Goal: Entertainment & Leisure: Consume media (video, audio)

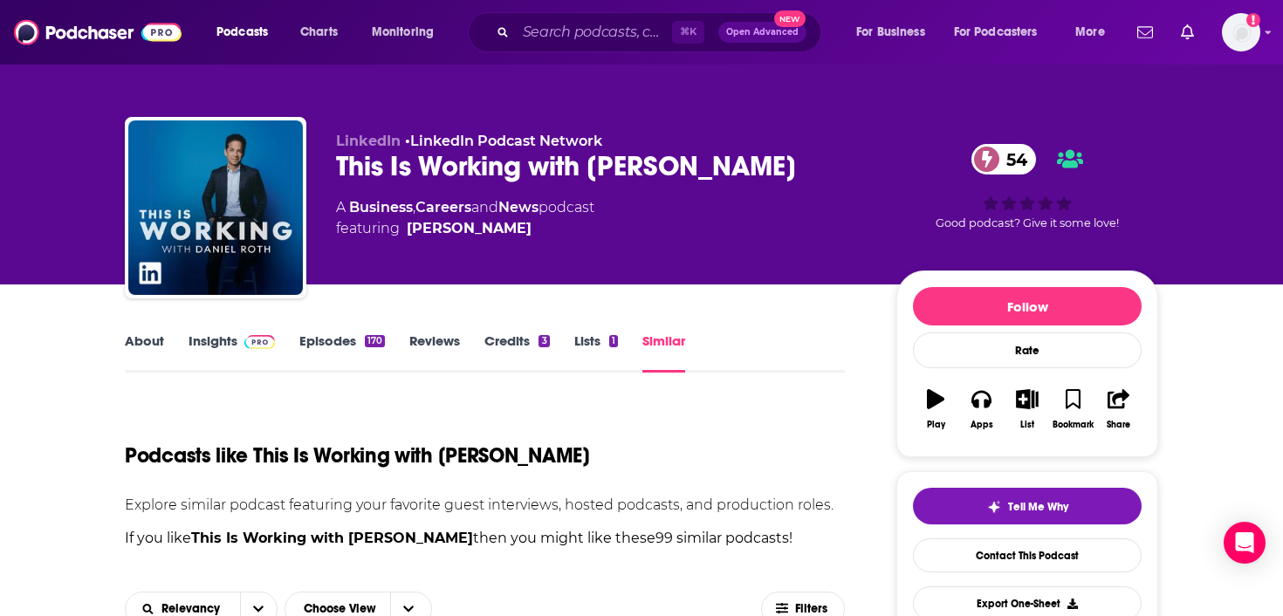
click at [321, 333] on link "Episodes 170" at bounding box center [342, 353] width 86 height 40
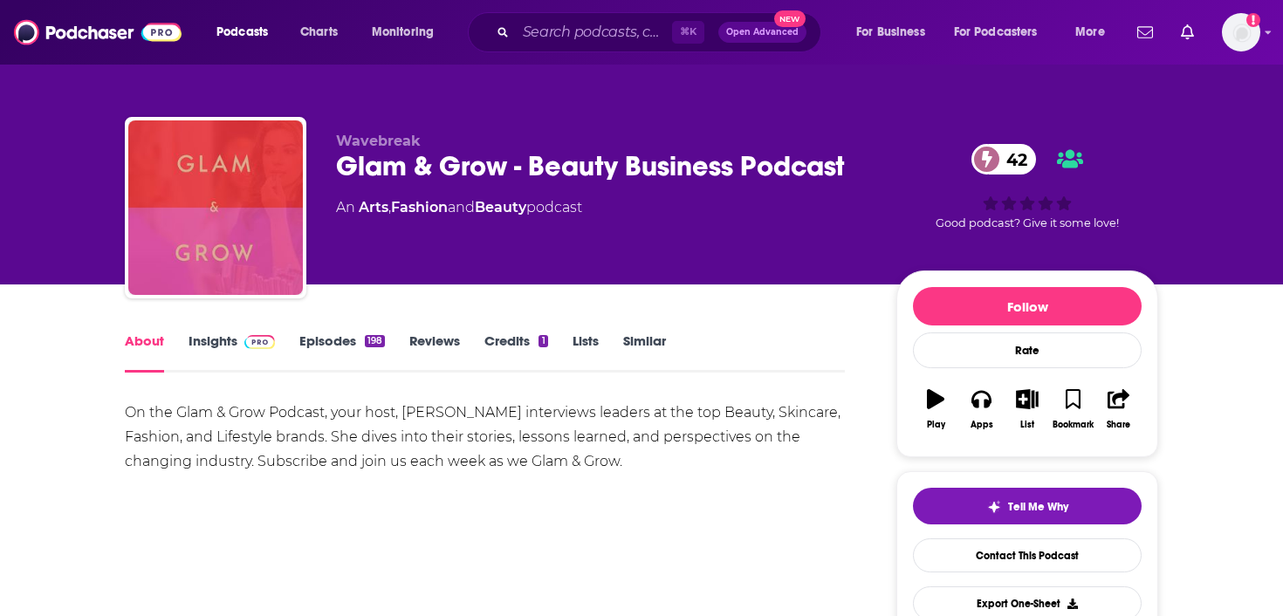
scroll to position [136, 0]
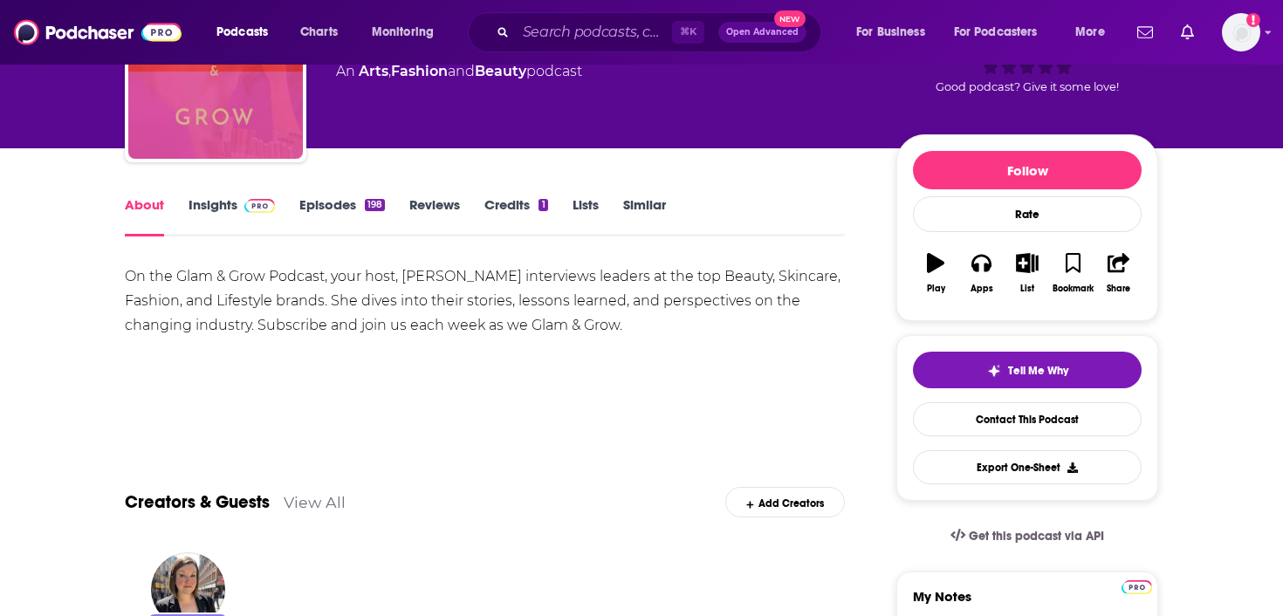
click at [343, 204] on link "Episodes 198" at bounding box center [342, 216] width 86 height 40
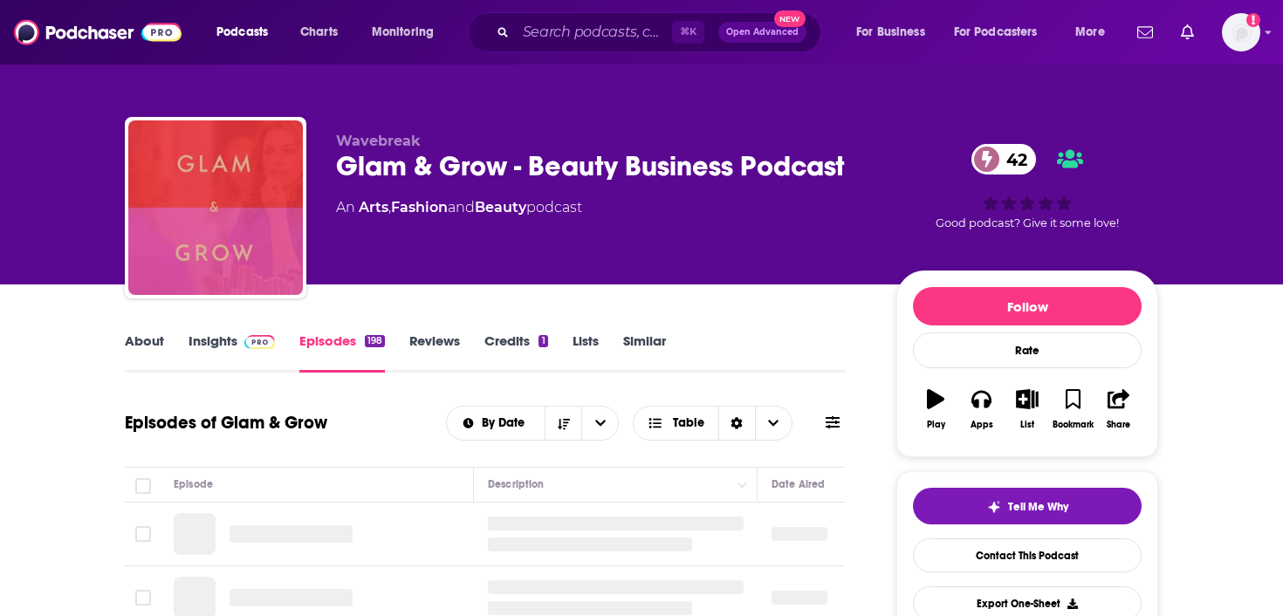
scroll to position [377, 0]
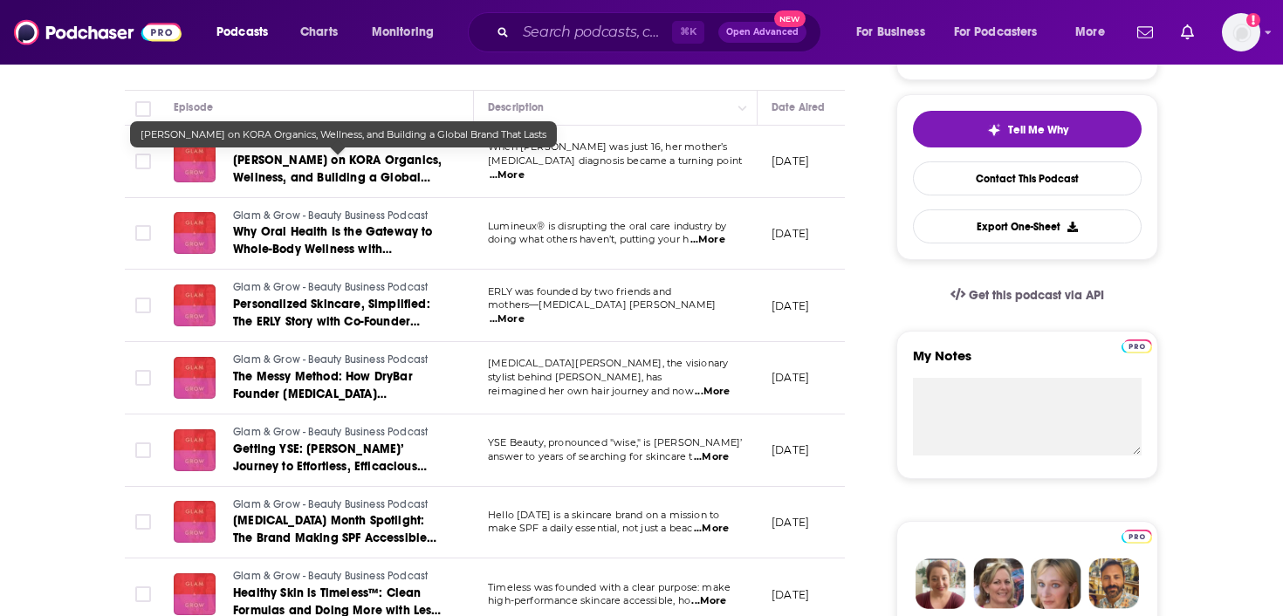
click at [368, 175] on span "Miranda Kerr on KORA Organics, Wellness, and Building a Global Brand That Lasts" at bounding box center [337, 178] width 209 height 50
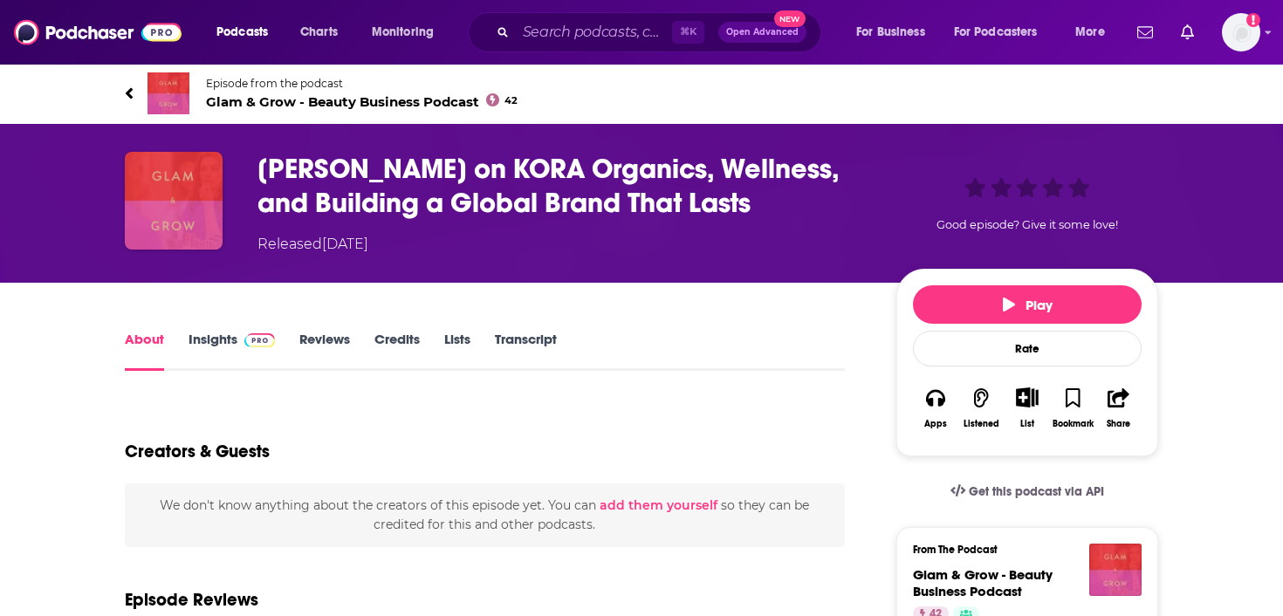
scroll to position [14, 0]
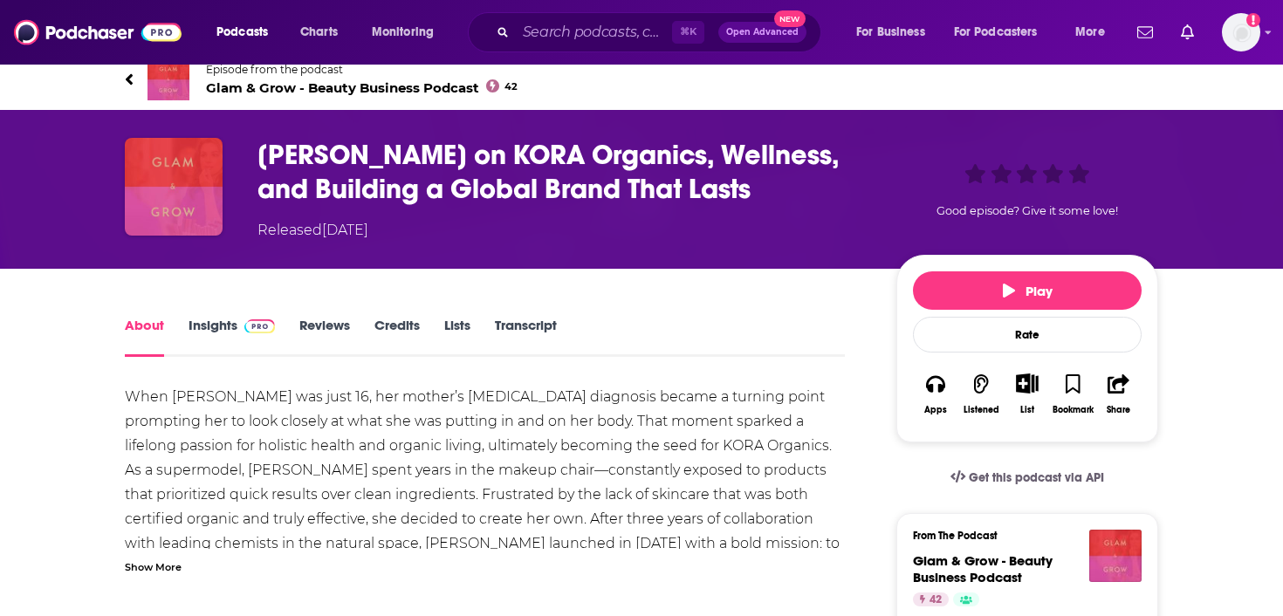
click at [536, 318] on link "Transcript" at bounding box center [526, 337] width 62 height 40
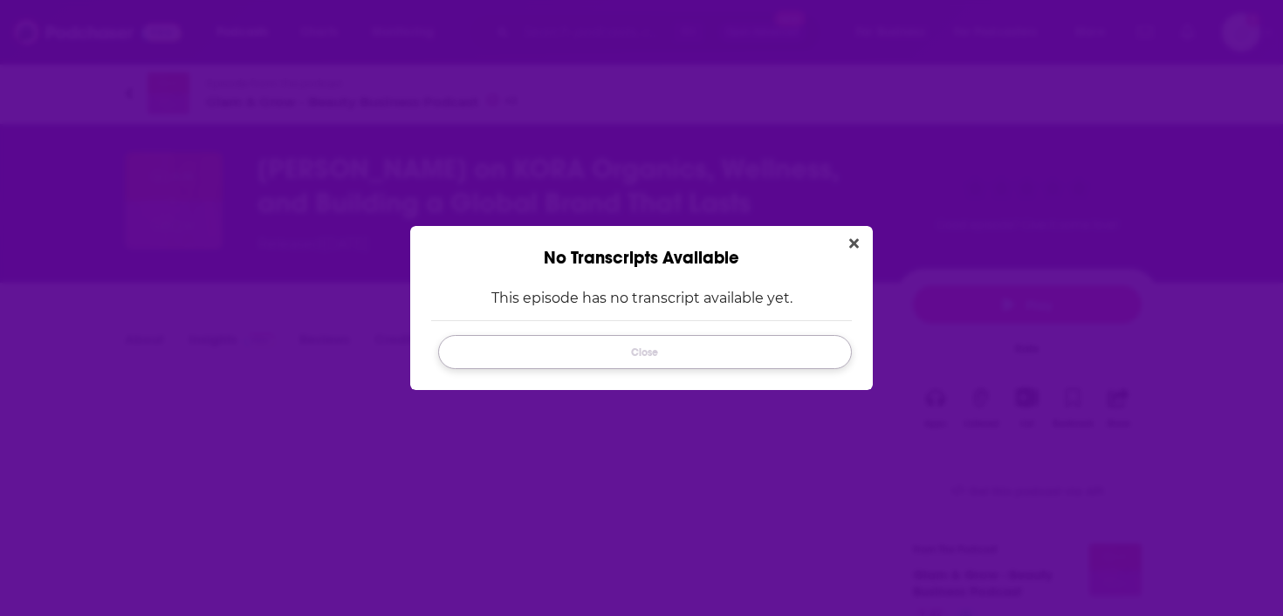
click at [552, 357] on button "Close" at bounding box center [645, 352] width 414 height 34
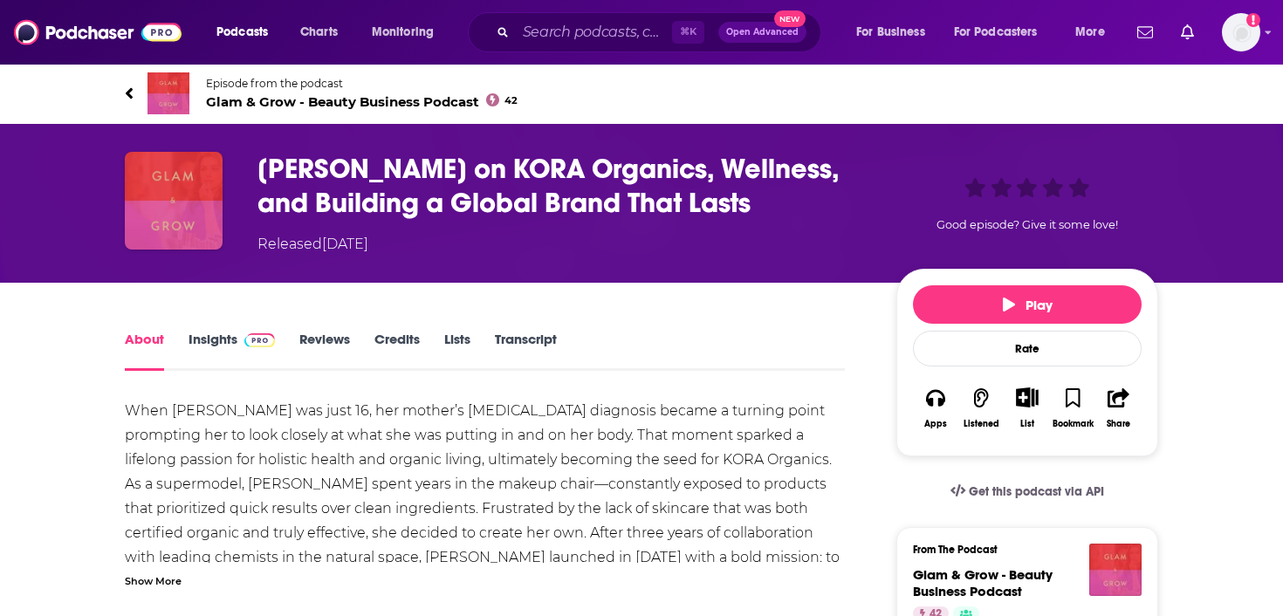
click at [234, 335] on link "Insights" at bounding box center [232, 351] width 86 height 40
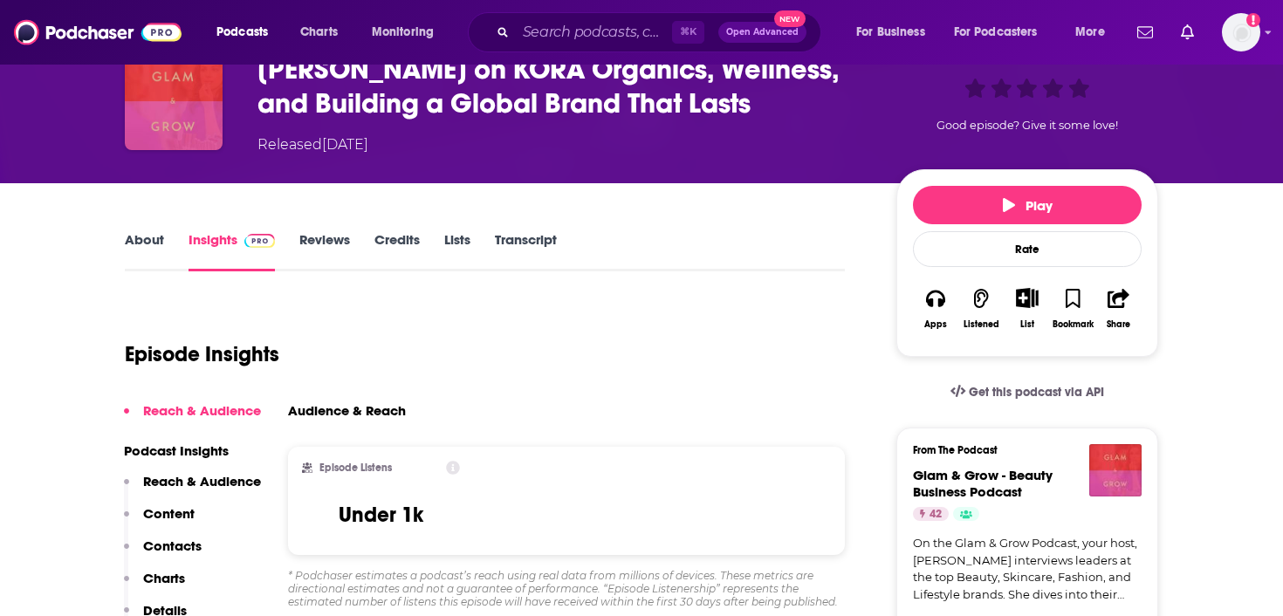
scroll to position [103, 0]
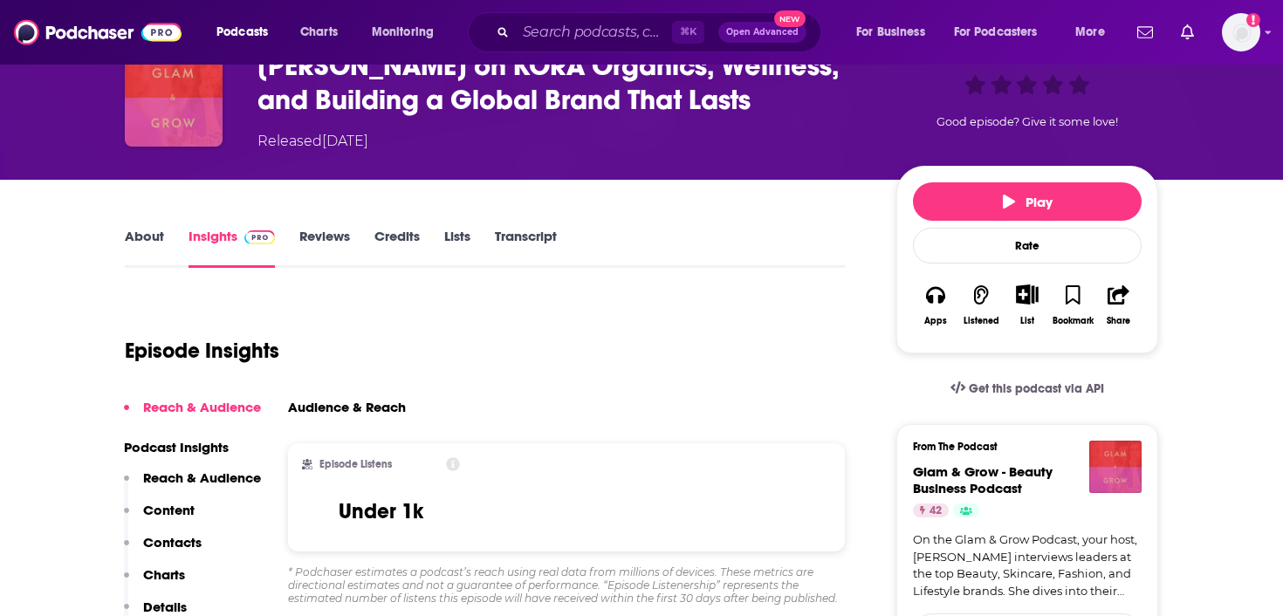
click at [146, 236] on link "About" at bounding box center [144, 248] width 39 height 40
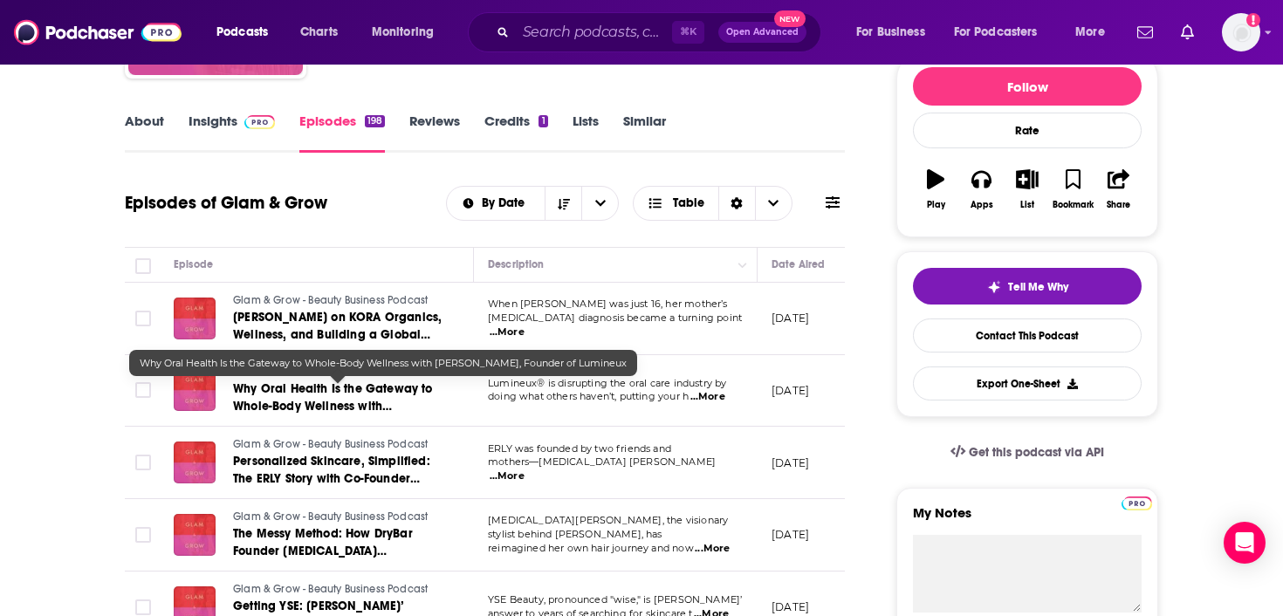
scroll to position [228, 0]
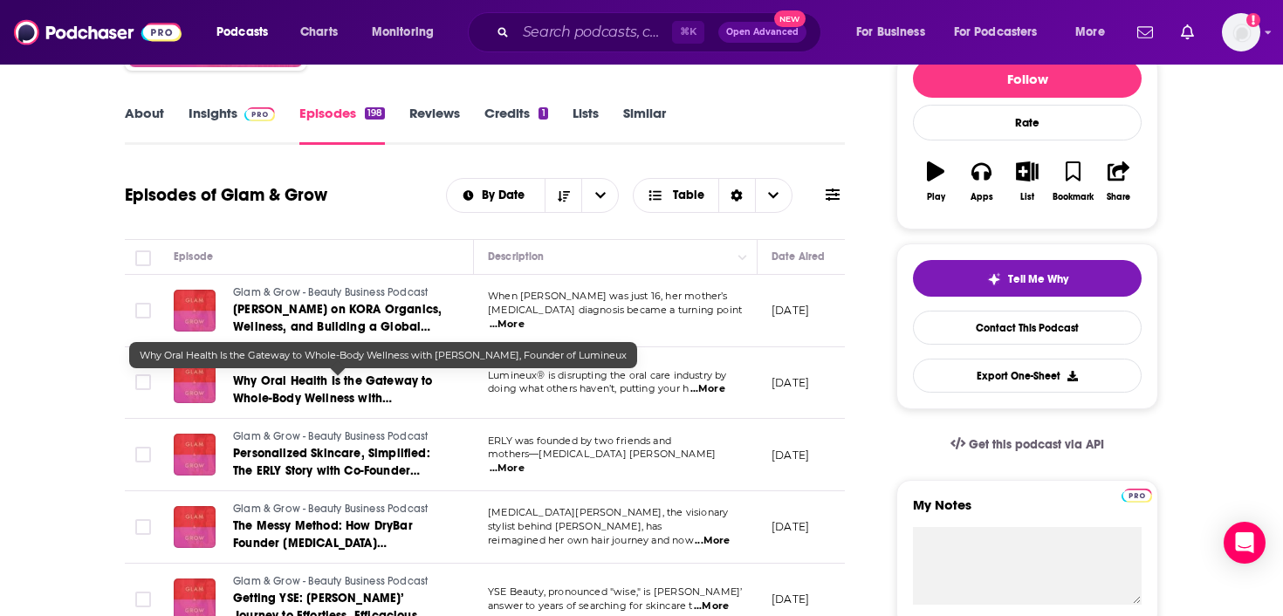
click at [297, 380] on span "Why Oral Health Is the Gateway to Whole-Body Wellness with Dr. Koroush Maddahi,…" at bounding box center [333, 407] width 200 height 67
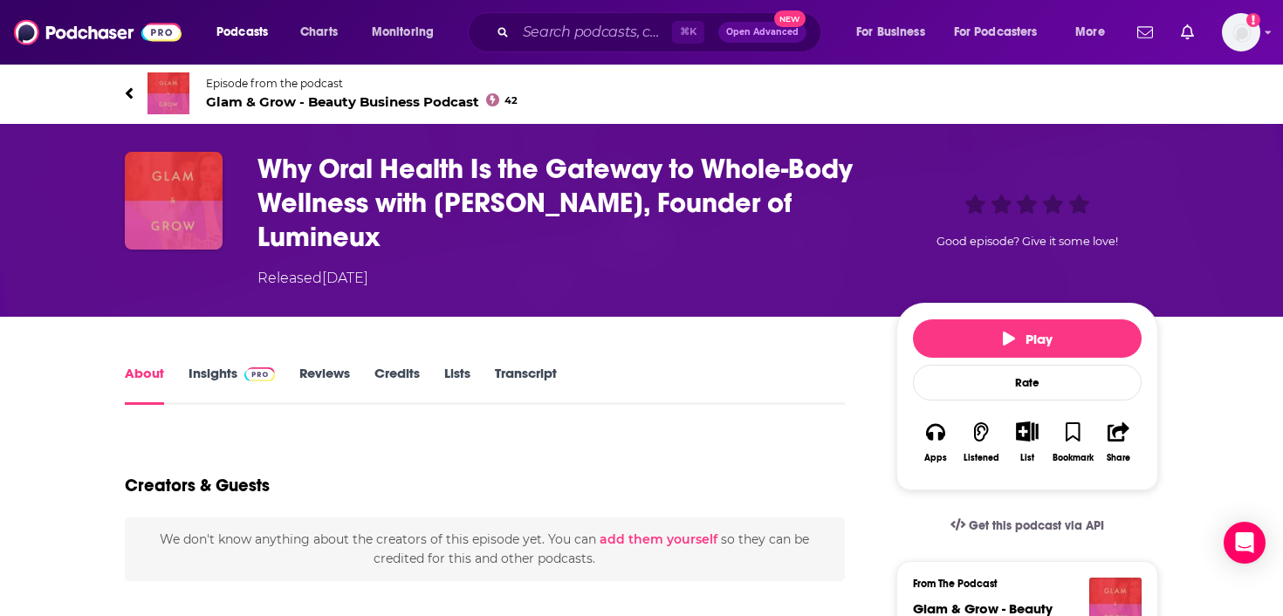
click at [515, 370] on link "Transcript" at bounding box center [526, 385] width 62 height 40
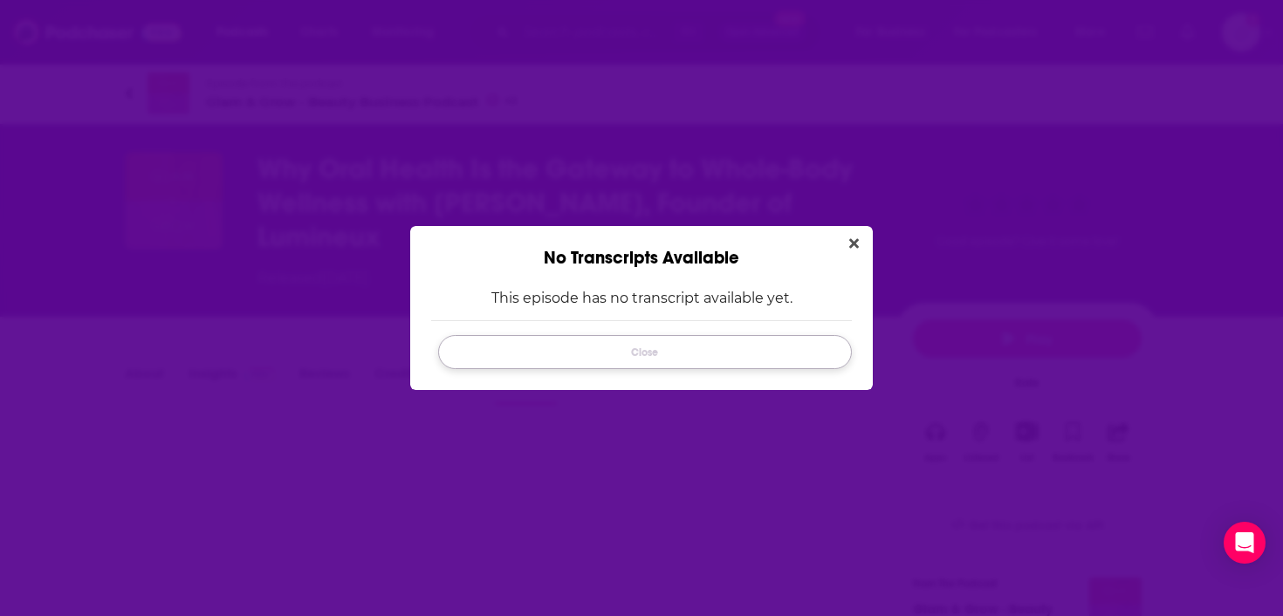
click at [527, 351] on button "Close" at bounding box center [645, 352] width 414 height 34
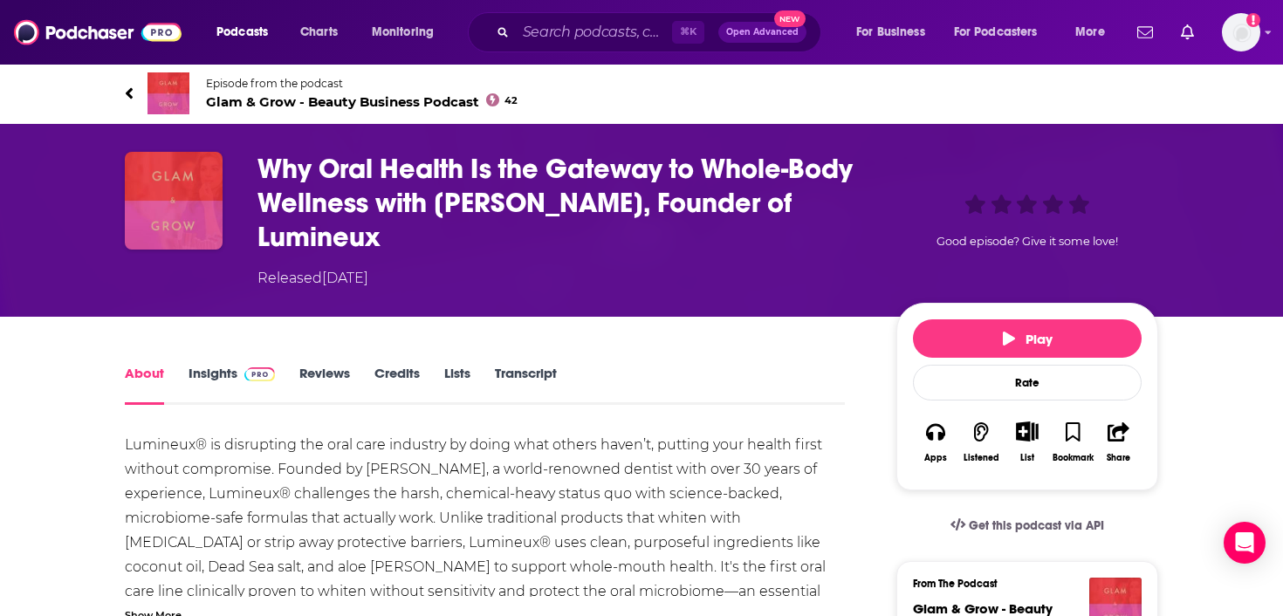
scroll to position [87, 0]
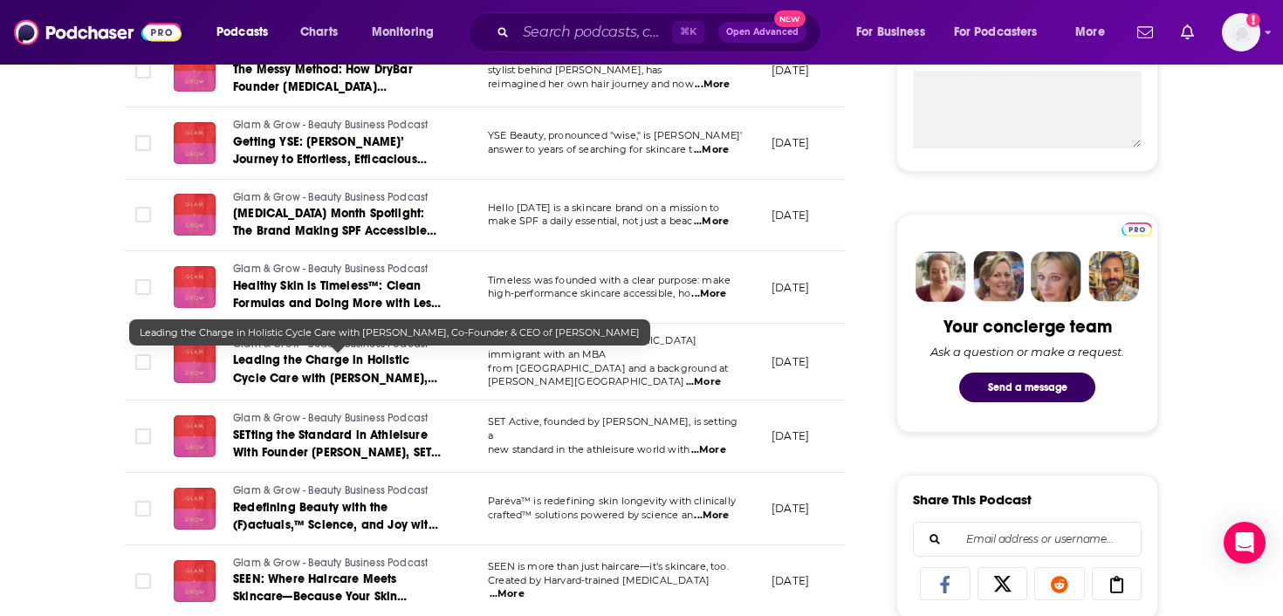
scroll to position [686, 0]
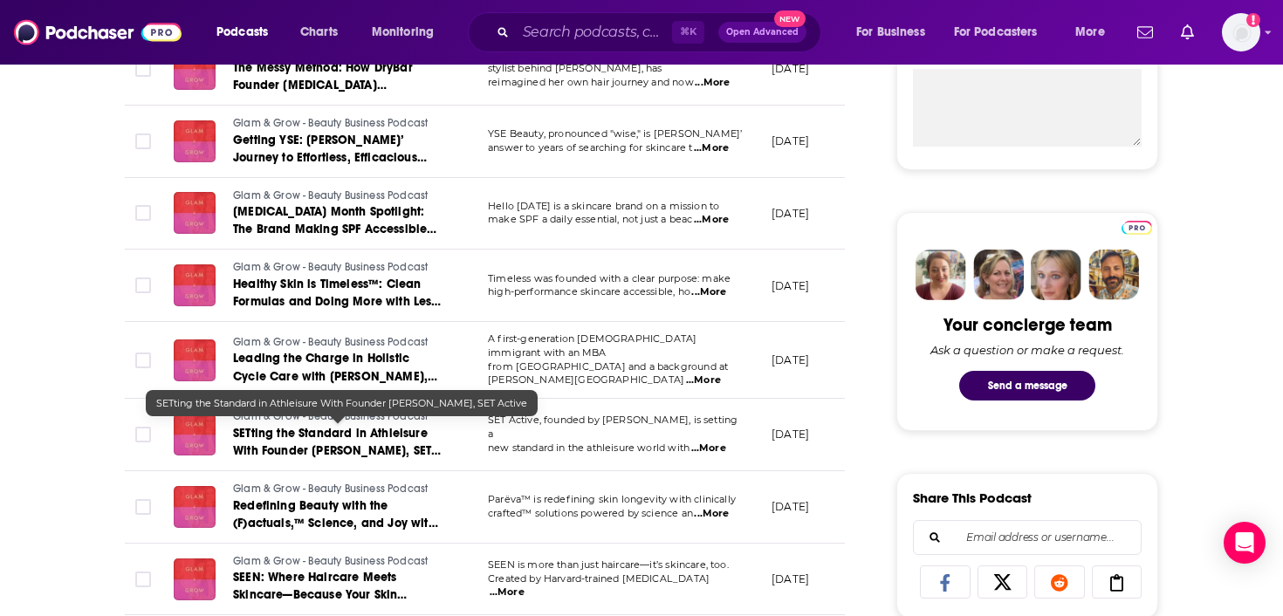
click at [302, 434] on span "SETting the Standard in Athleisure With Founder Lindsey Carter, SET Active" at bounding box center [337, 451] width 208 height 50
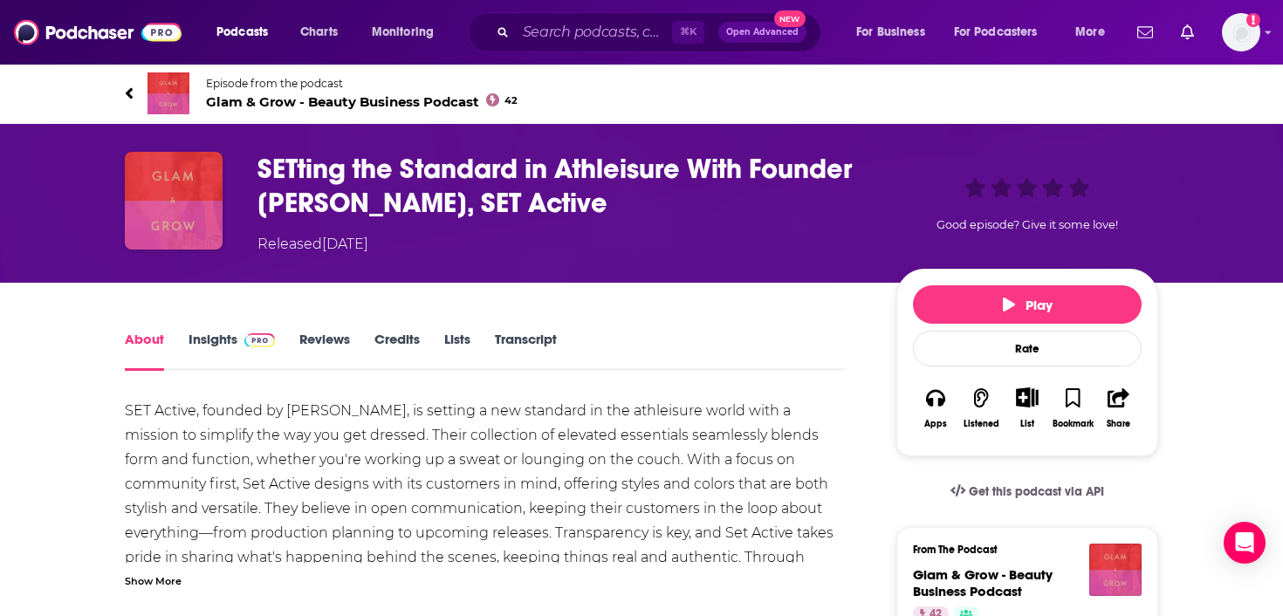
click at [525, 336] on link "Transcript" at bounding box center [526, 351] width 62 height 40
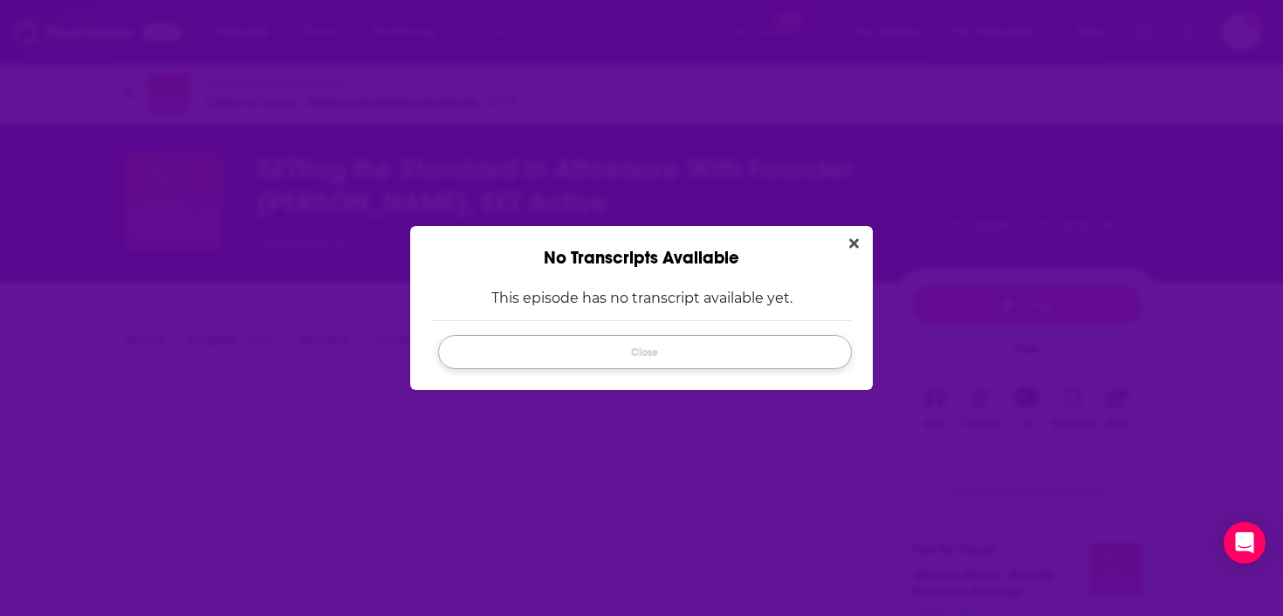
click at [525, 340] on button "Close" at bounding box center [645, 352] width 414 height 34
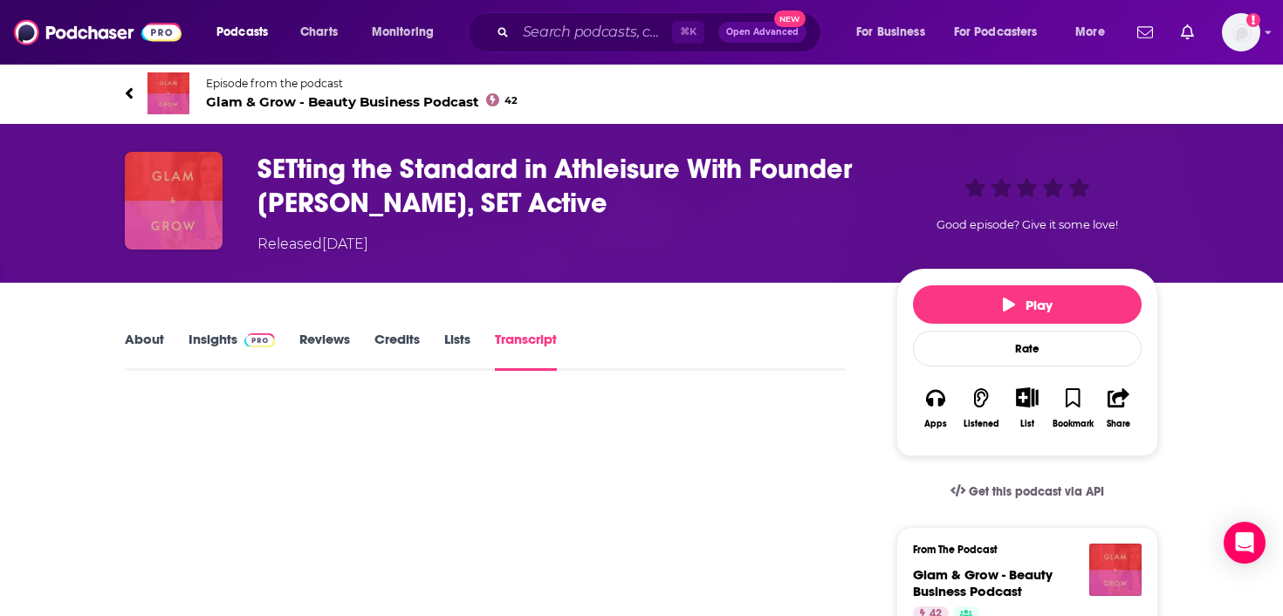
click at [380, 186] on h3 "SETting the Standard in Athleisure With Founder Lindsey Carter, SET Active" at bounding box center [562, 186] width 611 height 68
click at [971, 290] on button "Play" at bounding box center [1027, 304] width 229 height 38
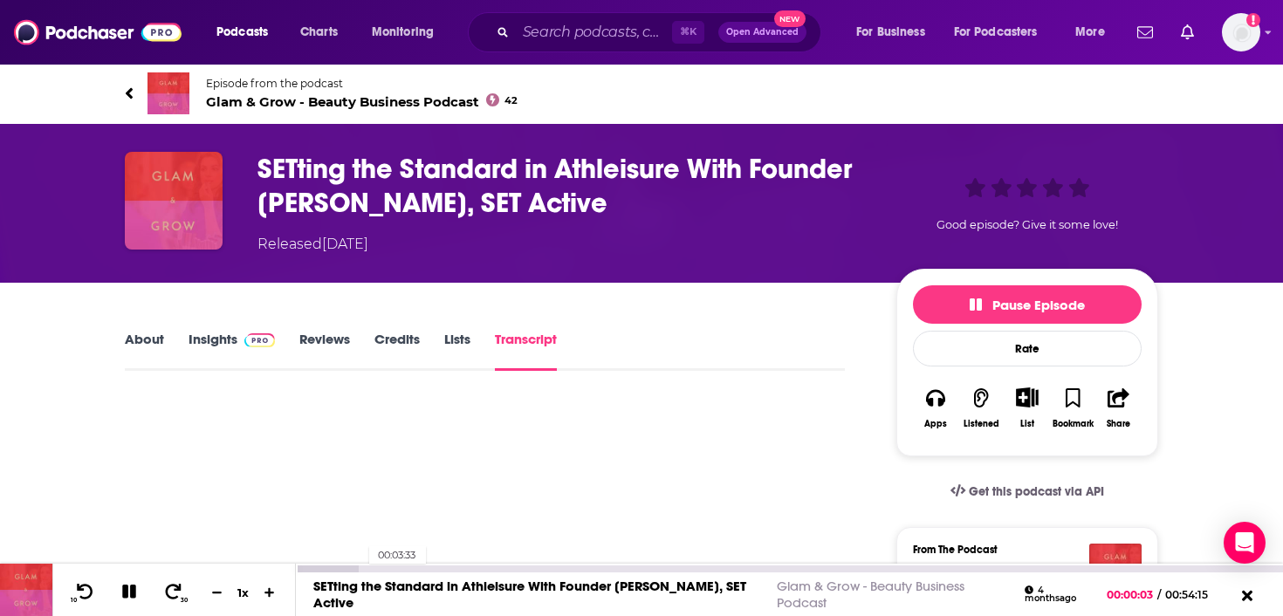
click at [360, 567] on div "00:03:33" at bounding box center [789, 569] width 987 height 7
click at [375, 567] on div at bounding box center [366, 569] width 141 height 7
click at [382, 566] on div at bounding box center [366, 569] width 141 height 7
click at [377, 567] on div at bounding box center [340, 569] width 89 height 7
click at [408, 566] on div at bounding box center [366, 569] width 141 height 7
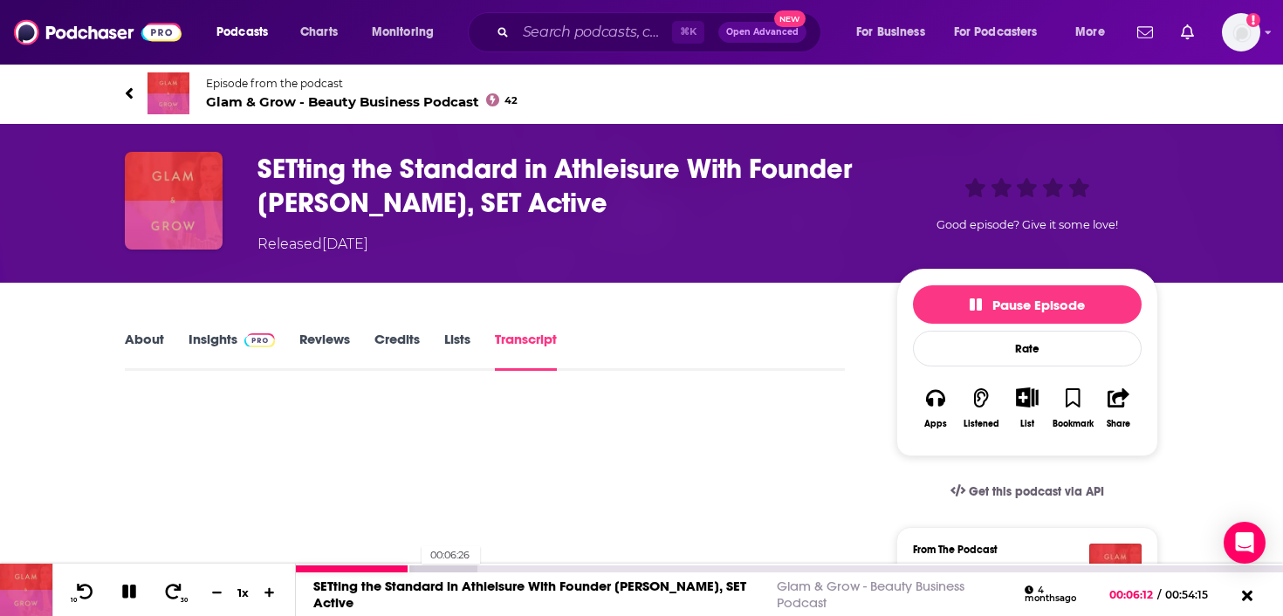
click at [409, 566] on div at bounding box center [387, 569] width 182 height 7
click at [411, 565] on div at bounding box center [789, 568] width 987 height 9
click at [416, 567] on div at bounding box center [387, 569] width 182 height 7
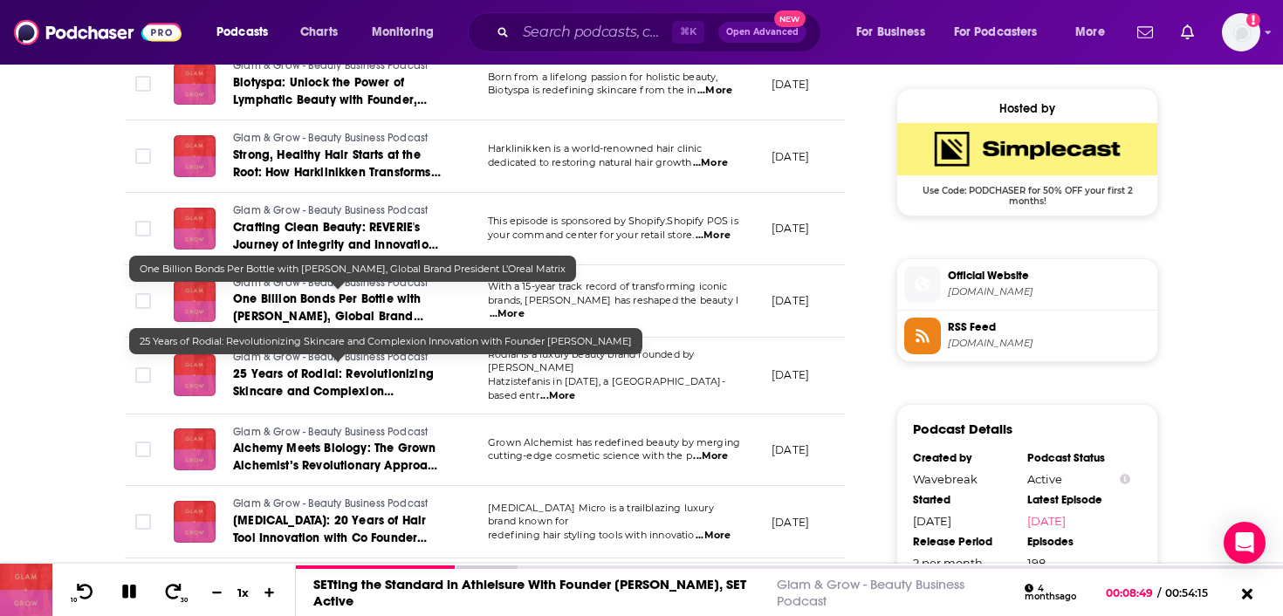
scroll to position [1268, 0]
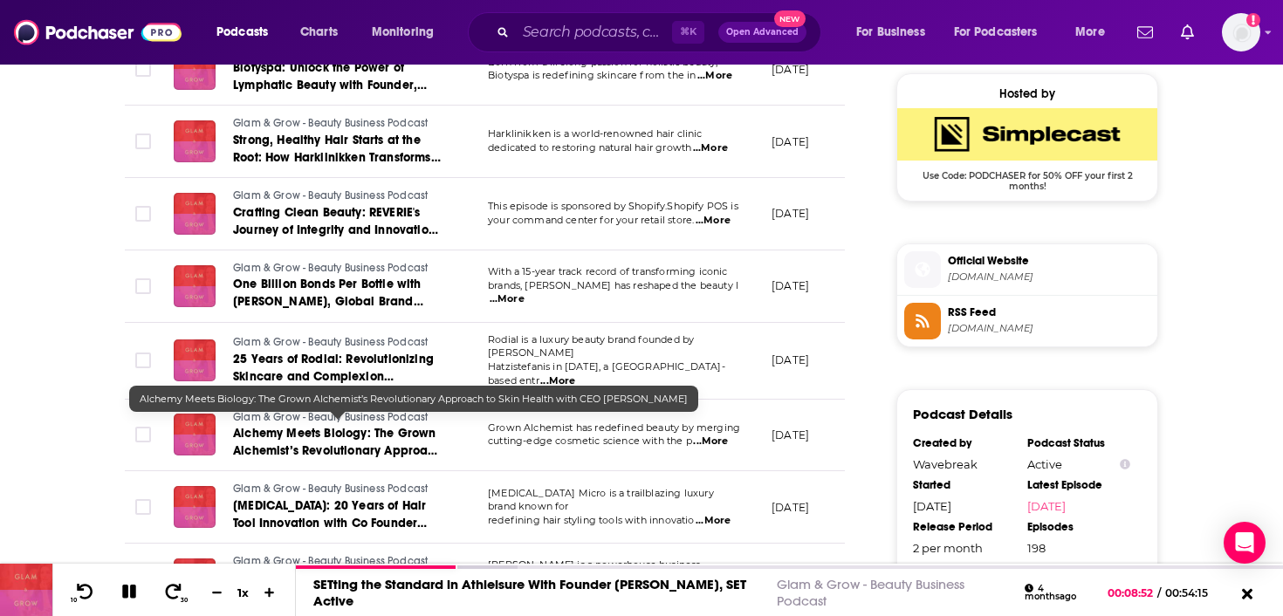
click at [254, 430] on span "Alchemy Meets Biology: The Grown Alchemist’s Revolutionary Approach to Skin Hea…" at bounding box center [337, 459] width 209 height 67
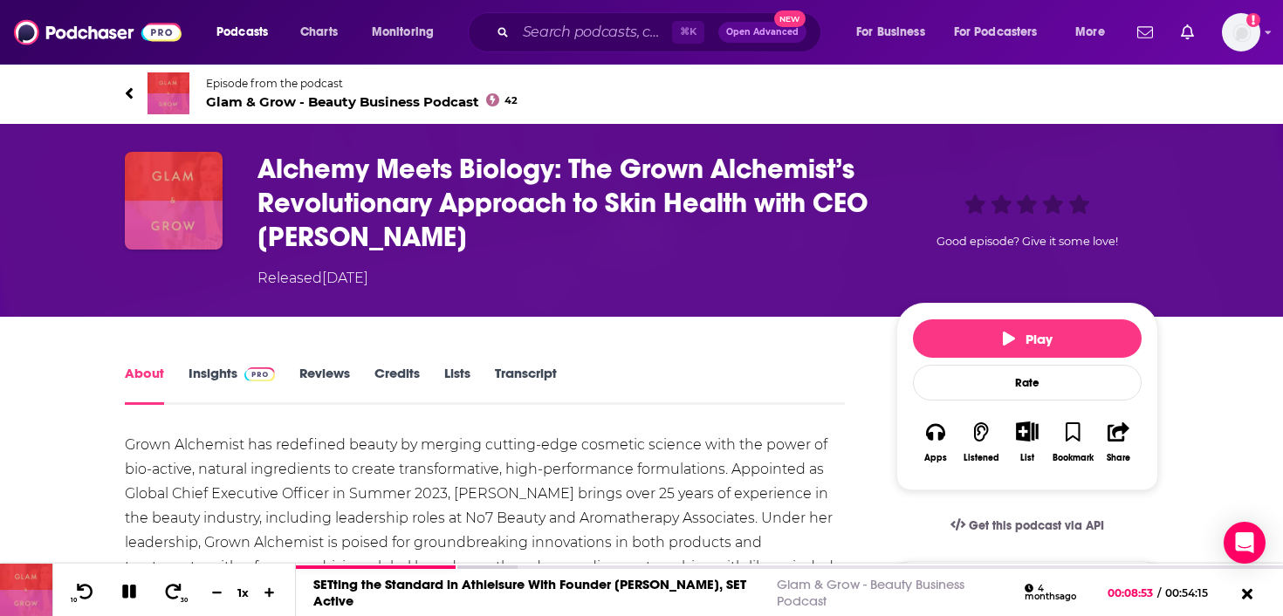
click at [536, 374] on link "Transcript" at bounding box center [526, 385] width 62 height 40
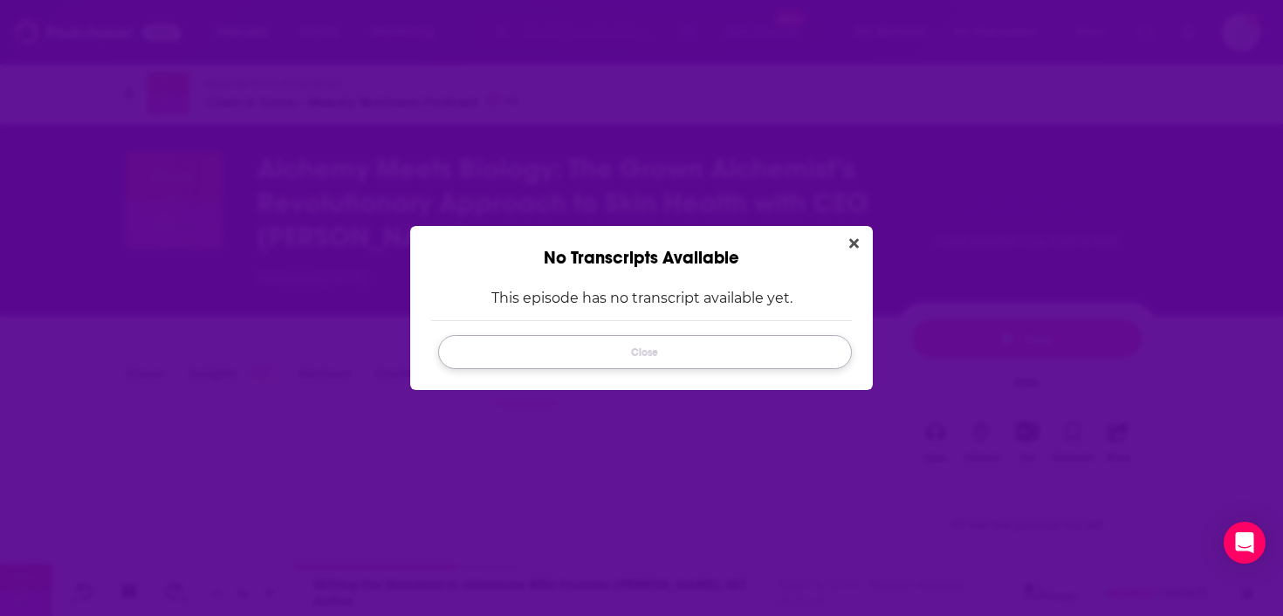
click at [615, 360] on button "Close" at bounding box center [645, 352] width 414 height 34
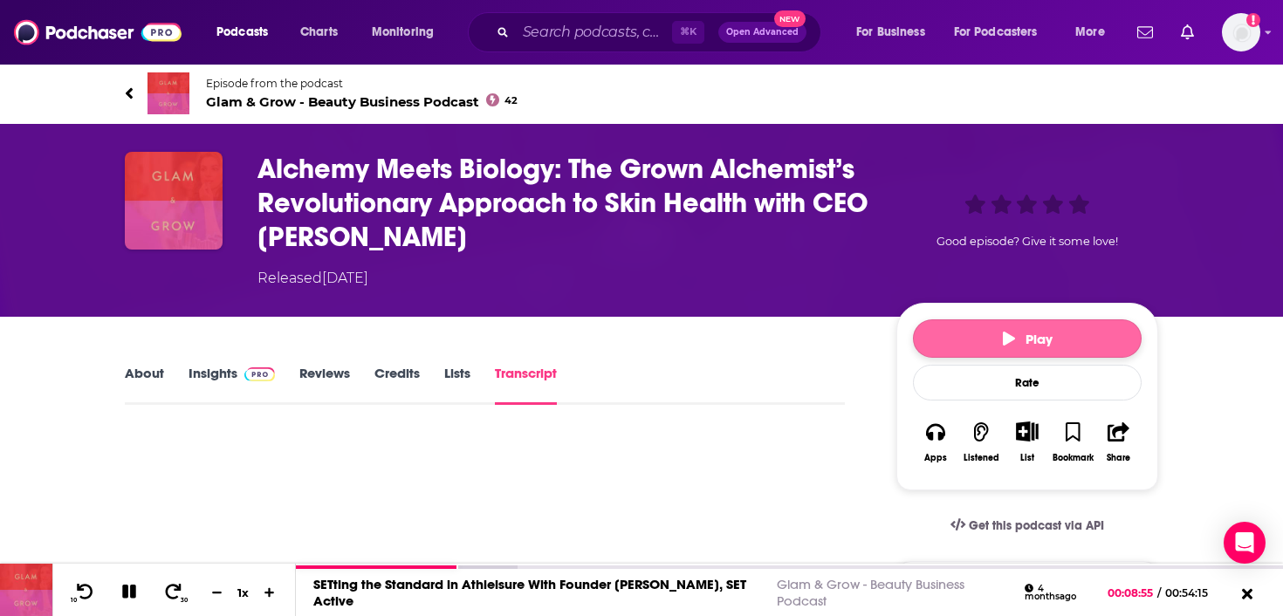
click at [1039, 348] on button "Play" at bounding box center [1027, 338] width 229 height 38
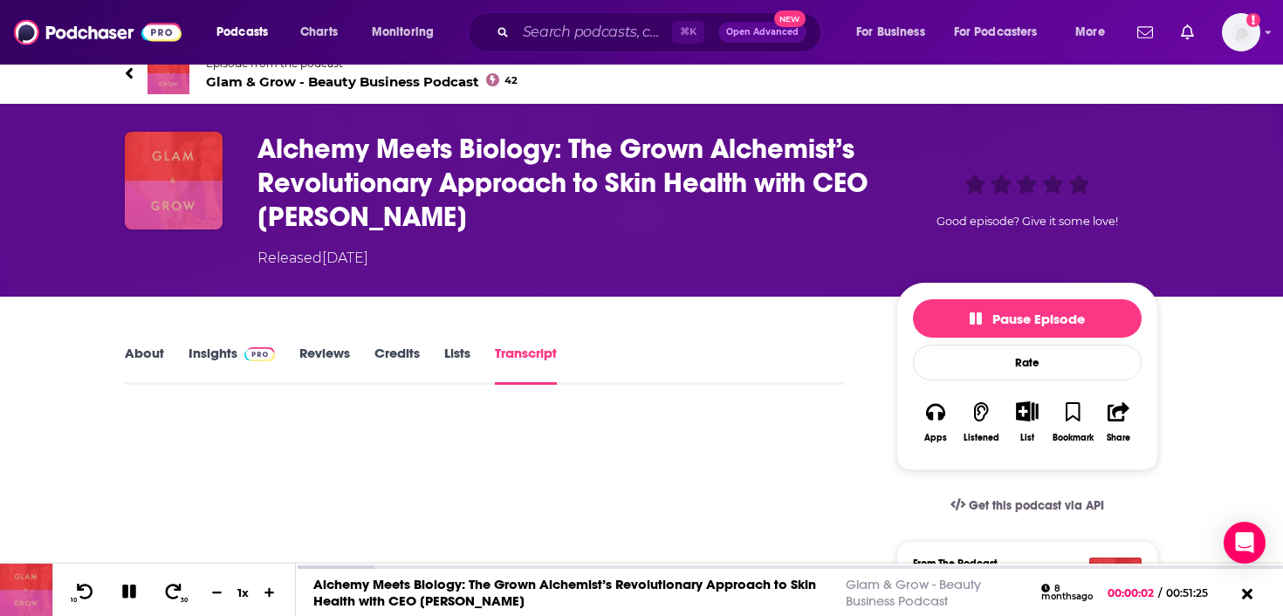
scroll to position [13, 0]
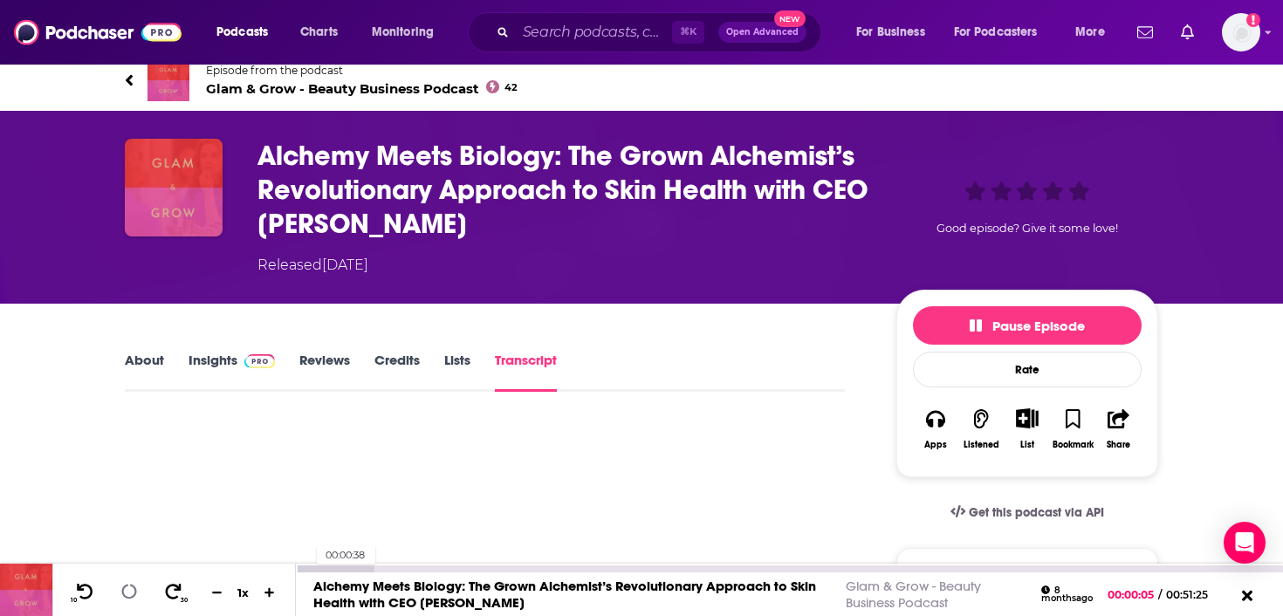
click at [308, 568] on div at bounding box center [335, 569] width 78 height 7
click at [312, 566] on div at bounding box center [335, 569] width 78 height 7
click at [315, 566] on div at bounding box center [335, 569] width 78 height 7
click at [319, 566] on div at bounding box center [335, 569] width 78 height 7
click at [320, 566] on div at bounding box center [335, 569] width 78 height 7
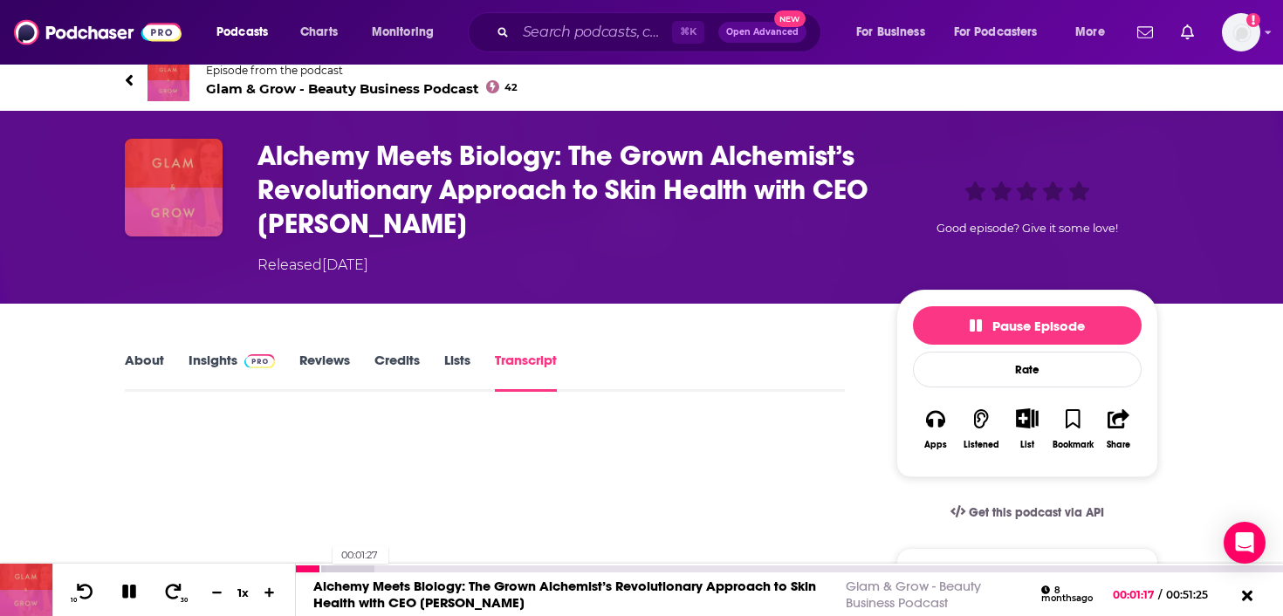
click at [324, 566] on div at bounding box center [335, 569] width 78 height 7
click at [326, 566] on div at bounding box center [335, 569] width 78 height 7
click at [333, 566] on div at bounding box center [356, 569] width 120 height 7
click at [335, 567] on div at bounding box center [356, 569] width 120 height 7
click at [340, 566] on div at bounding box center [356, 569] width 120 height 7
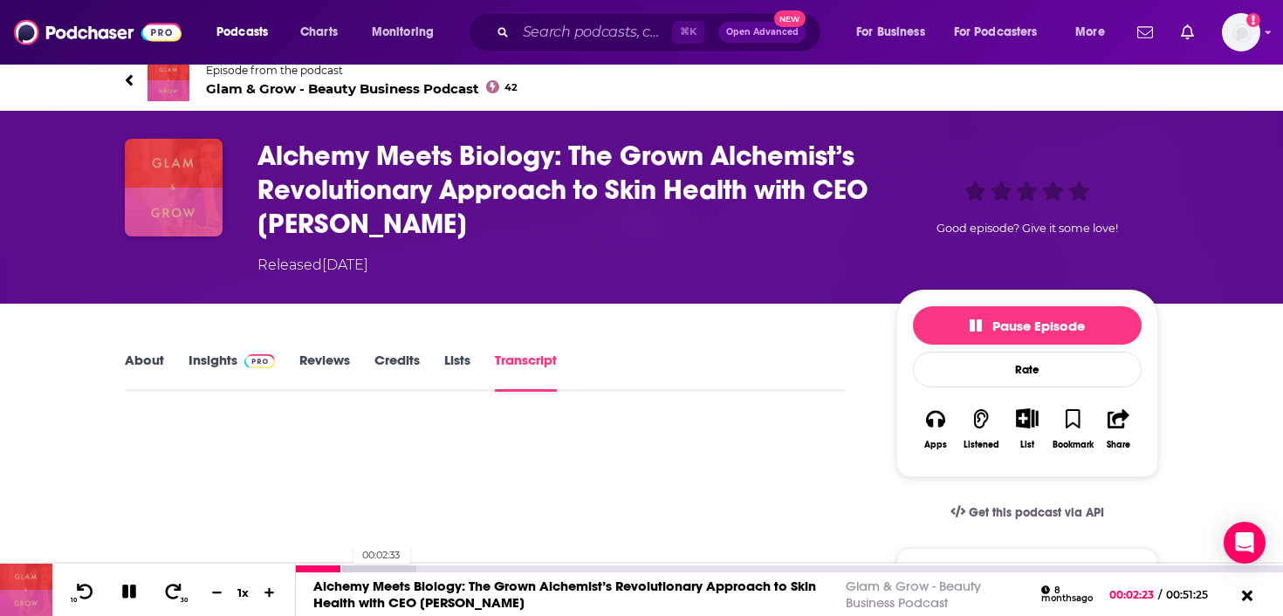
click at [345, 566] on div at bounding box center [356, 569] width 120 height 7
click at [364, 566] on div at bounding box center [356, 569] width 120 height 7
click at [367, 568] on div at bounding box center [356, 569] width 120 height 7
click at [367, 566] on div at bounding box center [356, 569] width 120 height 7
click at [371, 566] on div at bounding box center [376, 569] width 161 height 7
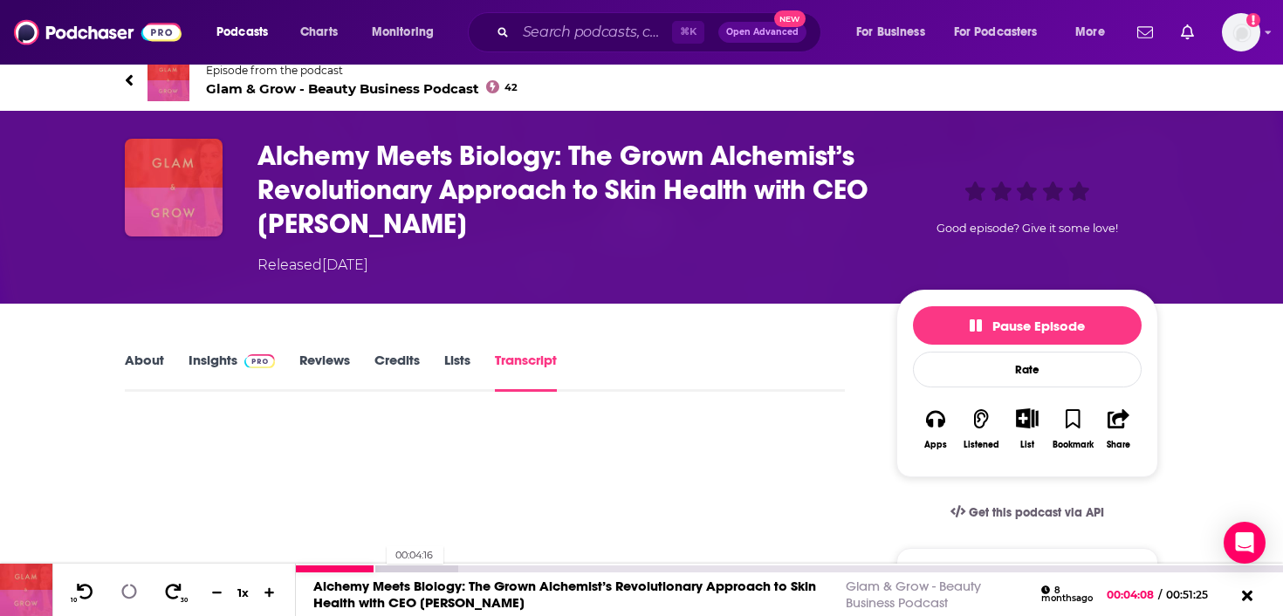
click at [377, 566] on div at bounding box center [376, 569] width 161 height 7
click at [380, 566] on div at bounding box center [376, 569] width 161 height 7
click at [381, 566] on div at bounding box center [376, 569] width 161 height 7
click at [382, 566] on div at bounding box center [376, 569] width 161 height 7
click at [384, 566] on div at bounding box center [376, 569] width 161 height 7
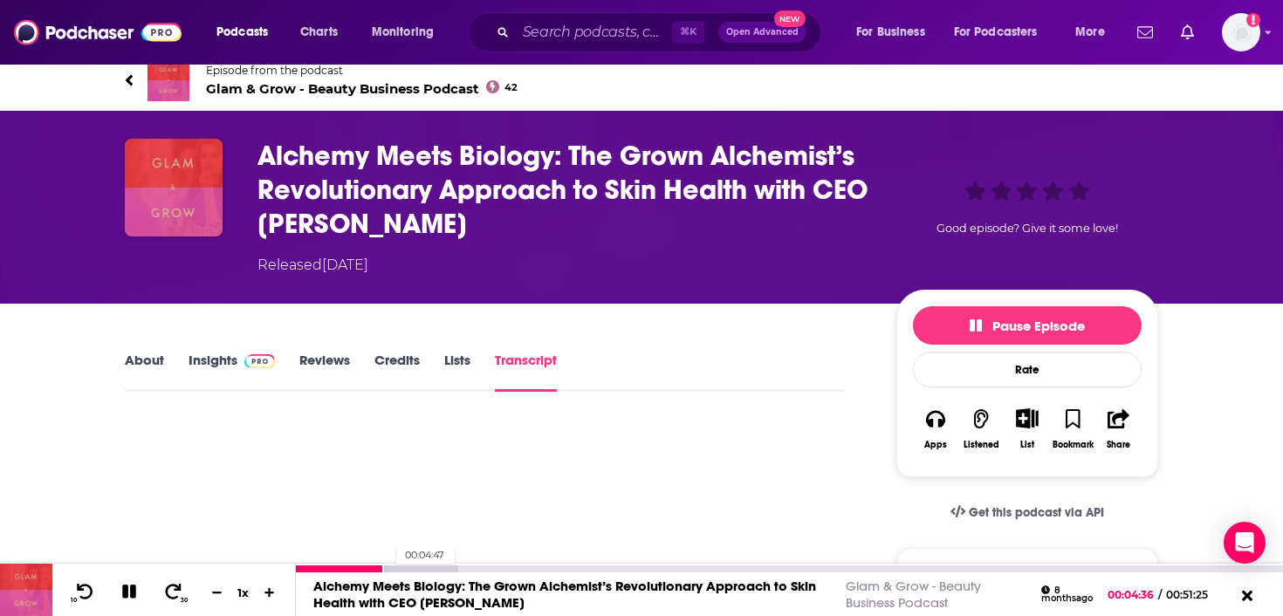
click at [388, 566] on div at bounding box center [376, 569] width 161 height 7
click at [390, 566] on div at bounding box center [376, 569] width 161 height 7
click at [395, 566] on div at bounding box center [376, 569] width 161 height 7
click at [398, 566] on div at bounding box center [376, 569] width 161 height 7
click at [401, 564] on div at bounding box center [789, 568] width 987 height 9
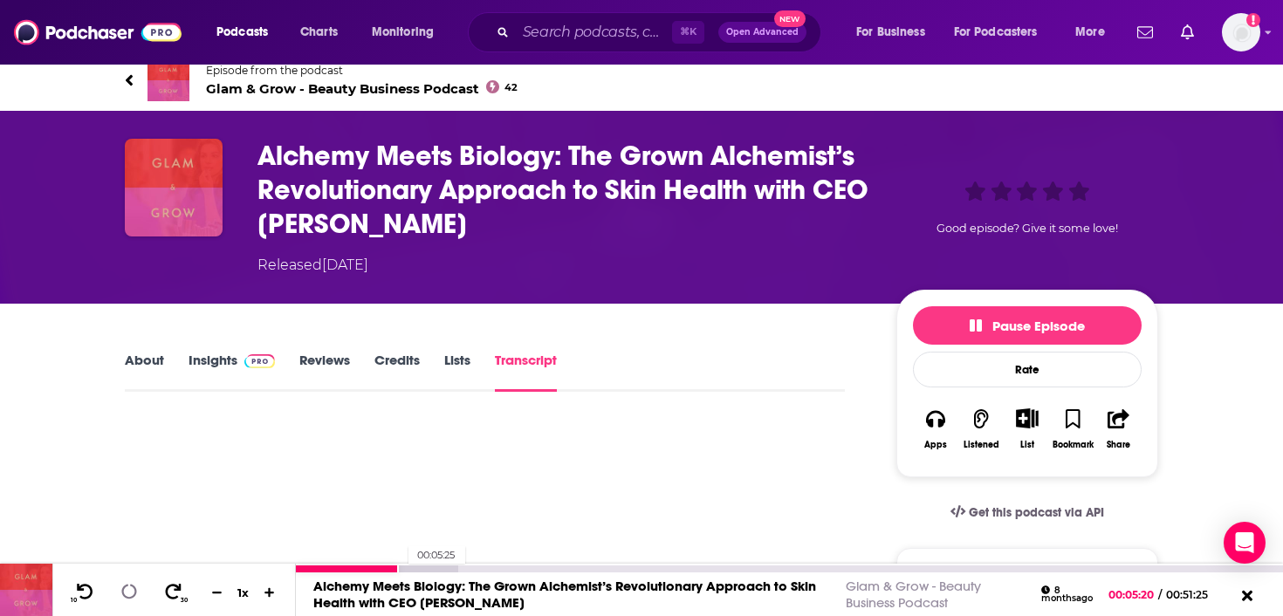
click at [400, 566] on div at bounding box center [376, 569] width 161 height 7
click at [415, 567] on div at bounding box center [397, 569] width 203 height 7
click at [418, 567] on div at bounding box center [397, 569] width 203 height 7
click at [422, 567] on div at bounding box center [397, 569] width 203 height 7
click at [424, 566] on div at bounding box center [397, 569] width 203 height 7
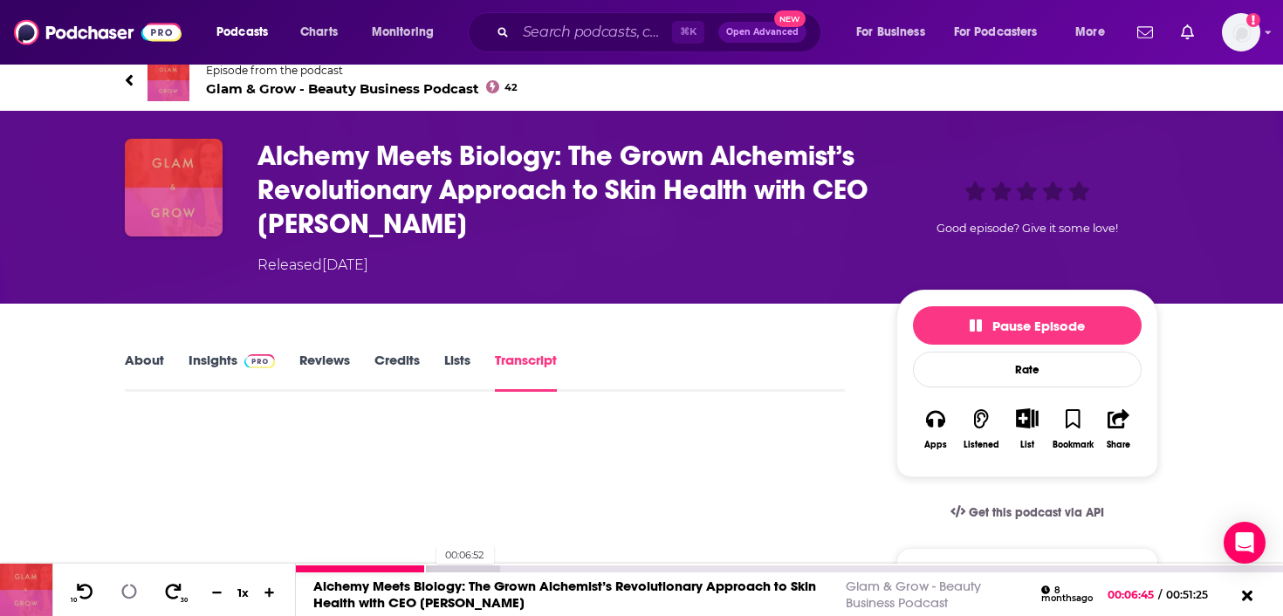
click at [427, 566] on div at bounding box center [397, 569] width 203 height 7
click at [433, 565] on div "00:07:08" at bounding box center [789, 568] width 987 height 9
click at [428, 566] on div at bounding box center [397, 569] width 203 height 7
click at [431, 566] on div at bounding box center [397, 569] width 203 height 7
click at [436, 566] on div at bounding box center [397, 569] width 203 height 7
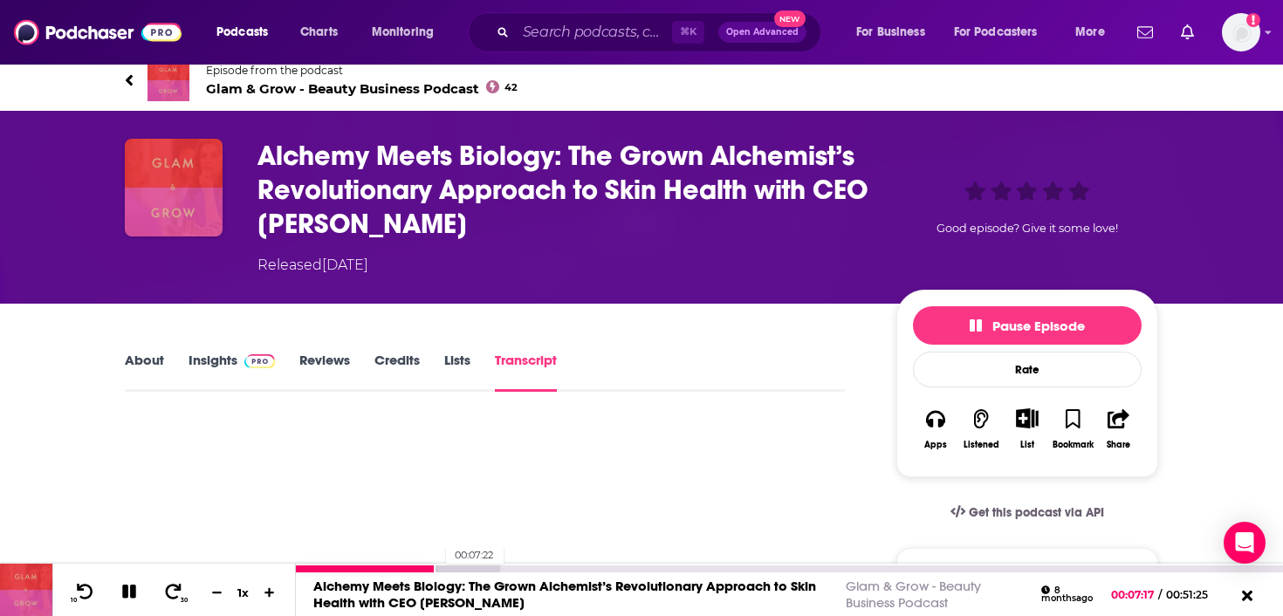
click at [437, 566] on div at bounding box center [397, 569] width 203 height 7
click at [441, 566] on div at bounding box center [397, 569] width 203 height 7
click at [446, 566] on div at bounding box center [397, 569] width 203 height 7
click at [451, 566] on div at bounding box center [418, 569] width 245 height 7
click at [455, 566] on div at bounding box center [418, 569] width 245 height 7
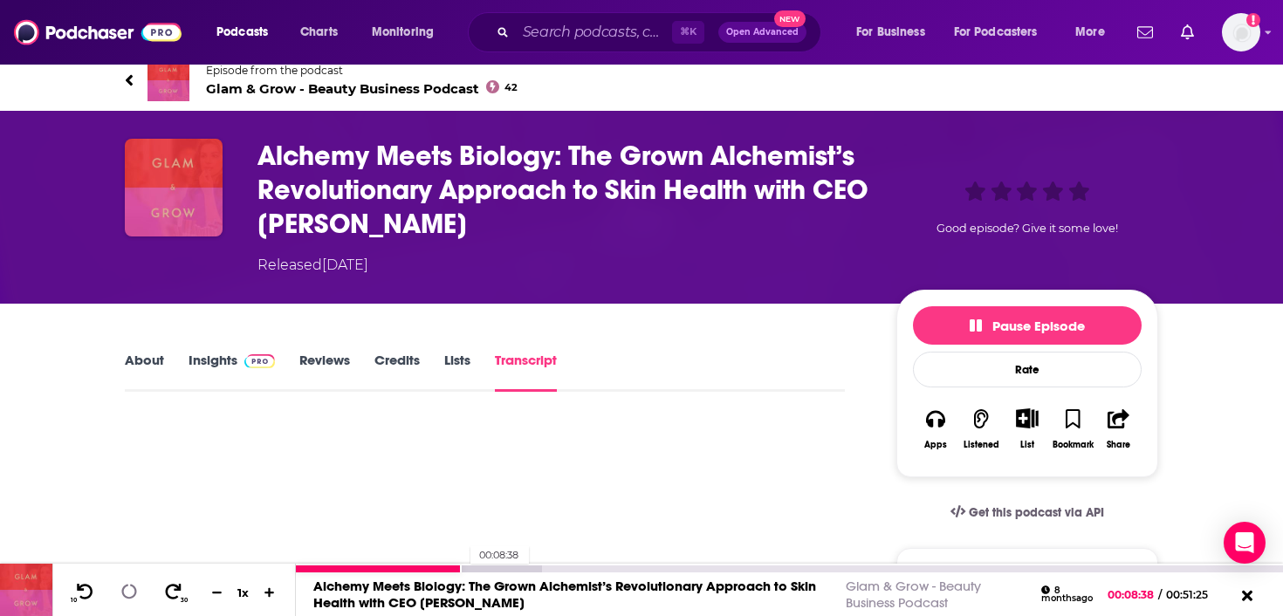
click at [462, 567] on div at bounding box center [418, 569] width 245 height 7
click at [478, 567] on div at bounding box center [418, 569] width 245 height 7
click at [487, 566] on div at bounding box center [418, 569] width 245 height 7
click at [496, 566] on div at bounding box center [439, 569] width 287 height 7
click at [502, 566] on div at bounding box center [439, 569] width 287 height 7
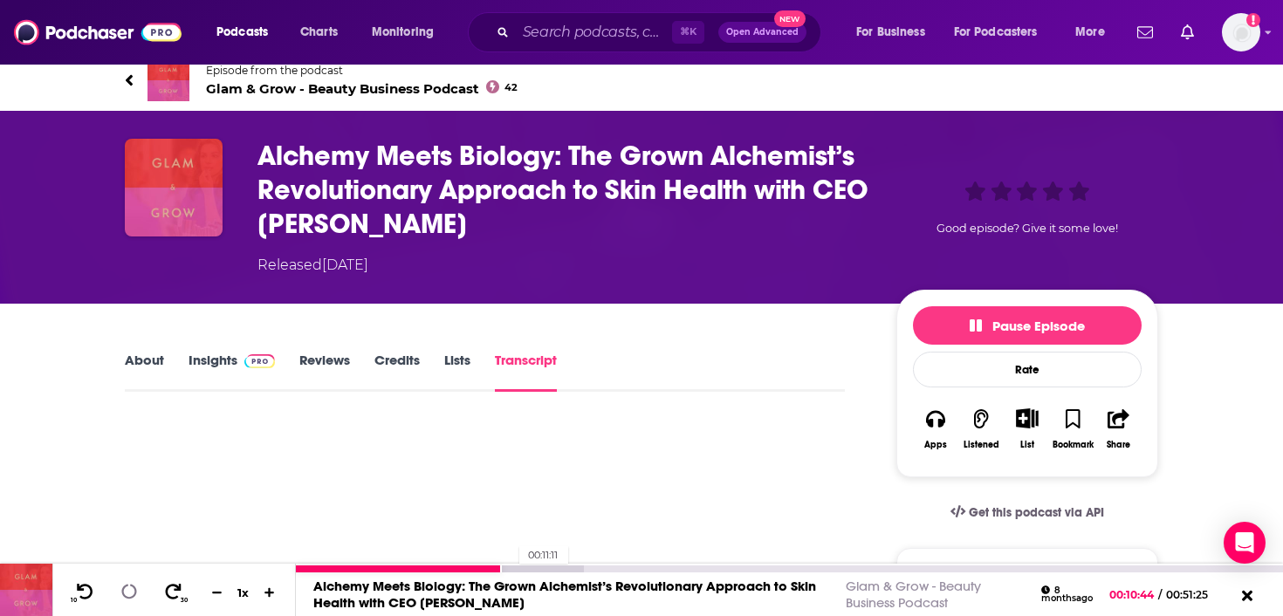
click at [510, 567] on div at bounding box center [439, 569] width 287 height 7
click at [518, 567] on div at bounding box center [439, 569] width 287 height 7
click at [526, 569] on div at bounding box center [439, 569] width 287 height 7
click at [535, 569] on div at bounding box center [439, 569] width 287 height 7
click at [539, 568] on div at bounding box center [460, 569] width 329 height 7
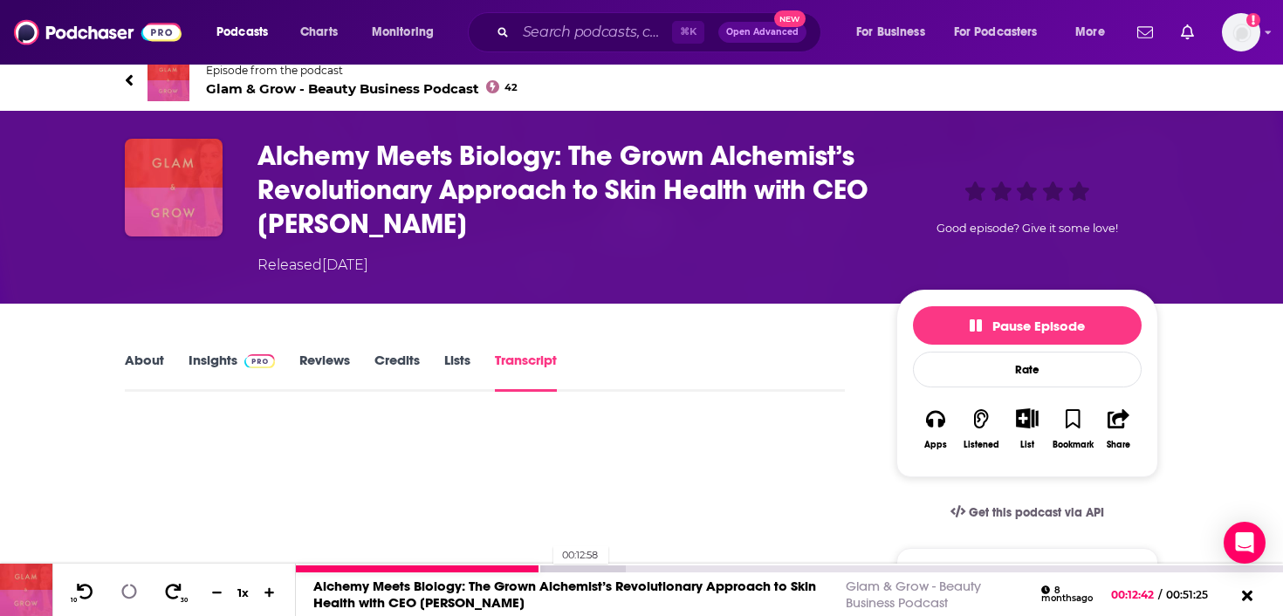
click at [545, 567] on div at bounding box center [460, 569] width 329 height 7
click at [550, 567] on div at bounding box center [460, 569] width 329 height 7
click at [555, 567] on div at bounding box center [460, 569] width 329 height 7
click at [562, 568] on div at bounding box center [460, 569] width 329 height 7
click at [567, 567] on div at bounding box center [460, 569] width 329 height 7
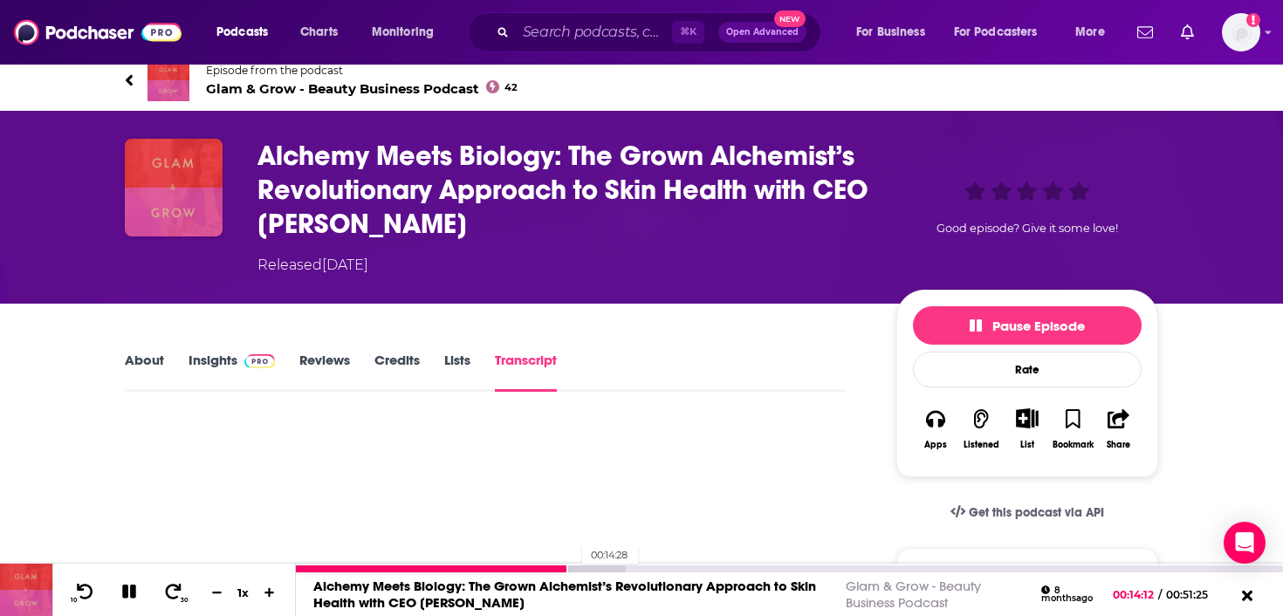
click at [573, 566] on div at bounding box center [460, 569] width 329 height 7
click at [577, 566] on div at bounding box center [481, 569] width 371 height 7
click at [584, 566] on div at bounding box center [481, 569] width 371 height 7
click at [590, 566] on div at bounding box center [481, 569] width 371 height 7
click at [596, 566] on div at bounding box center [481, 569] width 371 height 7
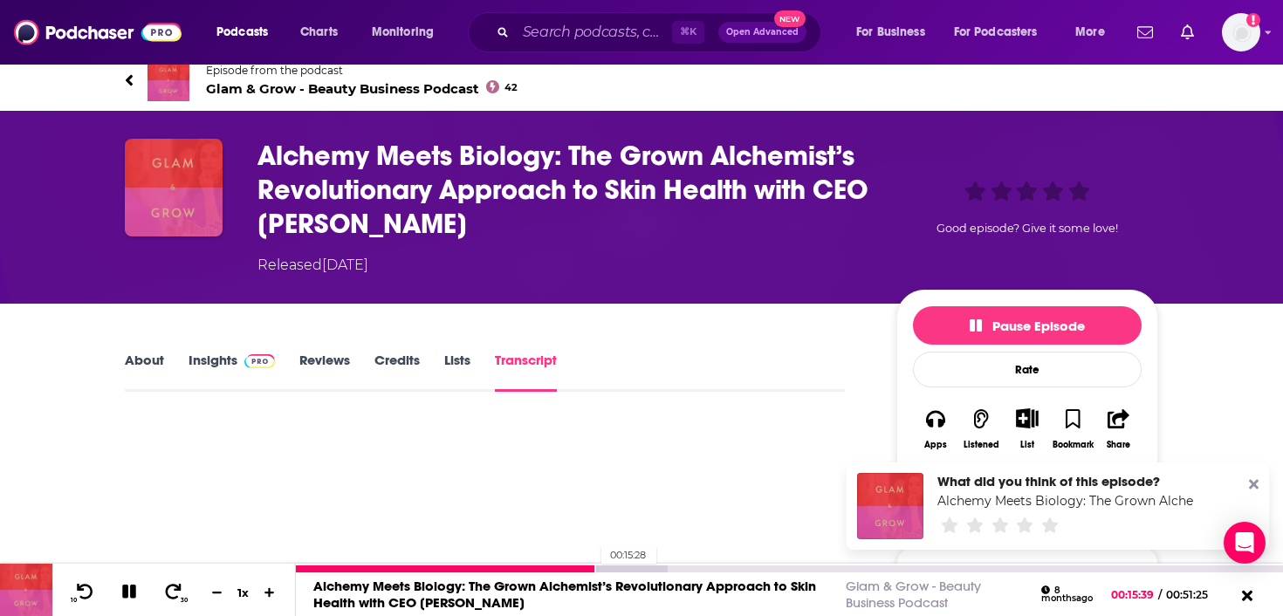
click at [586, 566] on div at bounding box center [446, 569] width 300 height 7
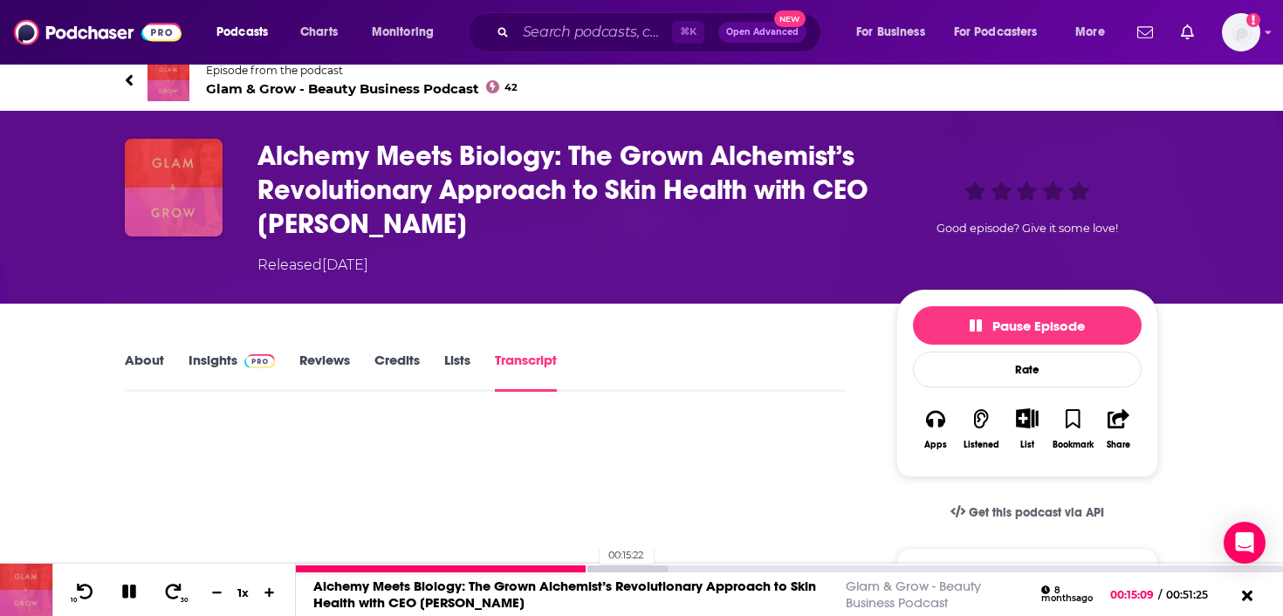
click at [591, 566] on div at bounding box center [481, 569] width 371 height 7
click at [602, 566] on div at bounding box center [481, 569] width 371 height 7
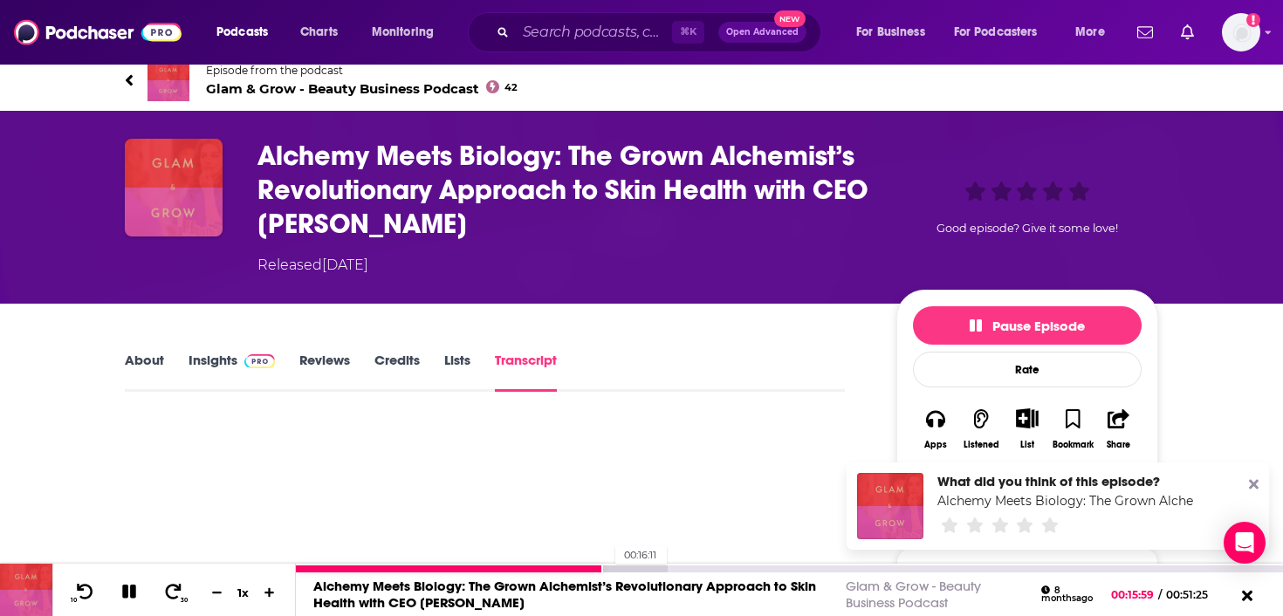
click at [606, 566] on div at bounding box center [481, 569] width 371 height 7
click at [610, 566] on div at bounding box center [481, 569] width 371 height 7
click at [172, 587] on icon at bounding box center [173, 591] width 22 height 17
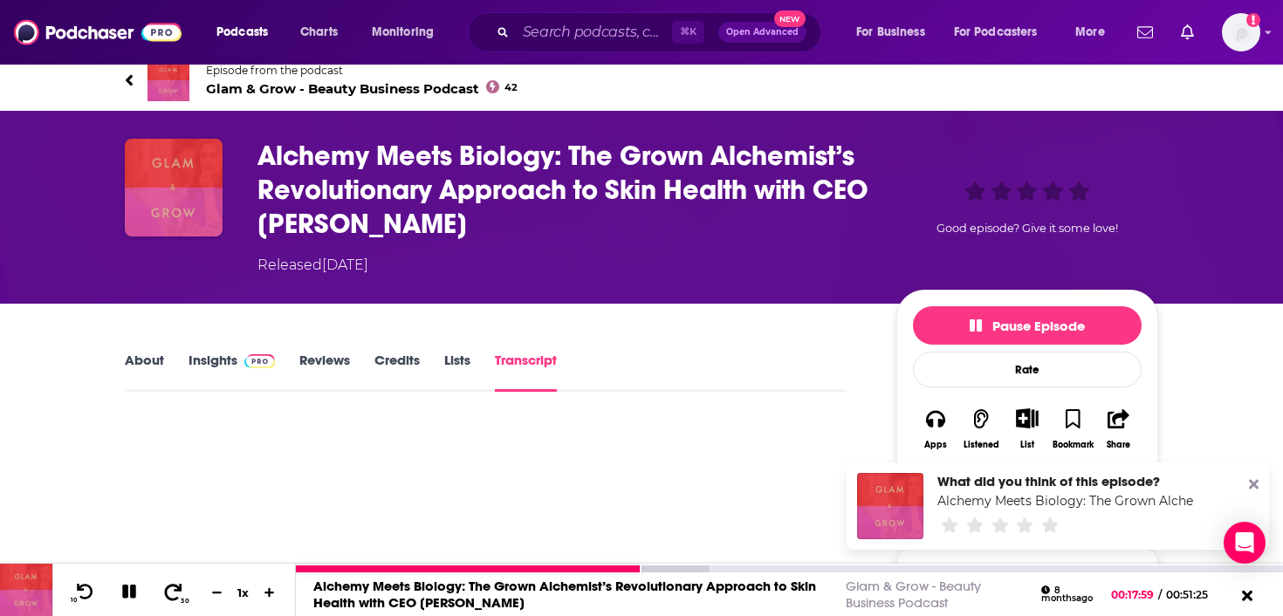
click at [168, 589] on icon at bounding box center [173, 591] width 22 height 17
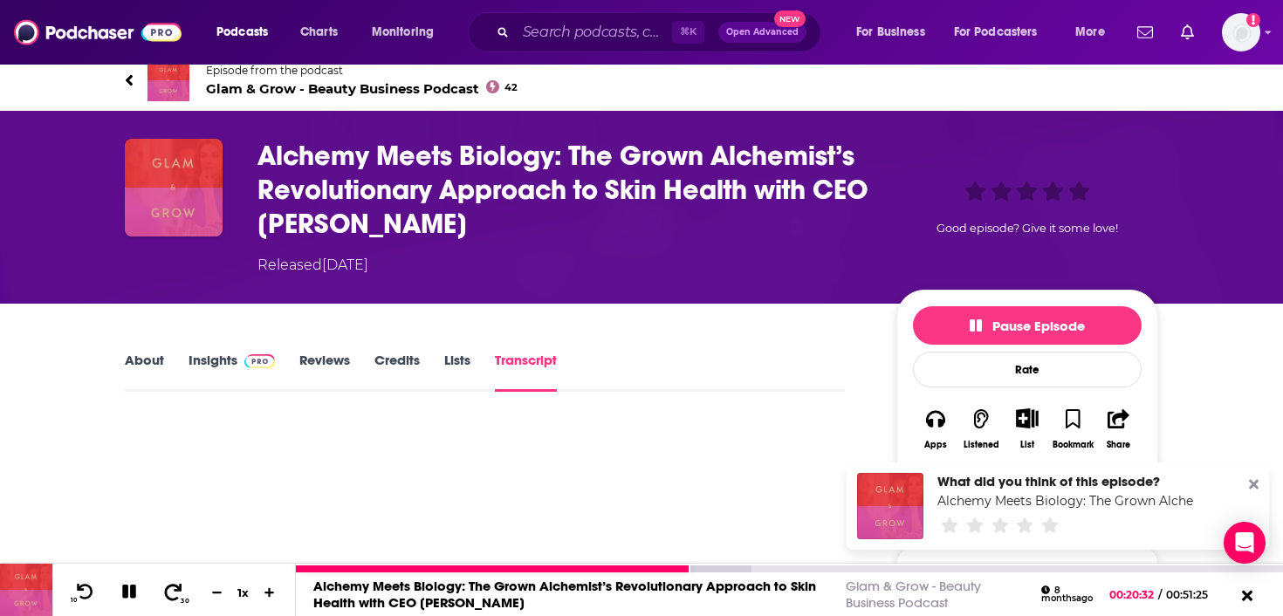
click at [168, 589] on icon at bounding box center [173, 591] width 22 height 17
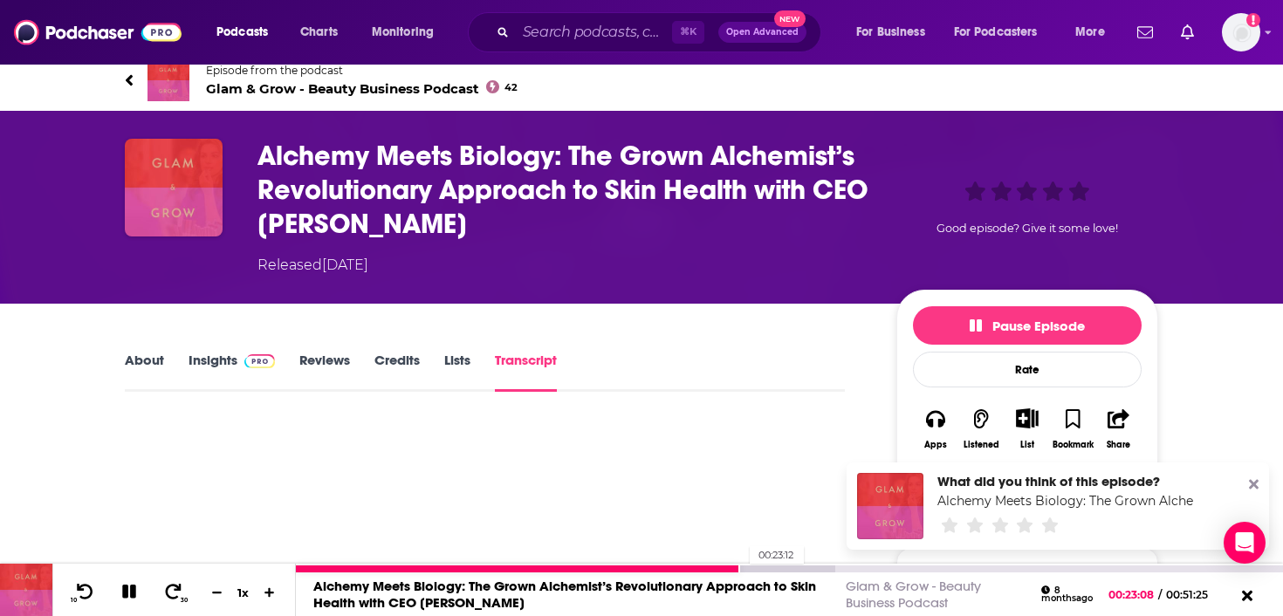
click at [741, 571] on div at bounding box center [565, 569] width 539 height 7
click at [744, 569] on div at bounding box center [565, 569] width 539 height 7
click at [745, 569] on div at bounding box center [565, 569] width 539 height 7
click at [747, 567] on div at bounding box center [565, 569] width 539 height 7
click at [752, 567] on div at bounding box center [565, 569] width 539 height 7
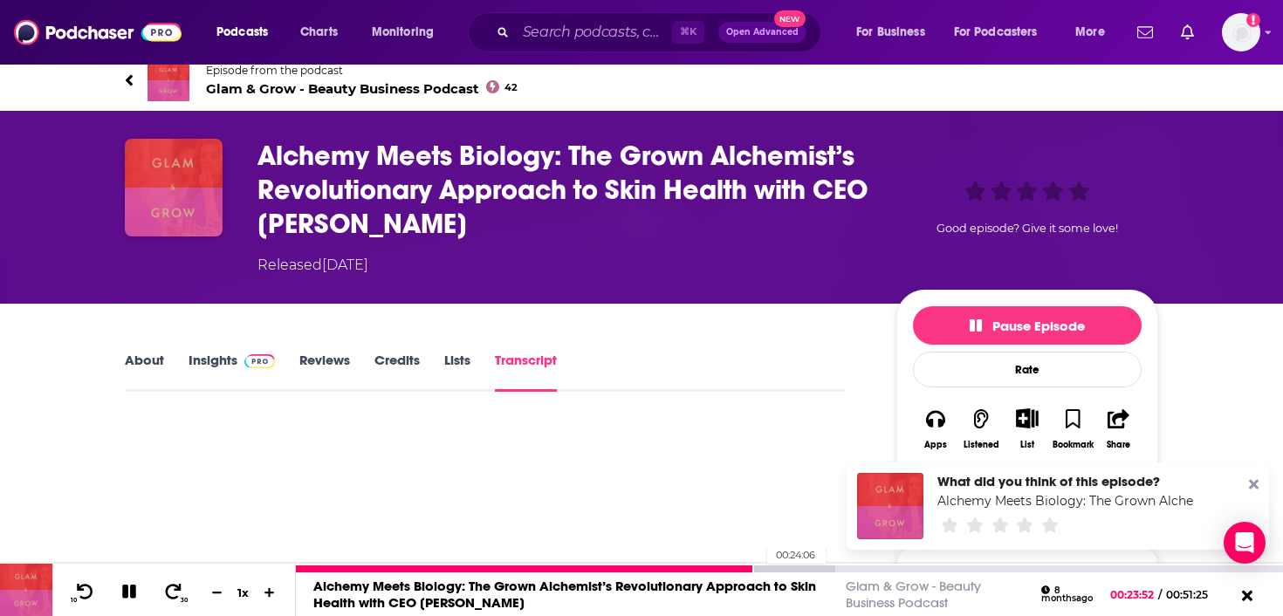
click at [758, 568] on div at bounding box center [565, 569] width 539 height 7
click at [763, 568] on div at bounding box center [565, 569] width 539 height 7
click at [767, 566] on div at bounding box center [565, 569] width 539 height 7
click at [804, 570] on div at bounding box center [586, 569] width 581 height 7
click at [810, 568] on div at bounding box center [586, 569] width 581 height 7
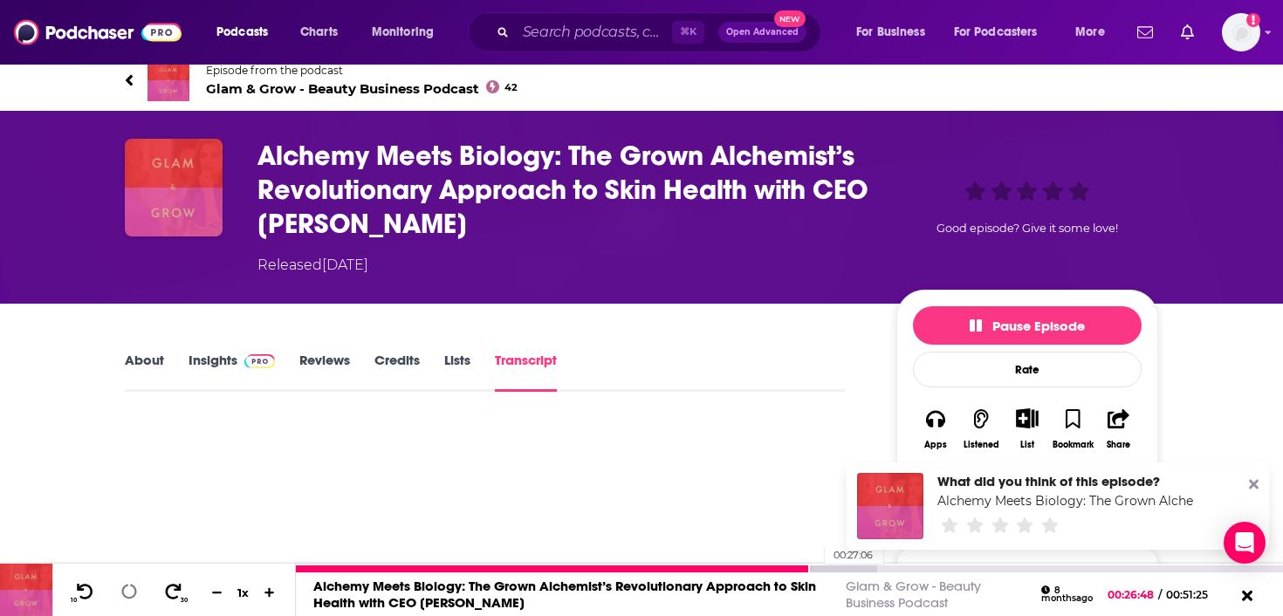
click at [815, 566] on div at bounding box center [586, 569] width 581 height 7
click at [820, 566] on div at bounding box center [607, 569] width 623 height 7
click at [826, 566] on div at bounding box center [607, 569] width 623 height 7
click at [832, 566] on div at bounding box center [607, 569] width 623 height 7
click at [835, 566] on div at bounding box center [607, 569] width 623 height 7
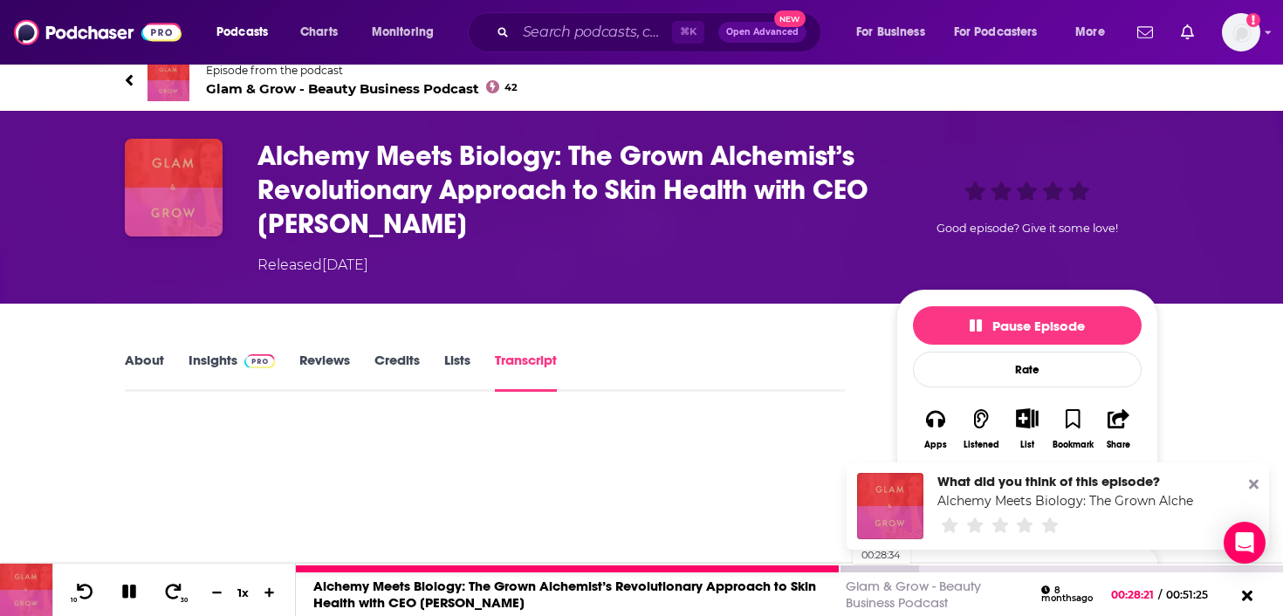
click at [844, 568] on div at bounding box center [607, 569] width 623 height 7
click at [852, 568] on div at bounding box center [607, 569] width 623 height 7
click at [856, 568] on div at bounding box center [607, 569] width 623 height 7
click at [860, 568] on div at bounding box center [628, 569] width 665 height 7
click at [863, 568] on div at bounding box center [628, 569] width 665 height 7
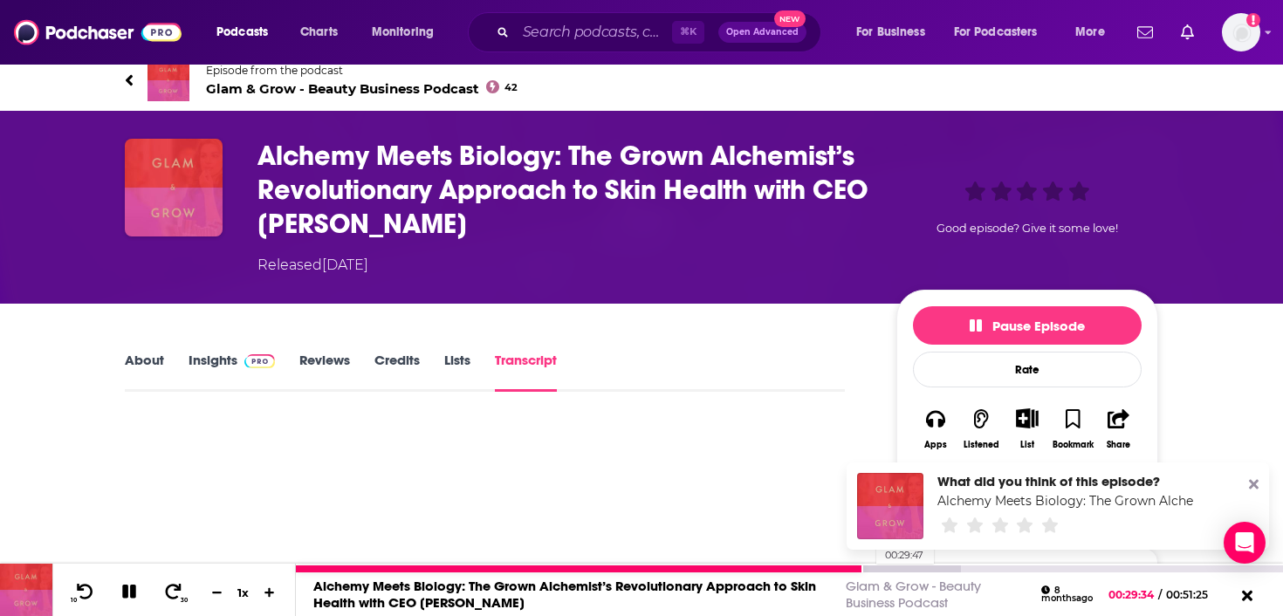
click at [868, 567] on div at bounding box center [628, 569] width 665 height 7
click at [872, 567] on div at bounding box center [628, 569] width 665 height 7
click at [879, 567] on div at bounding box center [628, 569] width 665 height 7
click at [873, 567] on div at bounding box center [587, 569] width 583 height 7
click at [883, 571] on div at bounding box center [628, 569] width 665 height 7
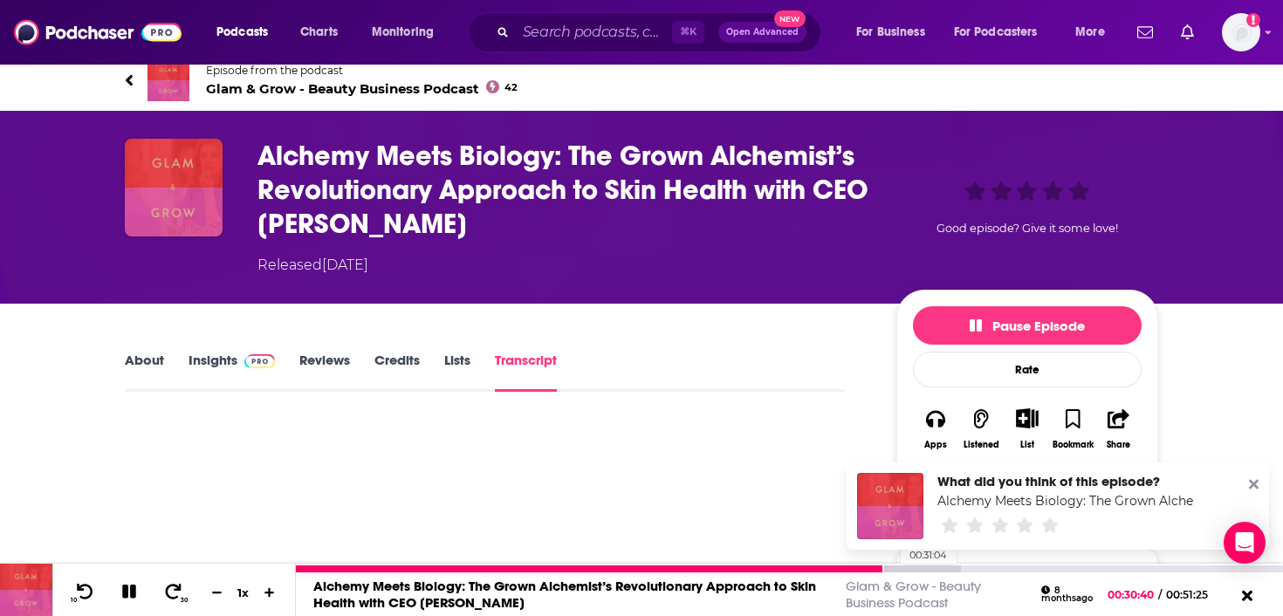
click at [892, 570] on div at bounding box center [628, 569] width 665 height 7
click at [896, 570] on div at bounding box center [628, 569] width 665 height 7
click at [901, 569] on div at bounding box center [649, 569] width 707 height 7
click at [907, 569] on div at bounding box center [649, 569] width 707 height 7
click at [911, 568] on div at bounding box center [649, 569] width 707 height 7
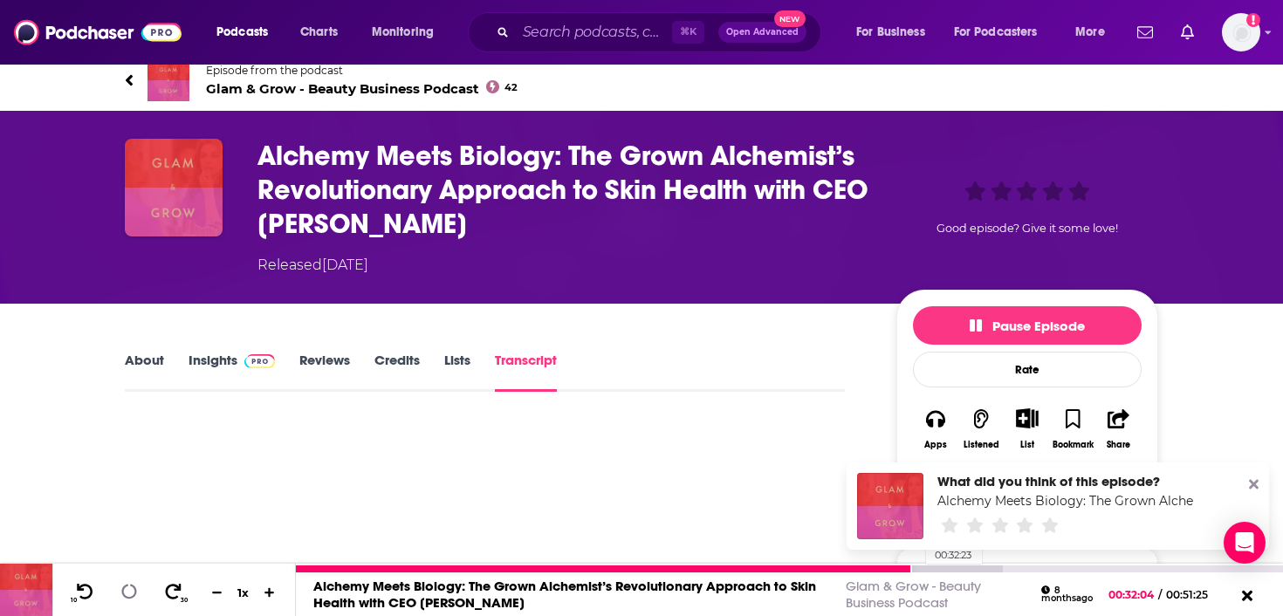
click at [917, 568] on div at bounding box center [649, 569] width 707 height 7
click at [921, 566] on div at bounding box center [649, 569] width 707 height 7
click at [944, 569] on div at bounding box center [670, 569] width 749 height 7
click at [949, 567] on div at bounding box center [670, 569] width 749 height 7
click at [953, 568] on div at bounding box center [670, 569] width 749 height 7
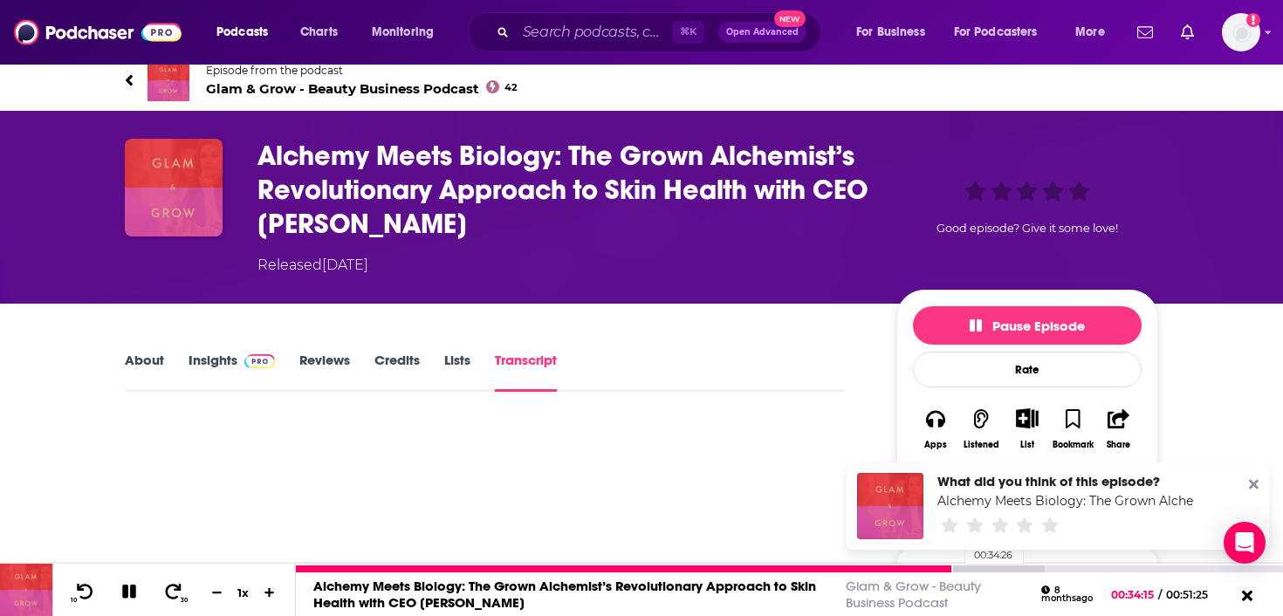
click at [957, 568] on div at bounding box center [670, 569] width 749 height 7
click at [960, 568] on div at bounding box center [670, 569] width 749 height 7
click at [964, 568] on div at bounding box center [670, 569] width 749 height 7
click at [970, 568] on div at bounding box center [670, 569] width 749 height 7
click at [980, 571] on div at bounding box center [670, 569] width 749 height 7
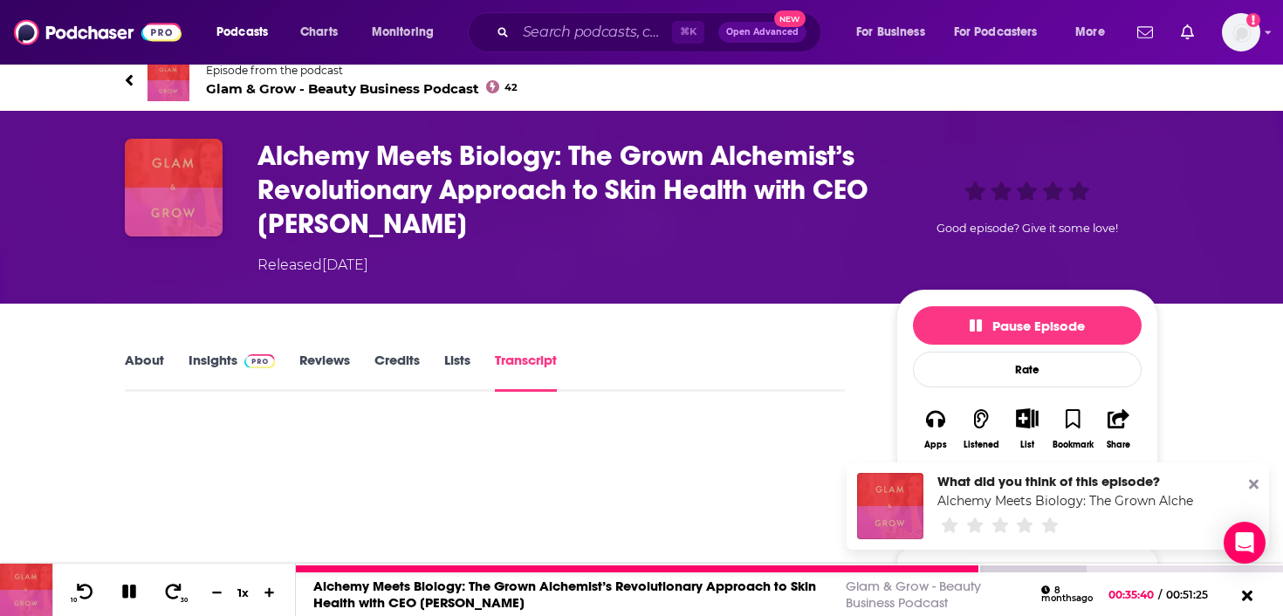
click at [993, 573] on div "Alchemy Meets Biology: The Grown Alchemist’s Revolutionary Approach to Skin Hea…" at bounding box center [789, 595] width 987 height 44
click at [984, 568] on div at bounding box center [691, 569] width 791 height 7
click at [992, 568] on div at bounding box center [691, 569] width 791 height 7
click at [1005, 565] on div "00:36:56" at bounding box center [789, 568] width 987 height 9
click at [1006, 566] on div at bounding box center [691, 569] width 791 height 7
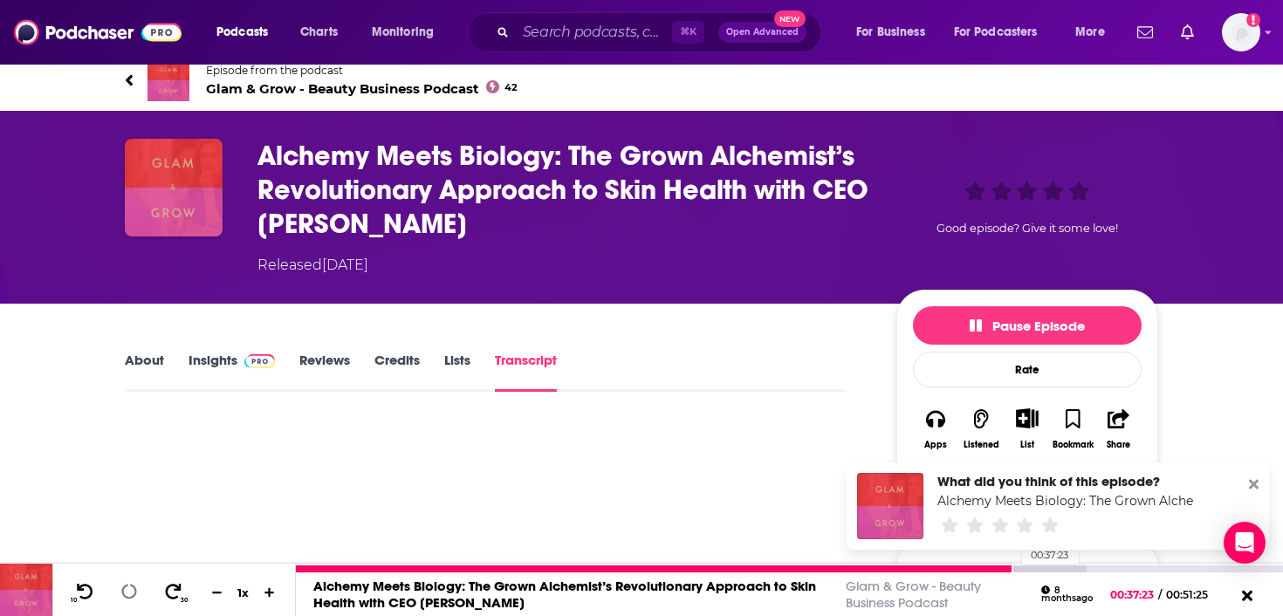
click at [1013, 566] on div at bounding box center [691, 569] width 791 height 7
click at [1018, 566] on div at bounding box center [712, 569] width 833 height 7
click at [1020, 566] on div at bounding box center [712, 569] width 833 height 7
click at [1025, 566] on div at bounding box center [712, 569] width 833 height 7
click at [1028, 566] on div at bounding box center [712, 569] width 833 height 7
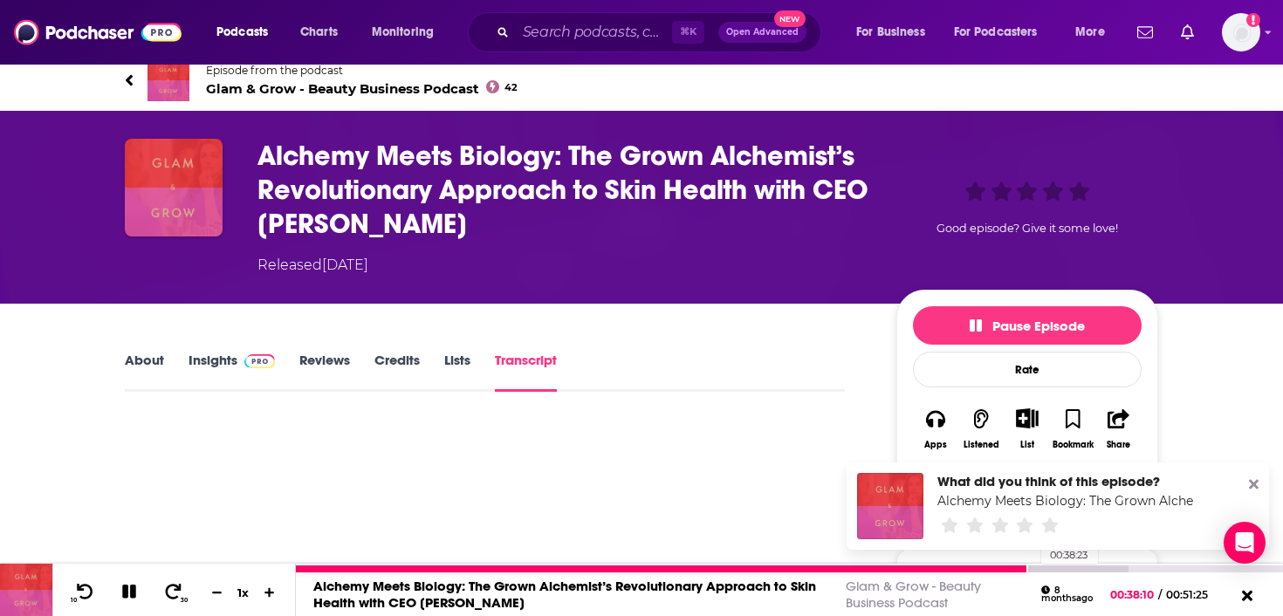
click at [1033, 568] on div at bounding box center [712, 569] width 833 height 7
click at [1038, 568] on div at bounding box center [712, 569] width 833 height 7
click at [1042, 568] on div at bounding box center [712, 569] width 833 height 7
click at [1047, 568] on div at bounding box center [712, 569] width 833 height 7
click at [1052, 568] on div at bounding box center [712, 569] width 833 height 7
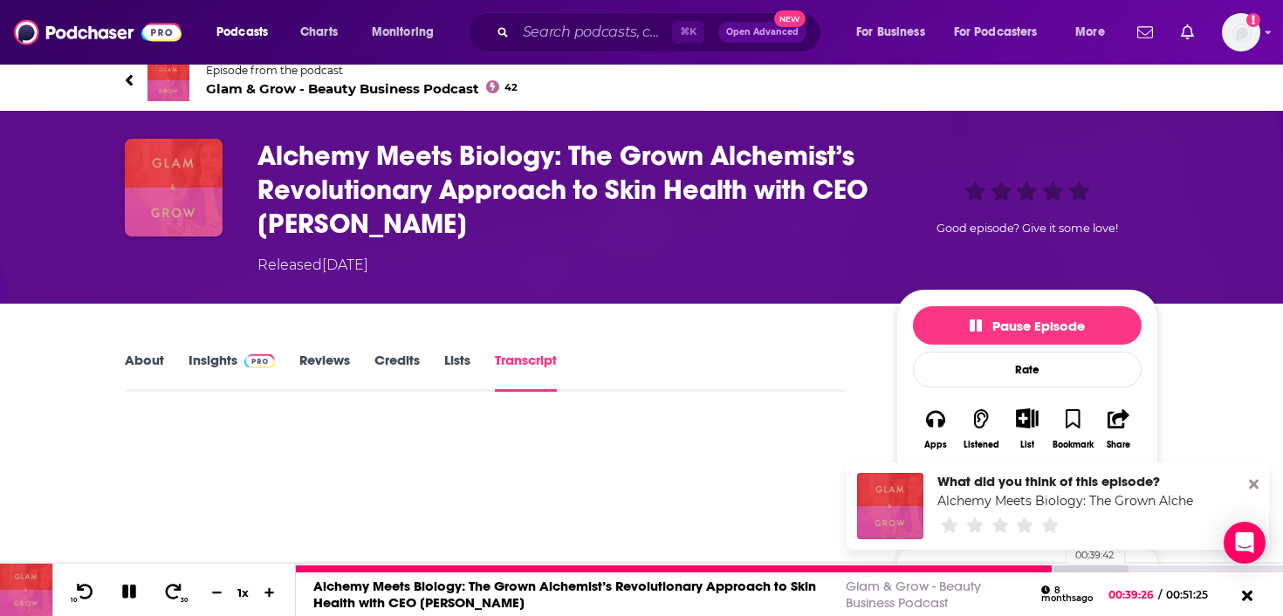
click at [1058, 567] on div at bounding box center [712, 569] width 833 height 7
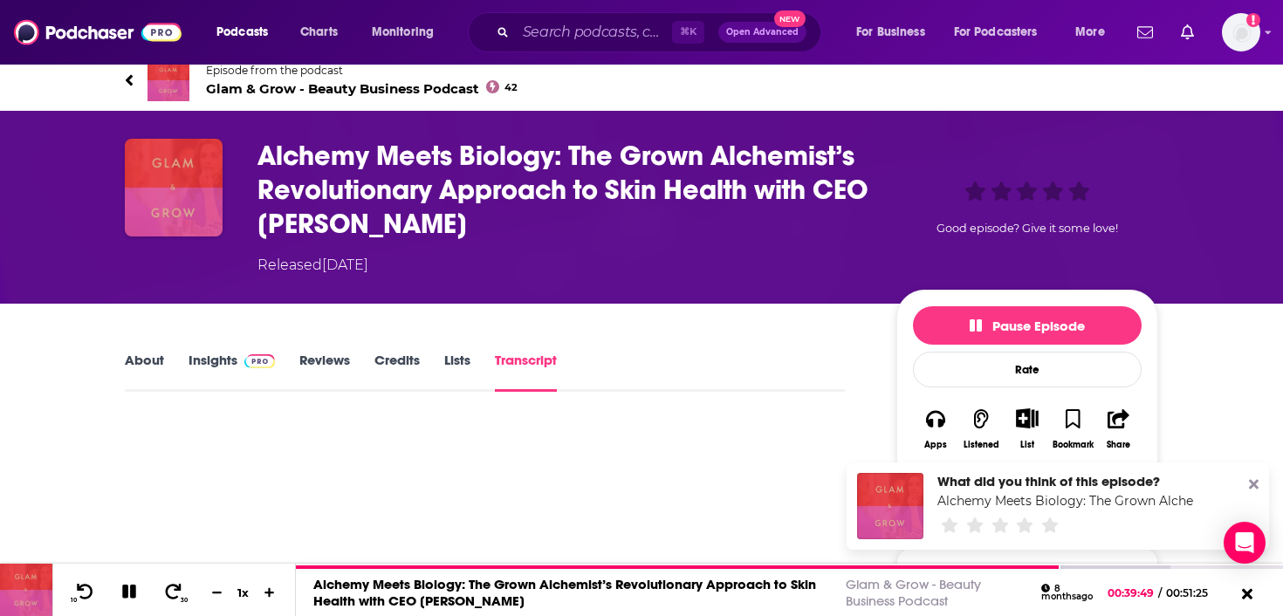
click at [126, 77] on icon at bounding box center [129, 80] width 9 height 17
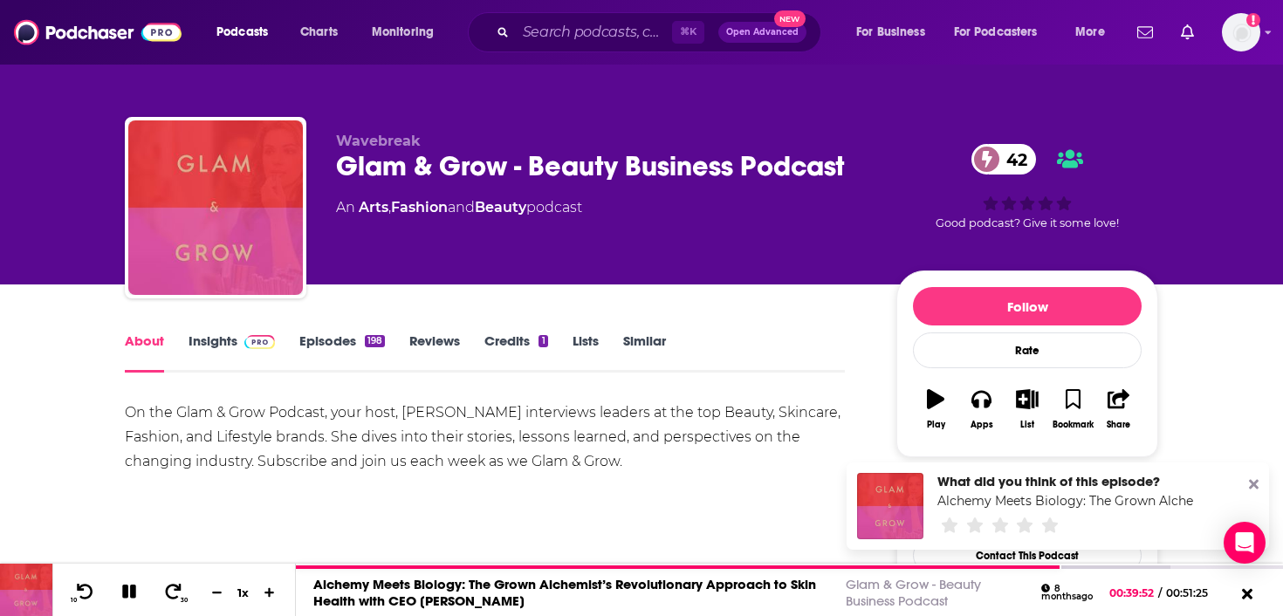
click at [340, 346] on link "Episodes 198" at bounding box center [342, 353] width 86 height 40
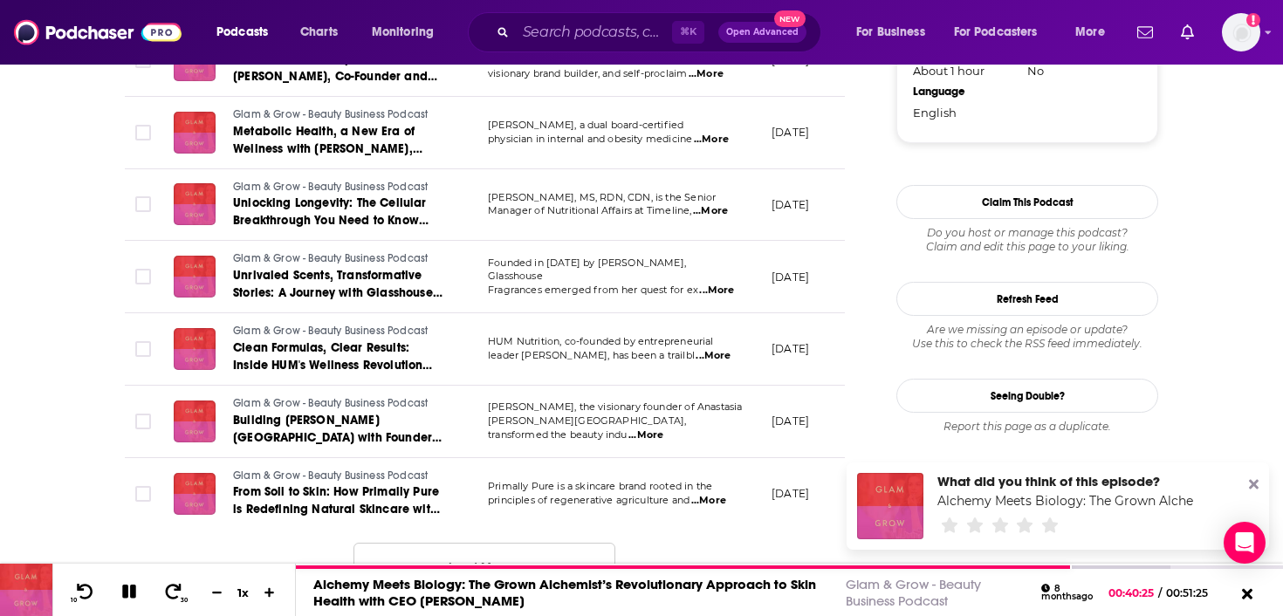
scroll to position [1792, 0]
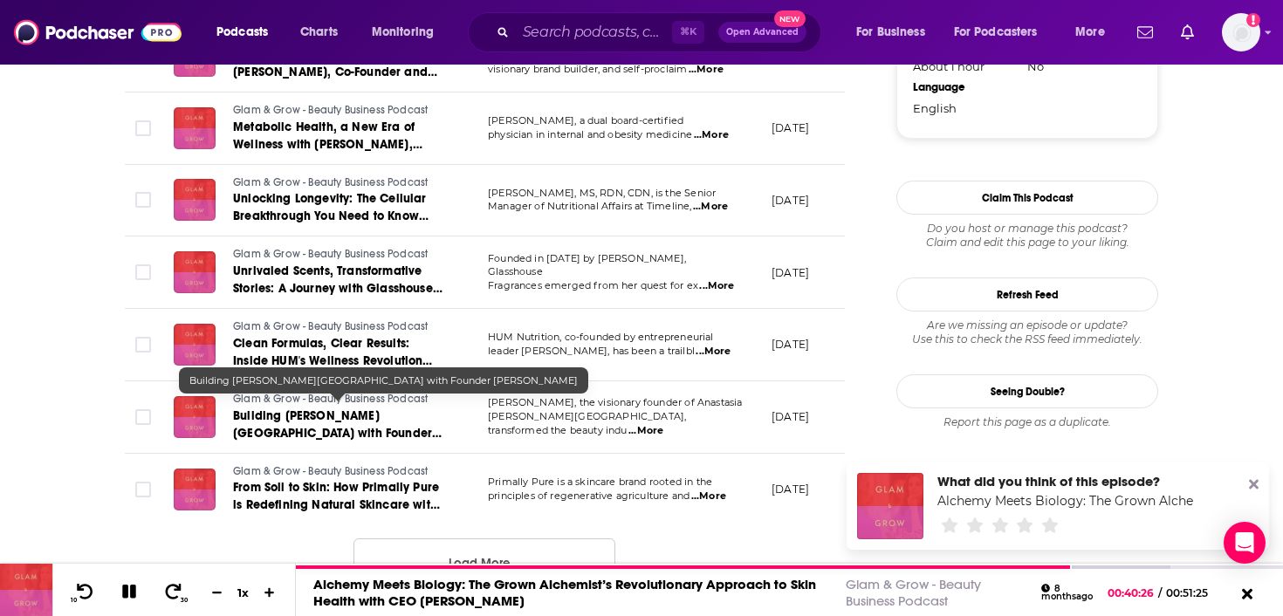
click at [324, 415] on link "Building Anastasia Beverly Hills with Founder Anastasia Soare" at bounding box center [337, 425] width 209 height 35
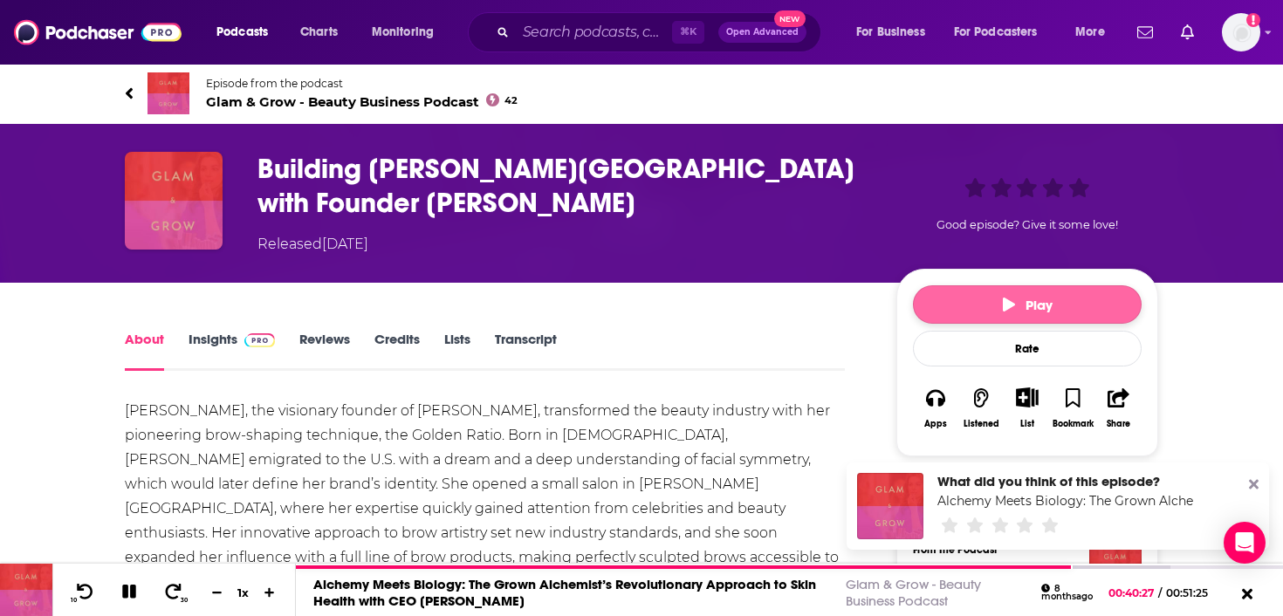
click at [985, 306] on button "Play" at bounding box center [1027, 304] width 229 height 38
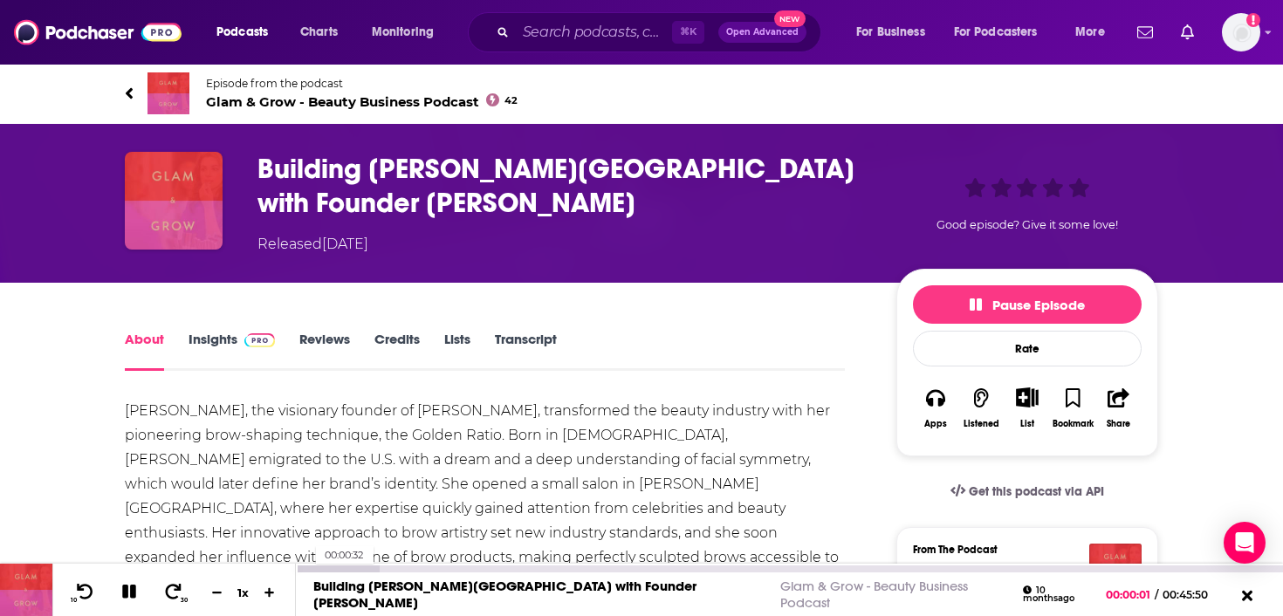
click at [306, 570] on div at bounding box center [338, 569] width 84 height 7
click at [315, 569] on div at bounding box center [338, 569] width 84 height 7
click at [192, 589] on div "10 30 1 x" at bounding box center [174, 590] width 244 height 52
click at [174, 595] on icon at bounding box center [173, 591] width 22 height 17
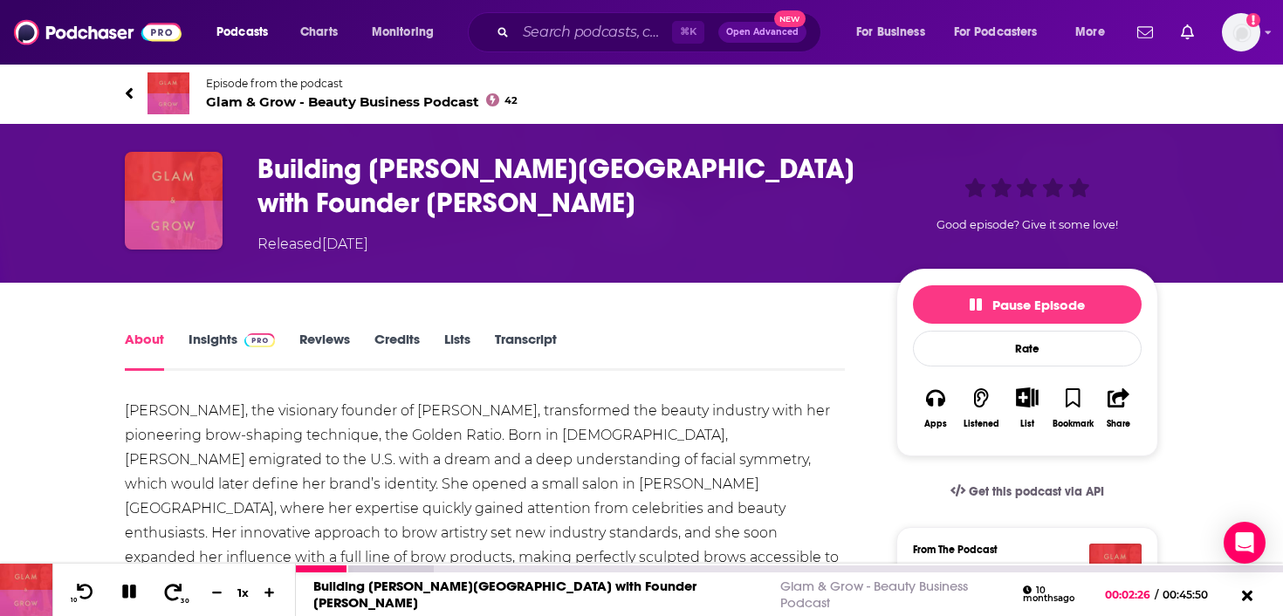
click at [167, 593] on icon at bounding box center [173, 591] width 22 height 17
click at [173, 589] on icon at bounding box center [173, 591] width 22 height 17
click at [383, 569] on div at bounding box center [391, 569] width 191 height 7
click at [386, 569] on div at bounding box center [391, 569] width 191 height 7
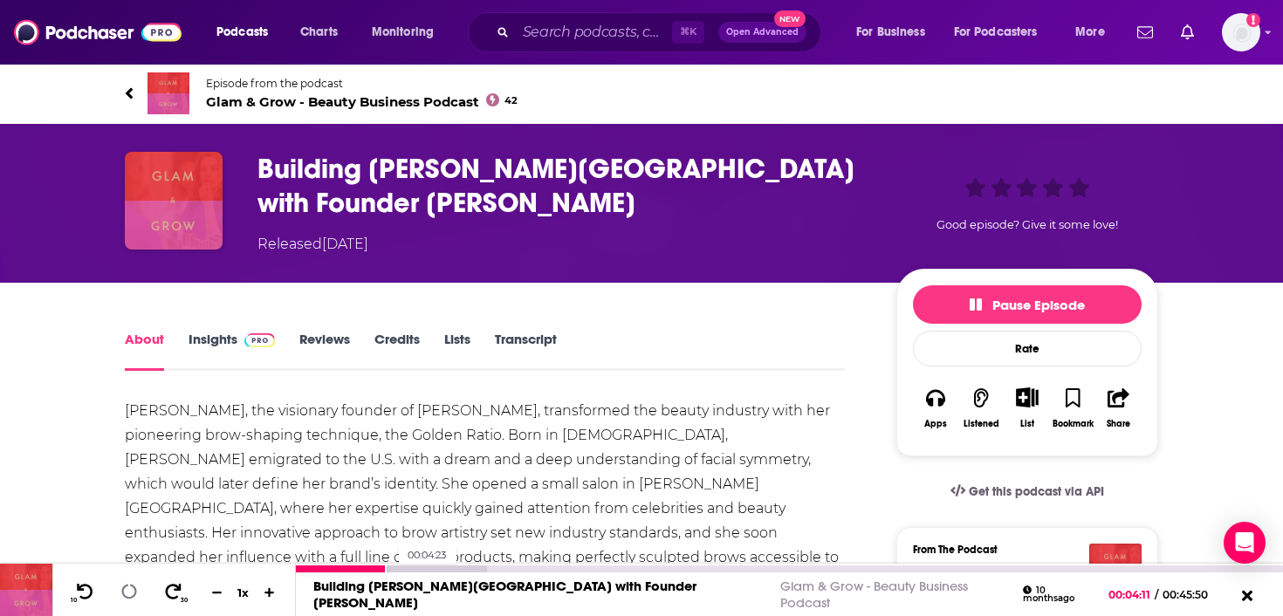
click at [389, 569] on div at bounding box center [391, 569] width 191 height 7
click at [395, 568] on div at bounding box center [391, 569] width 191 height 7
click at [398, 568] on div at bounding box center [391, 569] width 191 height 7
click at [403, 568] on div at bounding box center [391, 569] width 191 height 7
click at [409, 568] on div at bounding box center [391, 569] width 191 height 7
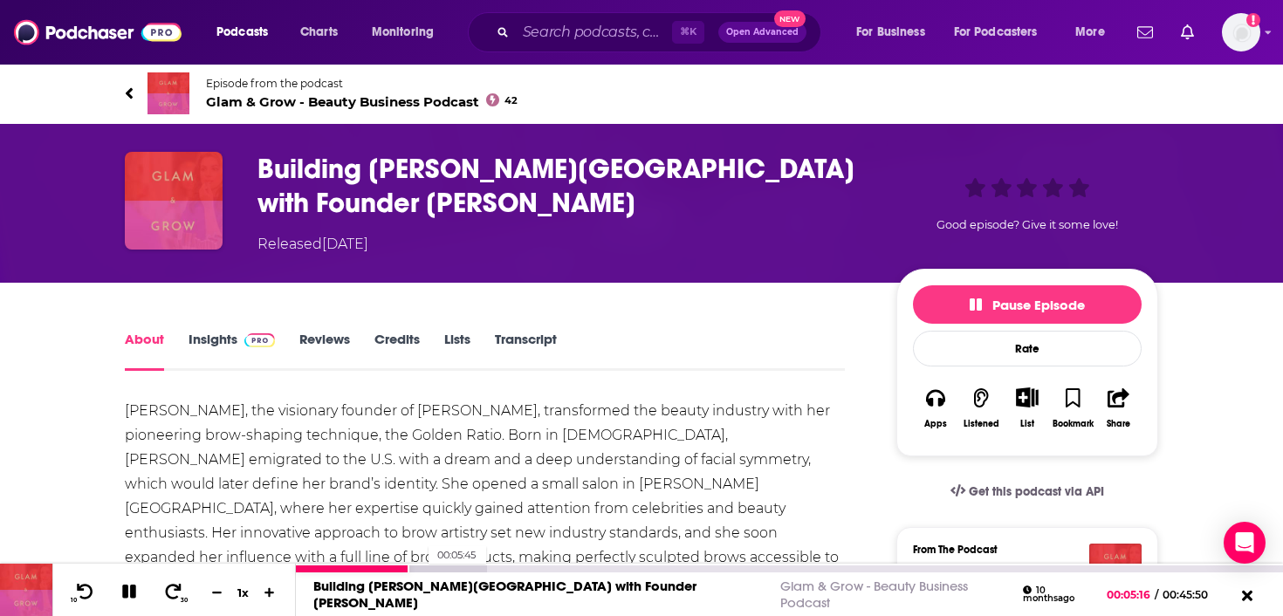
click at [420, 566] on div at bounding box center [391, 569] width 191 height 7
click at [425, 567] on div at bounding box center [391, 569] width 191 height 7
click at [429, 567] on div at bounding box center [391, 569] width 191 height 7
click at [434, 567] on div at bounding box center [418, 569] width 244 height 7
click at [439, 567] on div at bounding box center [418, 569] width 244 height 7
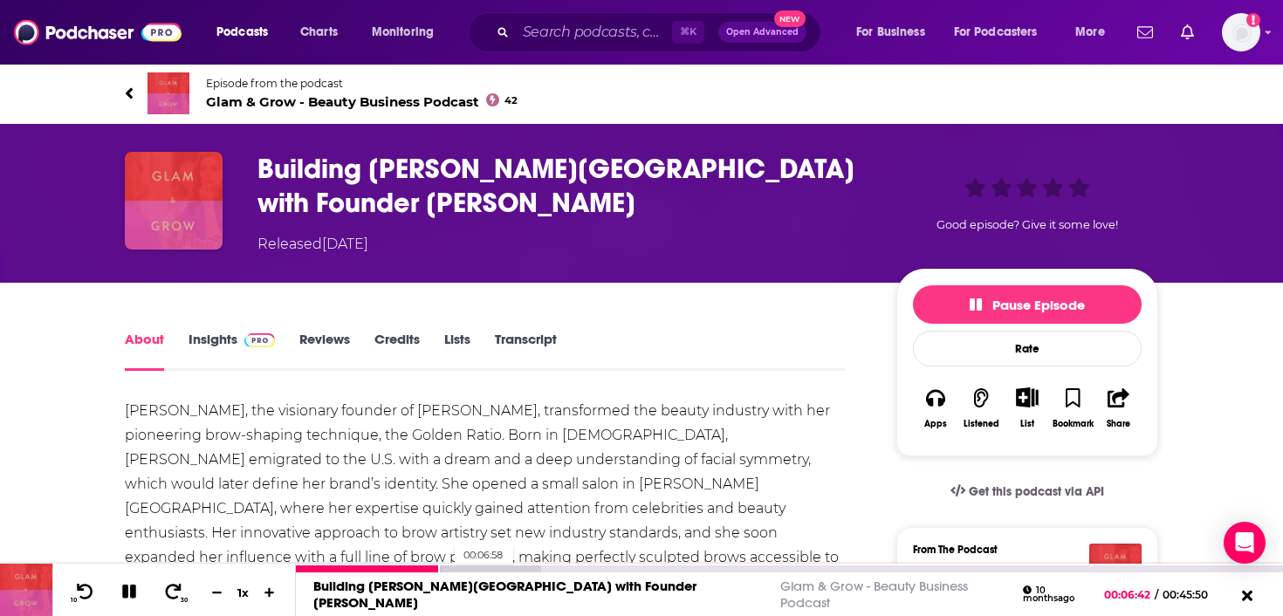
click at [444, 566] on div at bounding box center [418, 569] width 244 height 7
click at [457, 566] on div at bounding box center [418, 569] width 244 height 7
click at [489, 567] on div at bounding box center [418, 569] width 244 height 7
click at [497, 568] on div at bounding box center [445, 569] width 299 height 7
click at [508, 567] on div at bounding box center [445, 569] width 299 height 7
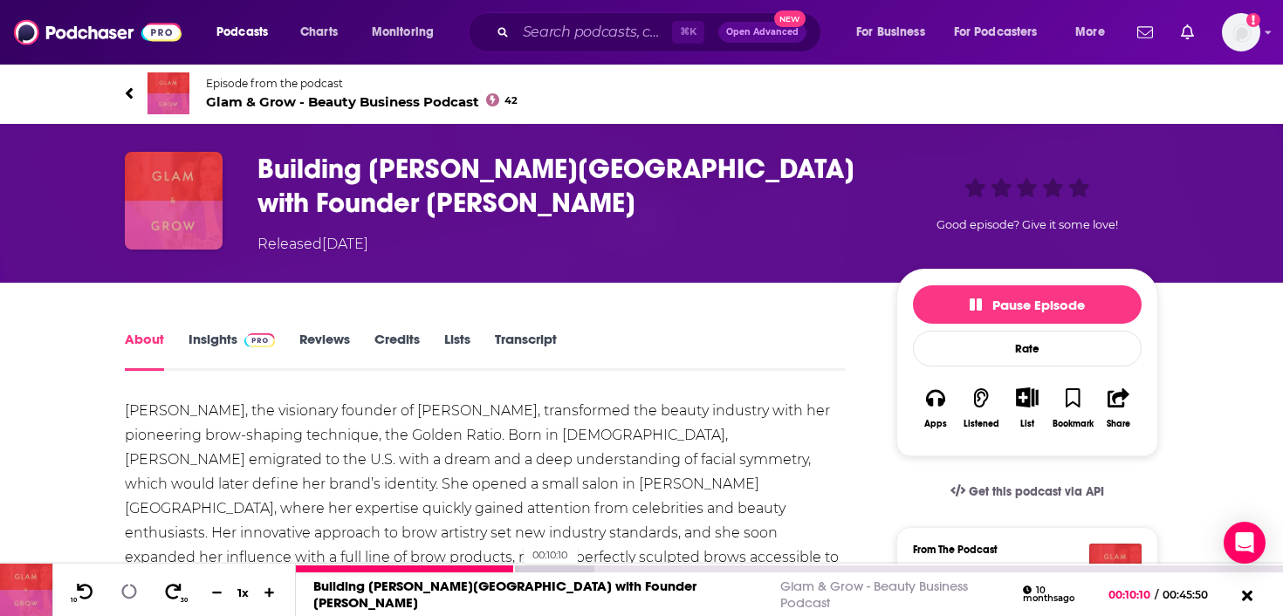
click at [514, 568] on div at bounding box center [445, 569] width 299 height 7
click at [521, 568] on div at bounding box center [445, 569] width 299 height 7
click at [526, 568] on div at bounding box center [445, 569] width 299 height 7
click at [532, 568] on div at bounding box center [445, 569] width 299 height 7
click at [539, 567] on div at bounding box center [445, 569] width 299 height 7
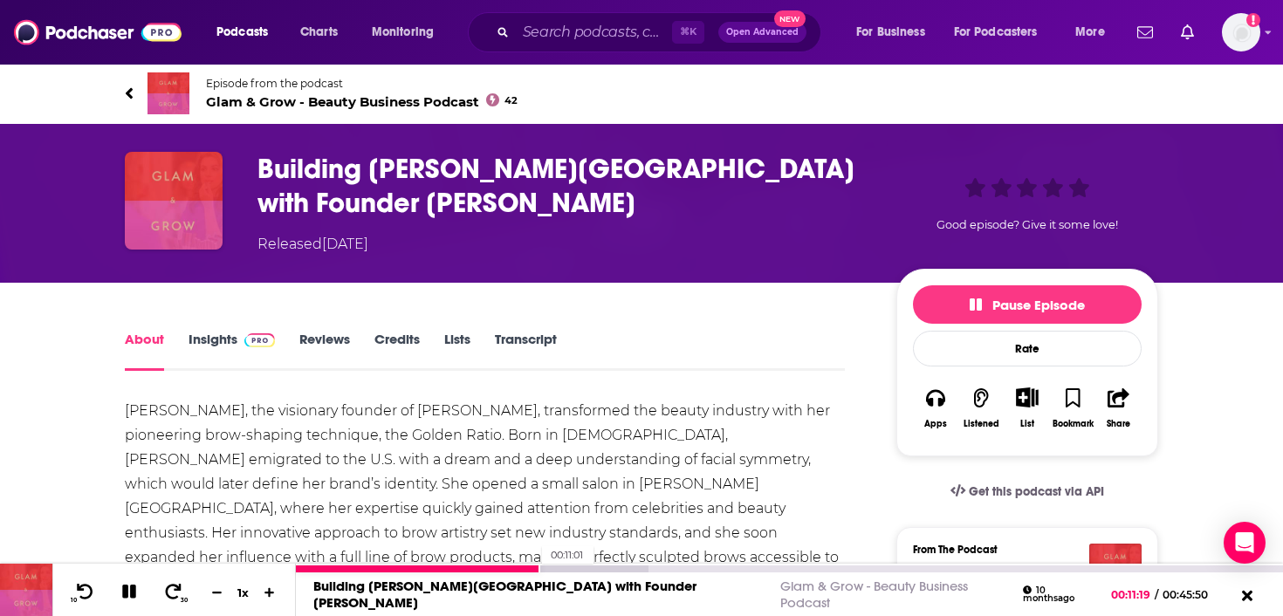
click at [532, 567] on div at bounding box center [418, 569] width 244 height 7
click at [628, 566] on div at bounding box center [472, 569] width 353 height 7
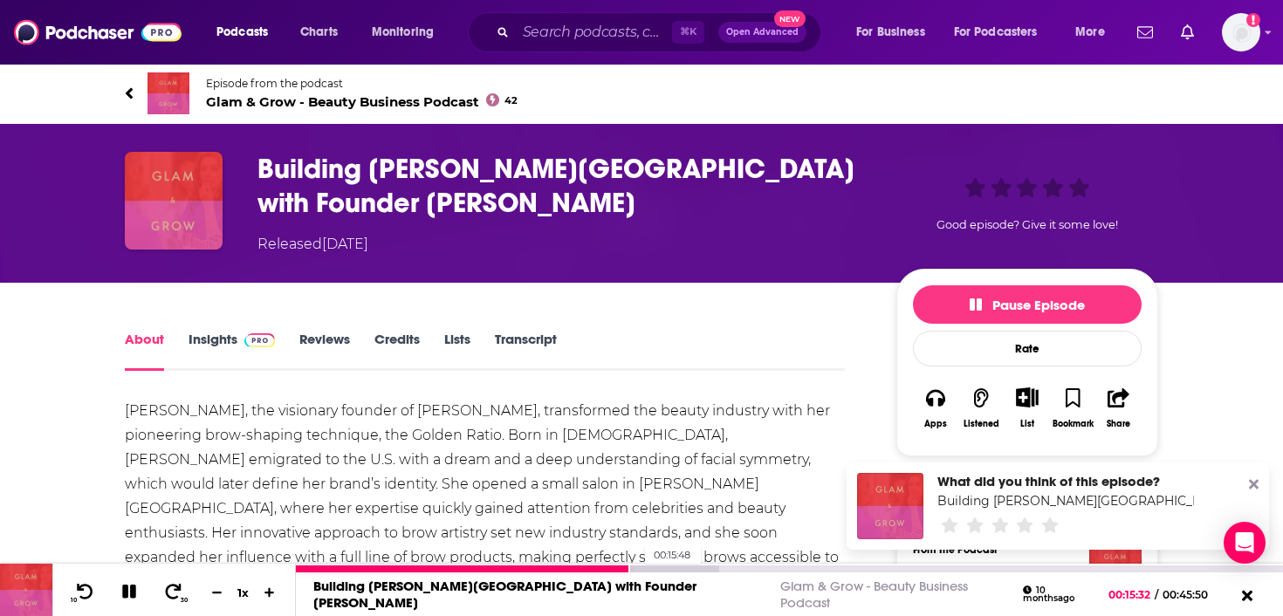
click at [636, 568] on div at bounding box center [507, 569] width 423 height 7
click at [676, 568] on div at bounding box center [507, 569] width 423 height 7
click at [680, 567] on div at bounding box center [534, 569] width 477 height 7
click at [683, 567] on div at bounding box center [534, 569] width 477 height 7
click at [687, 566] on div at bounding box center [534, 569] width 477 height 7
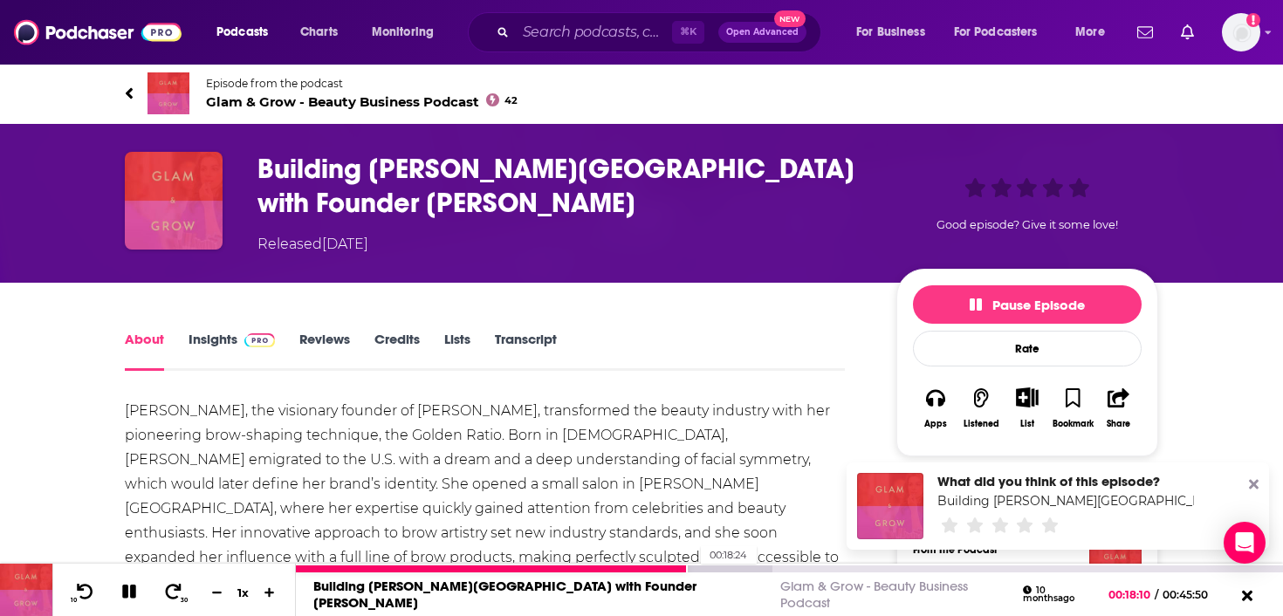
click at [691, 567] on div at bounding box center [534, 569] width 477 height 7
click at [697, 567] on div at bounding box center [534, 569] width 477 height 7
click at [754, 566] on div at bounding box center [570, 569] width 549 height 7
click at [758, 568] on div at bounding box center [570, 569] width 549 height 7
click at [762, 567] on div at bounding box center [570, 569] width 549 height 7
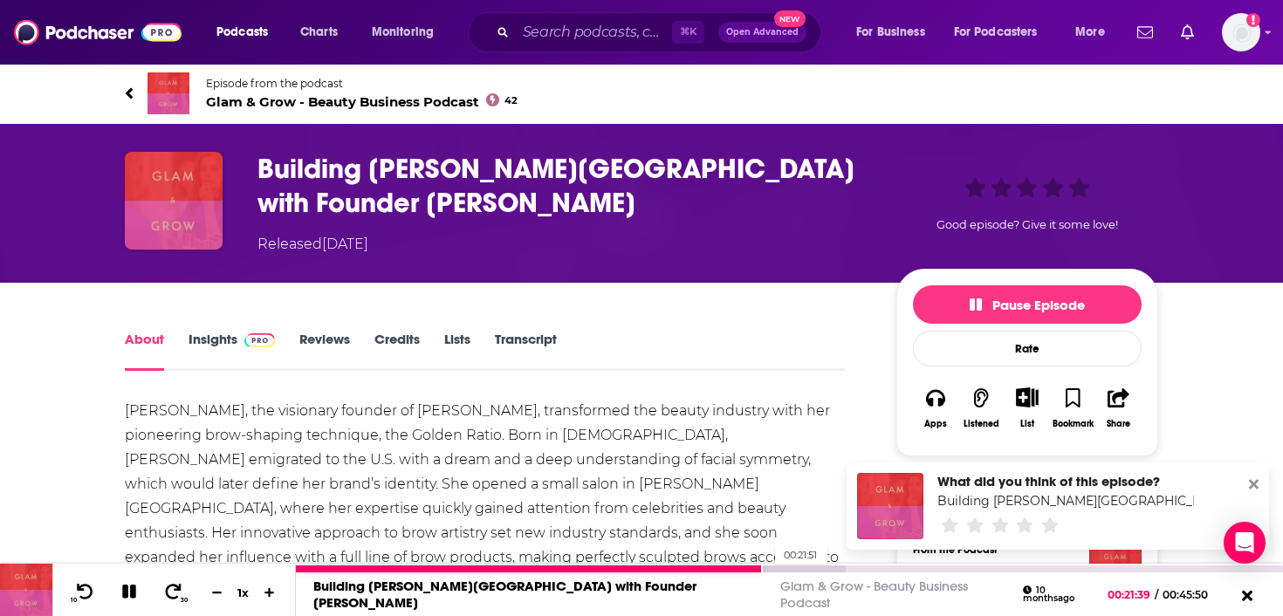
click at [766, 568] on div at bounding box center [570, 569] width 549 height 7
click at [771, 568] on div at bounding box center [570, 569] width 549 height 7
click at [774, 568] on div at bounding box center [570, 569] width 549 height 7
click at [783, 570] on div at bounding box center [570, 569] width 549 height 7
click at [122, 586] on icon at bounding box center [128, 592] width 15 height 15
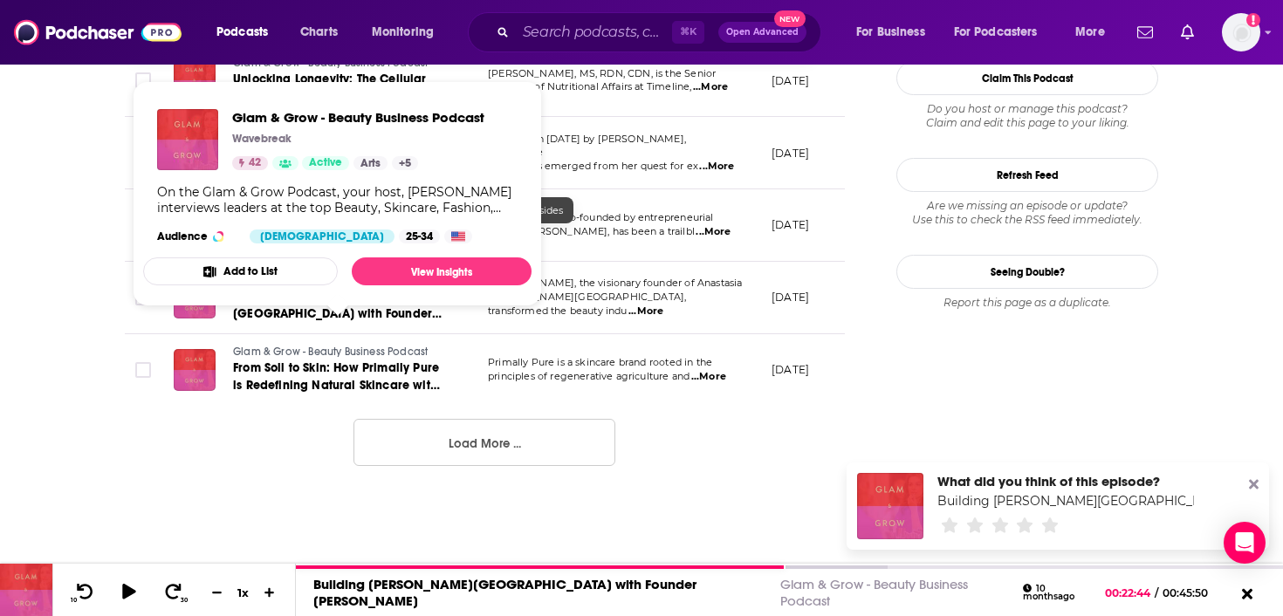
scroll to position [1938, 0]
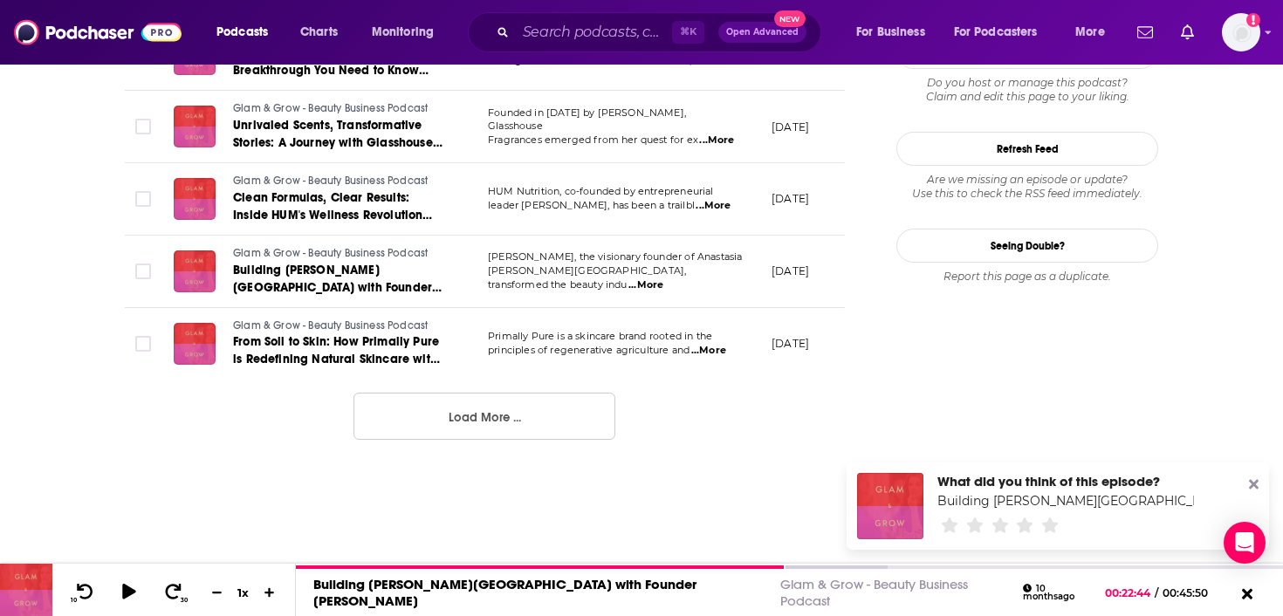
click at [435, 415] on button "Load More ..." at bounding box center [484, 416] width 262 height 47
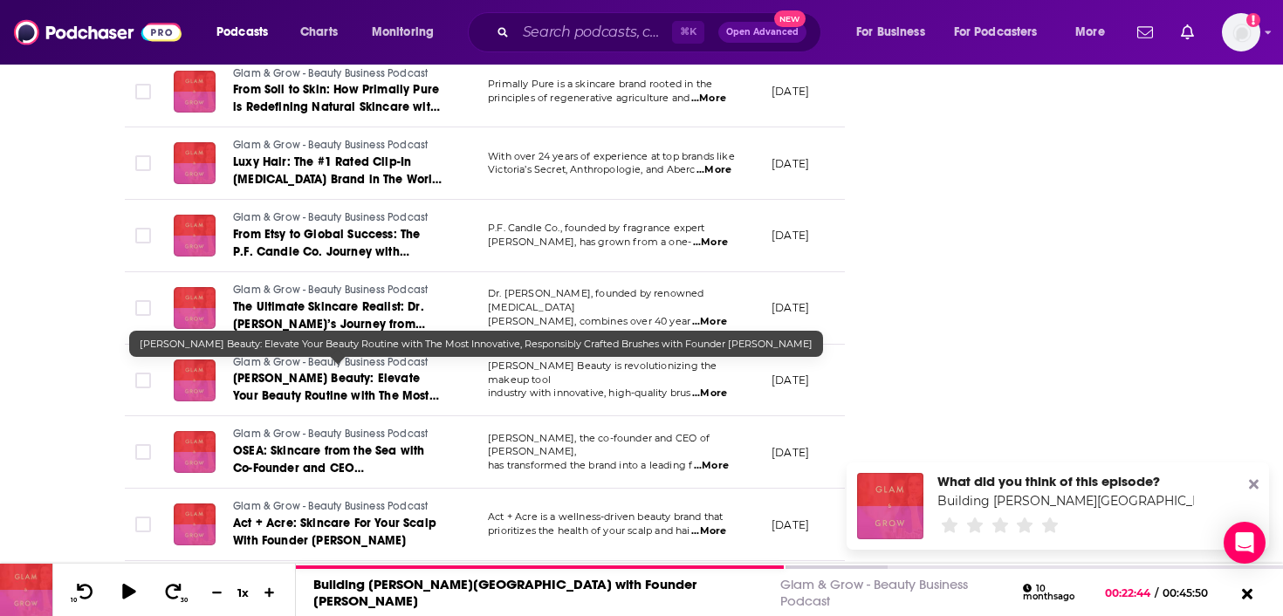
scroll to position [2192, 0]
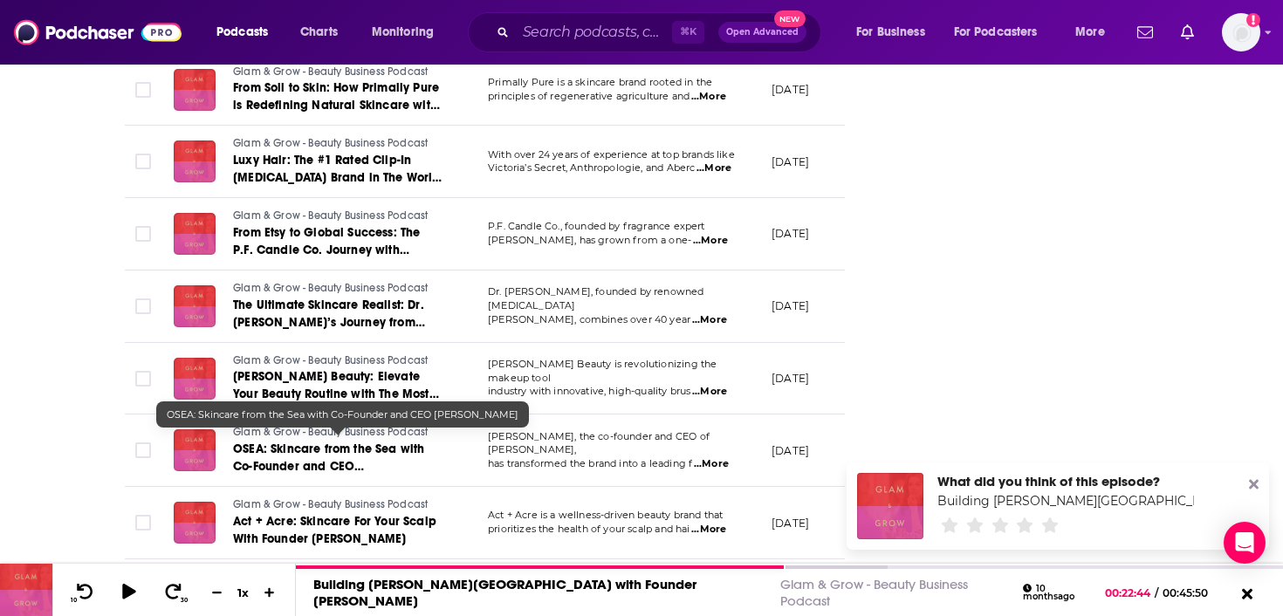
click at [394, 450] on link "OSEA: Skincare from the Sea with Co-Founder and CEO Melissa Palmer" at bounding box center [337, 458] width 209 height 35
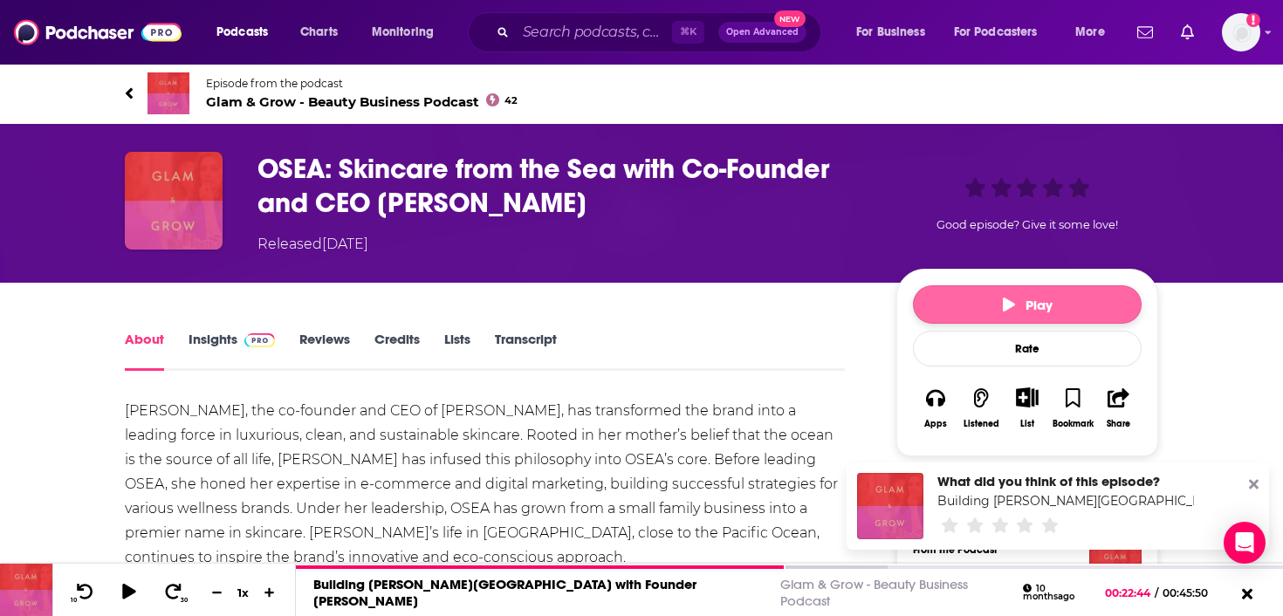
click at [1022, 293] on button "Play" at bounding box center [1027, 304] width 229 height 38
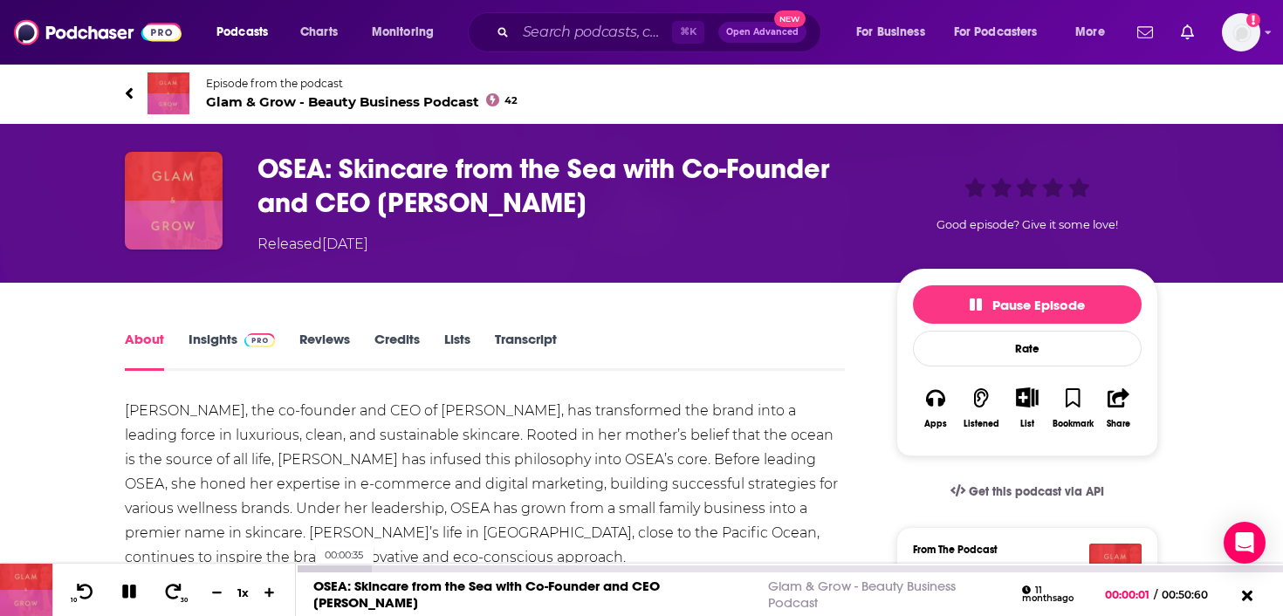
click at [307, 568] on div at bounding box center [334, 569] width 76 height 7
click at [314, 570] on div at bounding box center [334, 569] width 76 height 7
click at [177, 596] on icon at bounding box center [173, 591] width 22 height 17
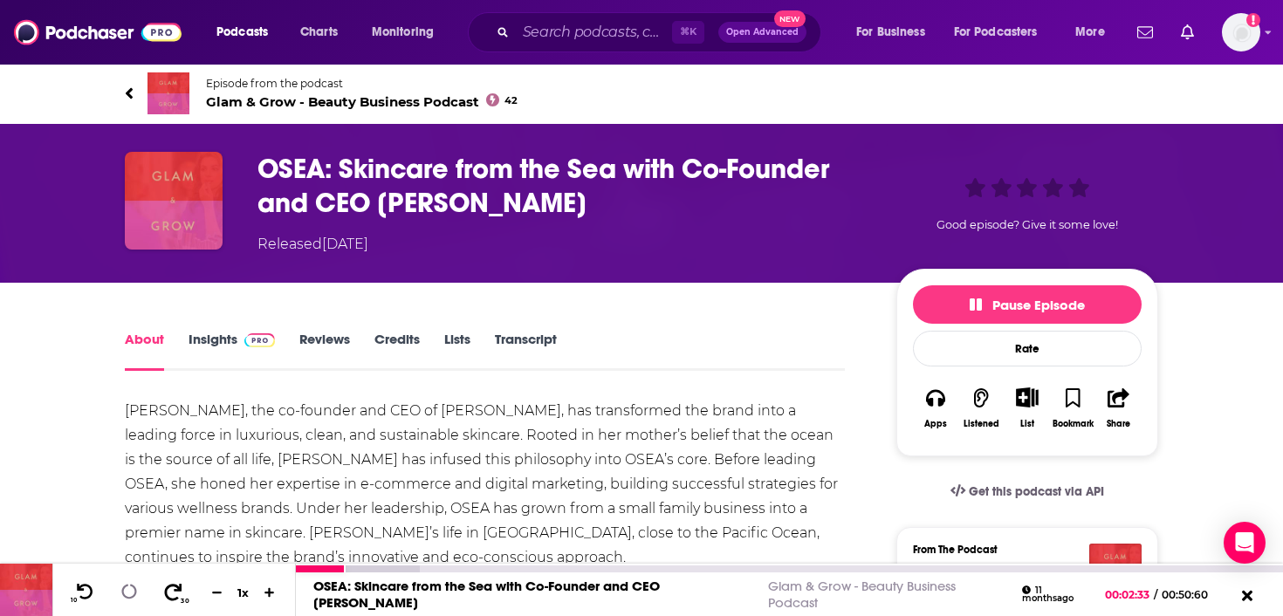
click at [177, 596] on icon at bounding box center [173, 591] width 22 height 17
click at [390, 566] on div at bounding box center [358, 569] width 124 height 7
click at [396, 568] on div at bounding box center [382, 569] width 172 height 7
click at [400, 569] on div at bounding box center [382, 569] width 172 height 7
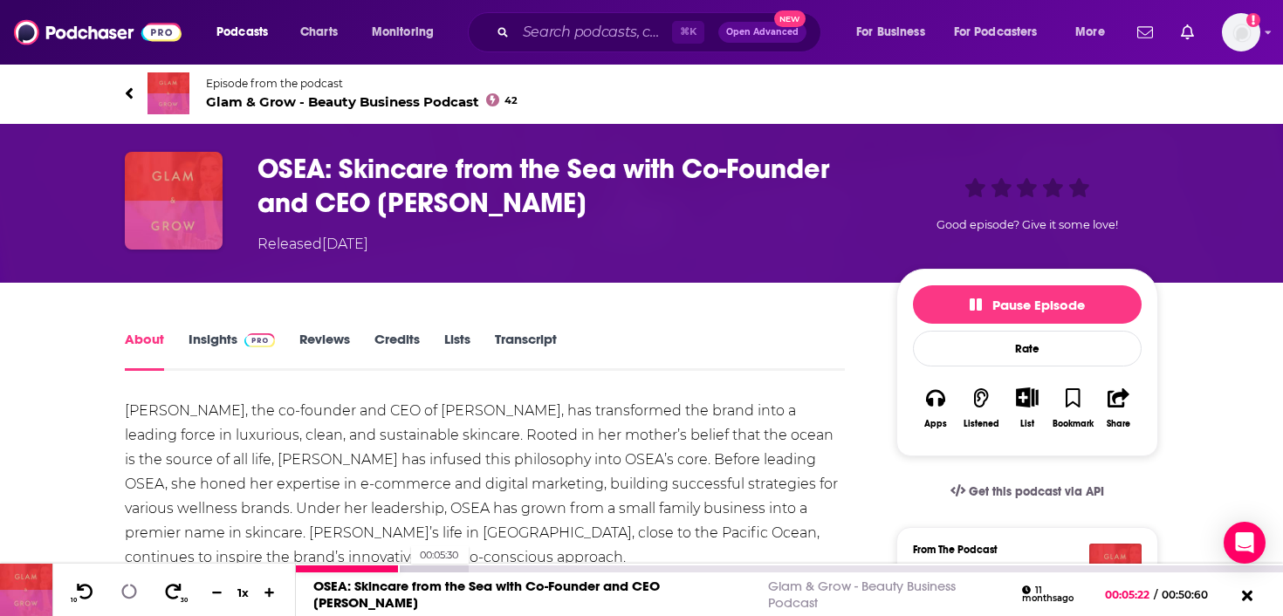
click at [402, 569] on div at bounding box center [382, 569] width 172 height 7
click at [408, 566] on div at bounding box center [382, 569] width 172 height 7
click at [411, 566] on div at bounding box center [382, 569] width 172 height 7
click at [415, 566] on div at bounding box center [382, 569] width 172 height 7
click at [417, 566] on div at bounding box center [382, 569] width 172 height 7
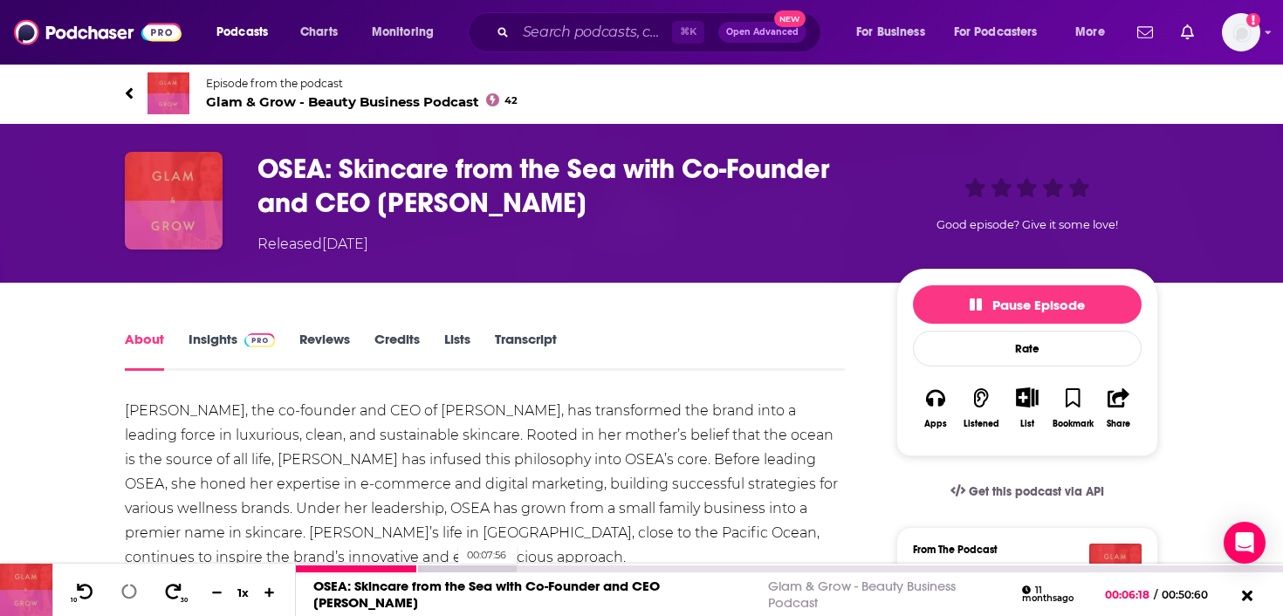
click at [449, 569] on div at bounding box center [406, 569] width 221 height 7
click at [451, 569] on div at bounding box center [406, 569] width 221 height 7
click at [511, 569] on div at bounding box center [442, 569] width 293 height 7
click at [516, 568] on div at bounding box center [442, 569] width 293 height 7
click at [520, 568] on div at bounding box center [442, 569] width 293 height 7
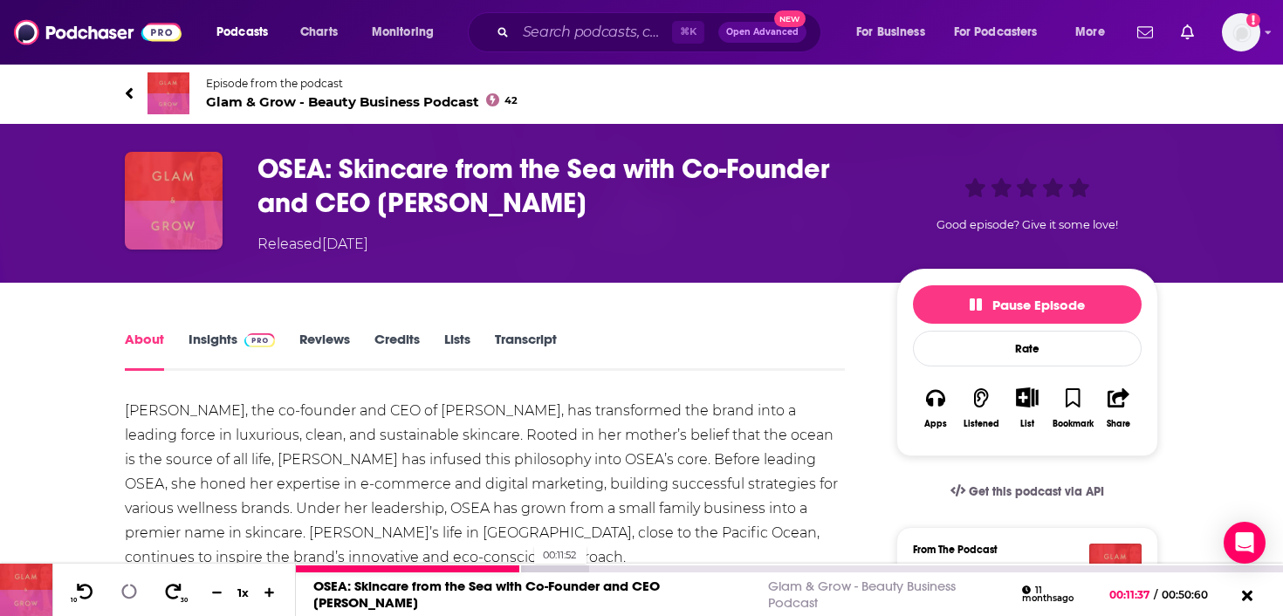
click at [525, 568] on div at bounding box center [442, 569] width 293 height 7
click at [530, 567] on div at bounding box center [442, 569] width 293 height 7
click at [534, 567] on div at bounding box center [442, 569] width 293 height 7
click at [579, 567] on div at bounding box center [465, 569] width 338 height 7
click at [582, 567] on div at bounding box center [465, 569] width 338 height 7
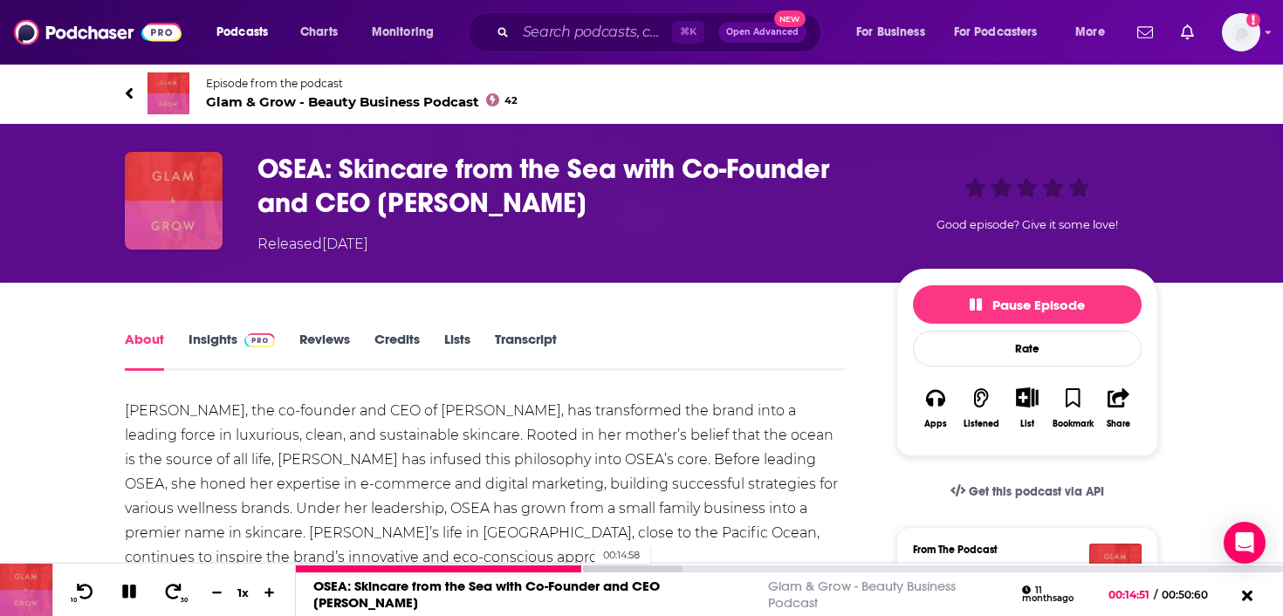
click at [586, 566] on div at bounding box center [489, 569] width 387 height 7
click at [590, 566] on div at bounding box center [489, 569] width 387 height 7
click at [594, 566] on div at bounding box center [489, 569] width 387 height 7
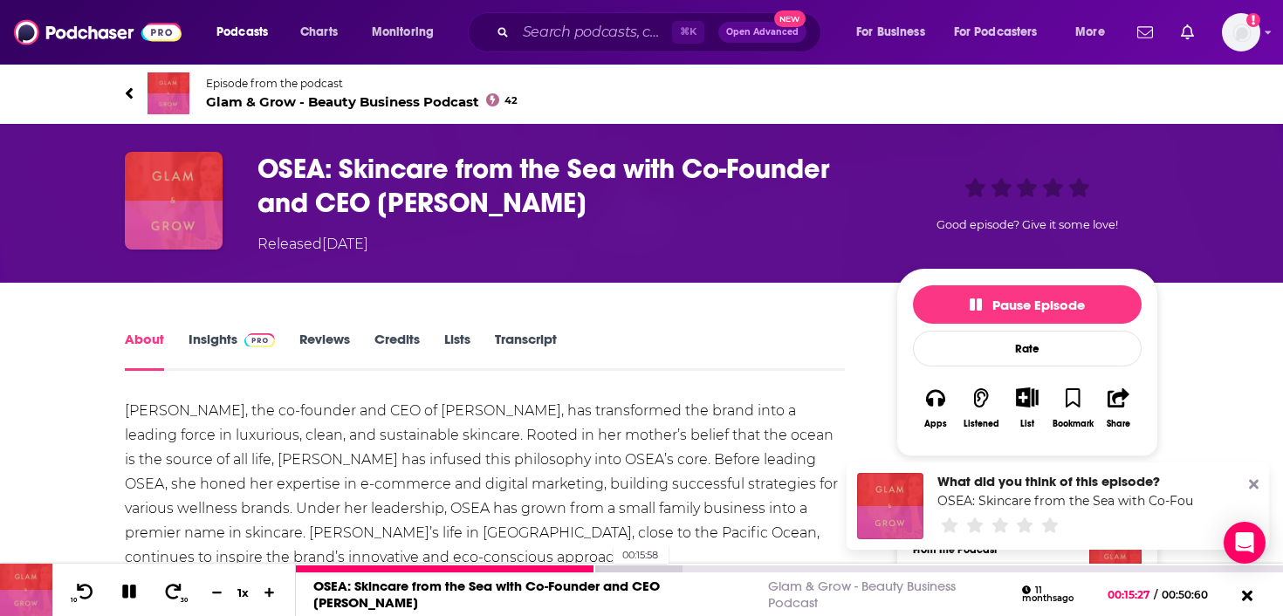
click at [605, 570] on div at bounding box center [489, 569] width 387 height 7
click at [543, 341] on link "Transcript" at bounding box center [526, 351] width 62 height 40
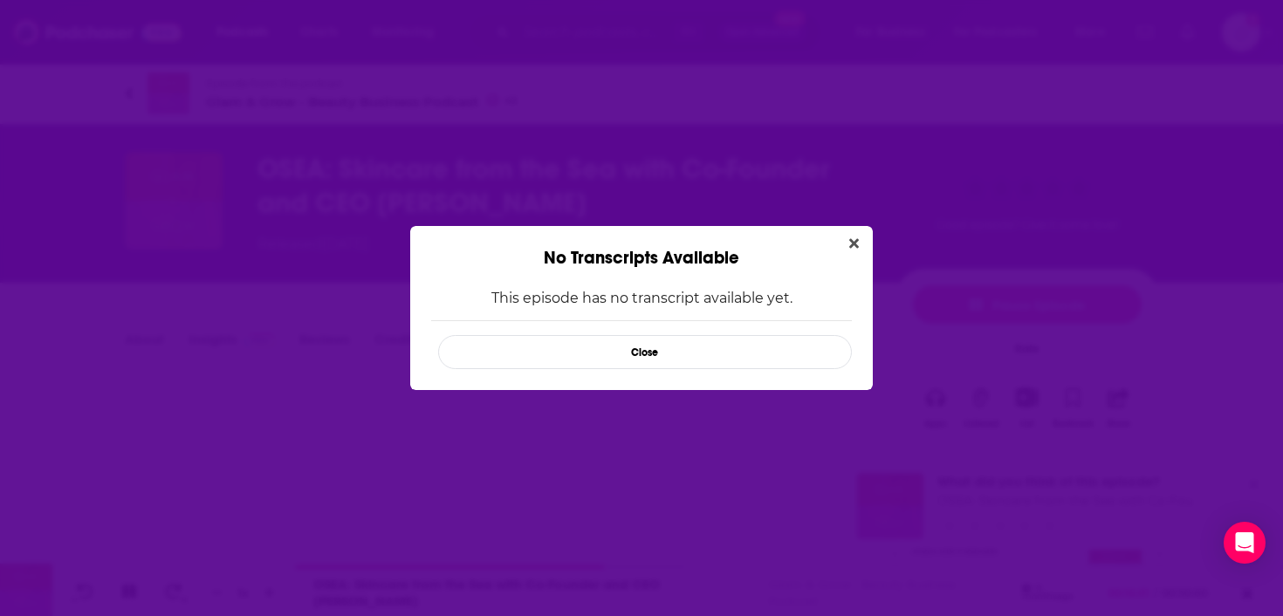
click at [852, 360] on div "This episode has no transcript available yet. Close" at bounding box center [641, 329] width 463 height 121
click at [813, 361] on button "Close" at bounding box center [645, 352] width 414 height 34
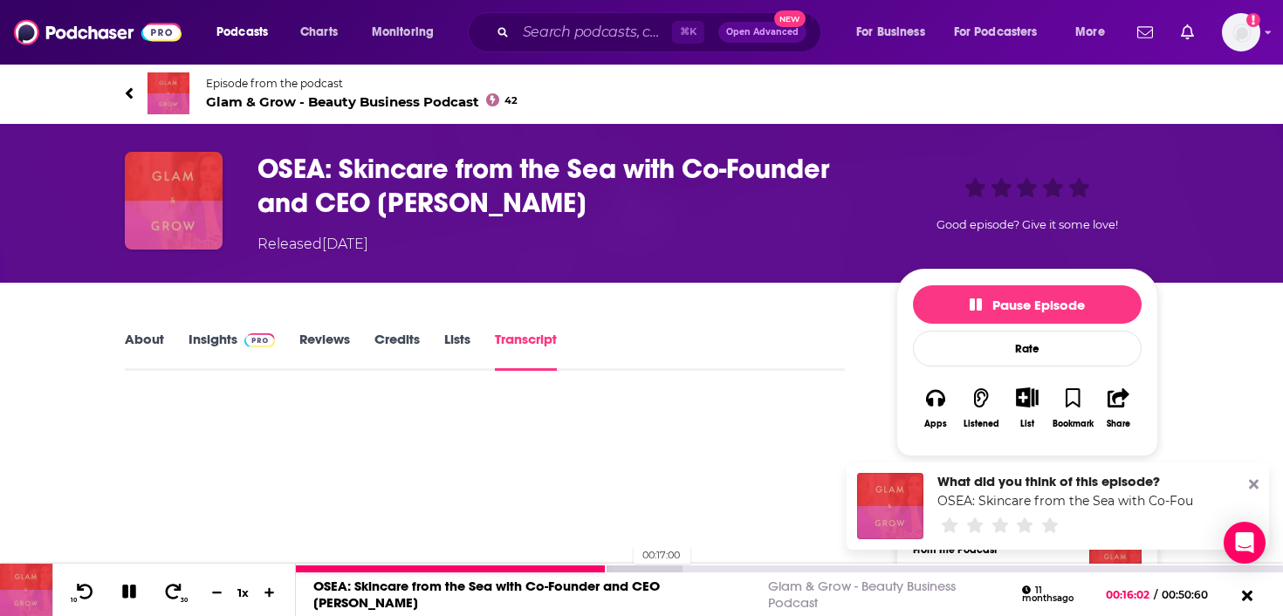
click at [624, 571] on div at bounding box center [489, 569] width 387 height 7
click at [630, 568] on div at bounding box center [489, 569] width 387 height 7
click at [636, 569] on div at bounding box center [513, 569] width 435 height 7
click at [683, 572] on div at bounding box center [513, 569] width 435 height 7
click at [690, 570] on div at bounding box center [538, 569] width 484 height 7
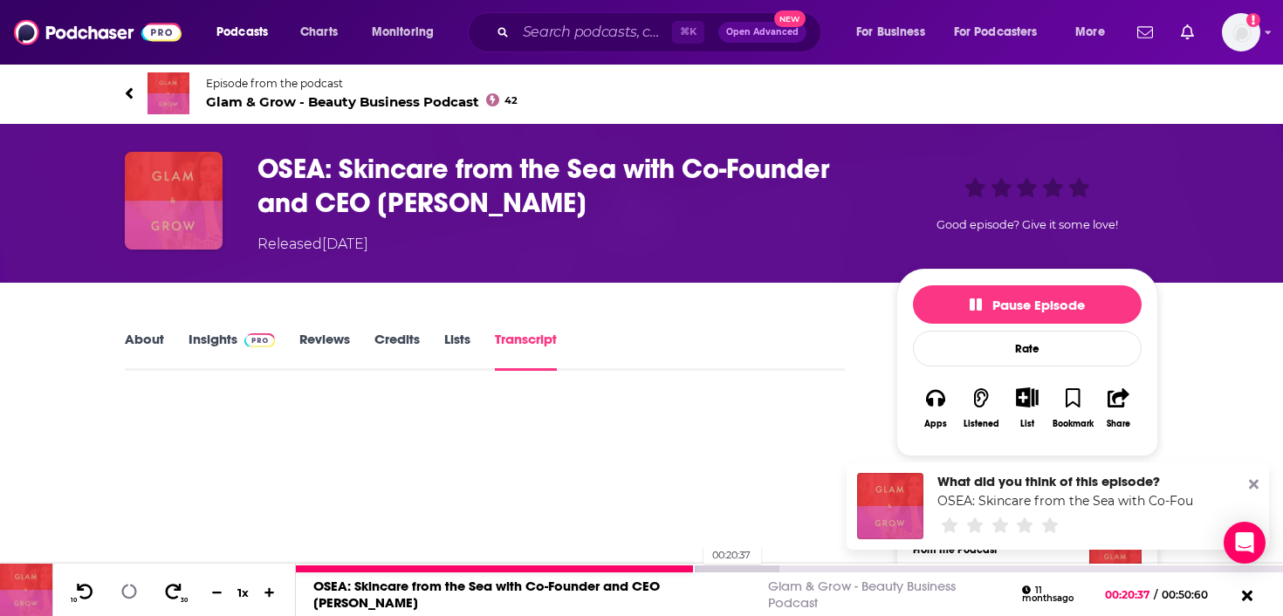
click at [695, 569] on div at bounding box center [538, 569] width 484 height 7
click at [700, 568] on div at bounding box center [538, 569] width 484 height 7
click at [715, 567] on div at bounding box center [538, 569] width 484 height 7
click at [734, 566] on div at bounding box center [538, 569] width 484 height 7
click at [739, 566] on div at bounding box center [562, 569] width 532 height 7
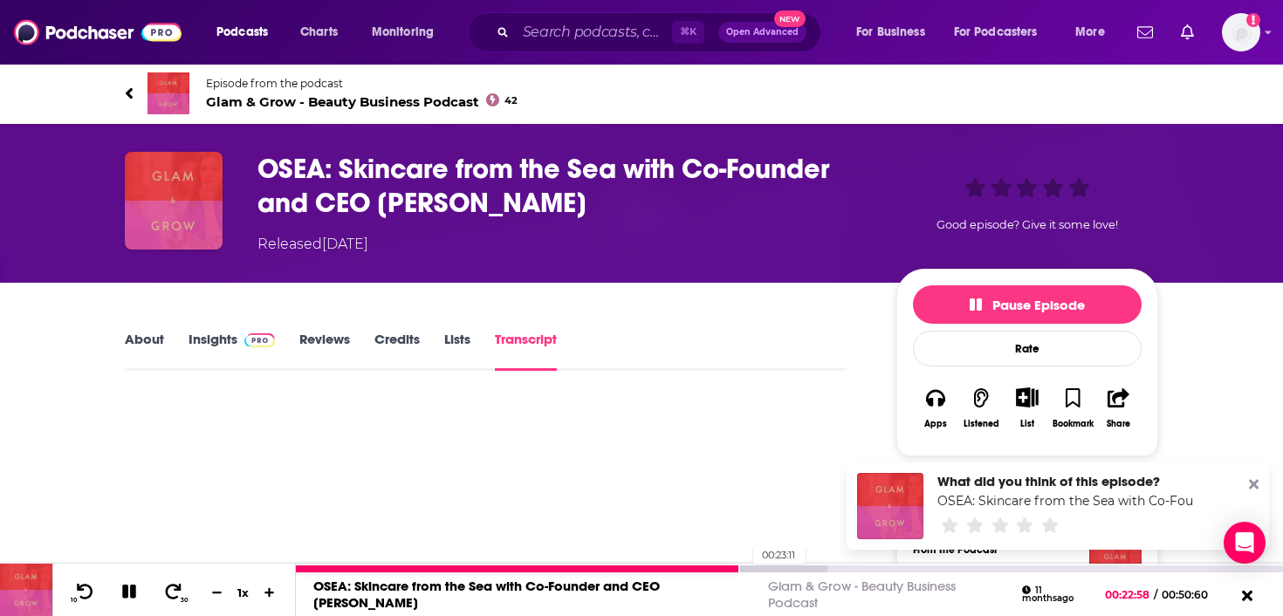
click at [745, 567] on div at bounding box center [562, 569] width 532 height 7
click at [752, 567] on div at bounding box center [562, 569] width 532 height 7
click at [757, 567] on div at bounding box center [562, 569] width 532 height 7
click at [762, 567] on div at bounding box center [562, 569] width 532 height 7
click at [768, 567] on div at bounding box center [562, 569] width 532 height 7
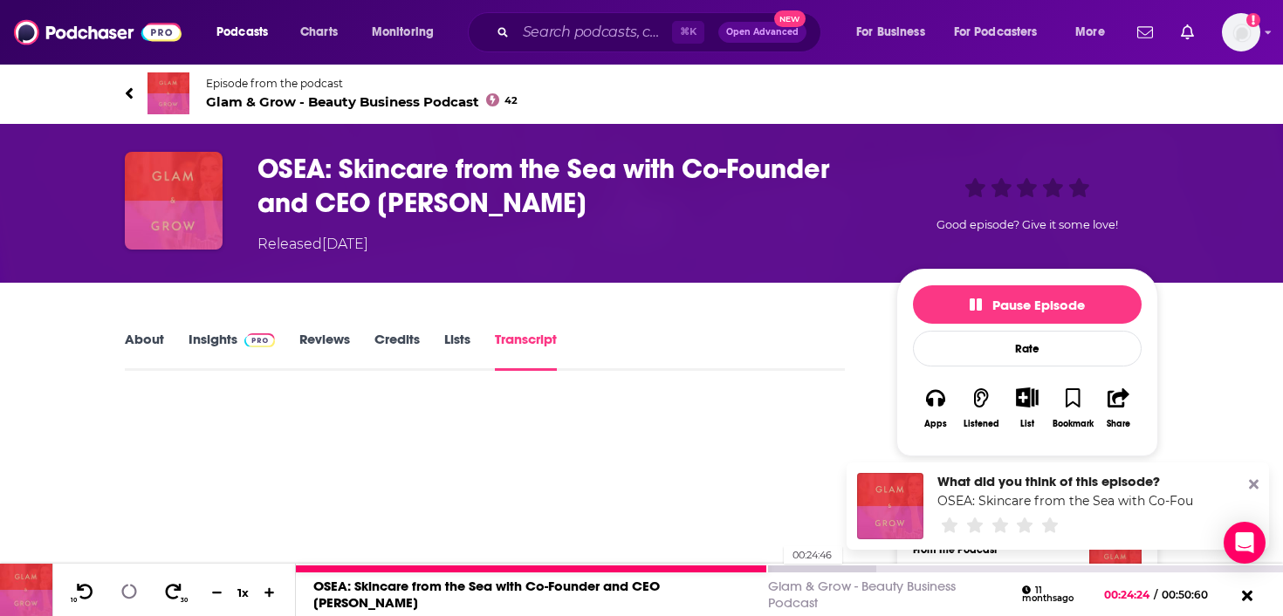
click at [775, 567] on div at bounding box center [586, 569] width 580 height 7
click at [782, 568] on div at bounding box center [586, 569] width 580 height 7
click at [790, 568] on div at bounding box center [586, 569] width 580 height 7
click at [831, 569] on div at bounding box center [586, 569] width 580 height 7
click at [835, 567] on div at bounding box center [610, 569] width 628 height 7
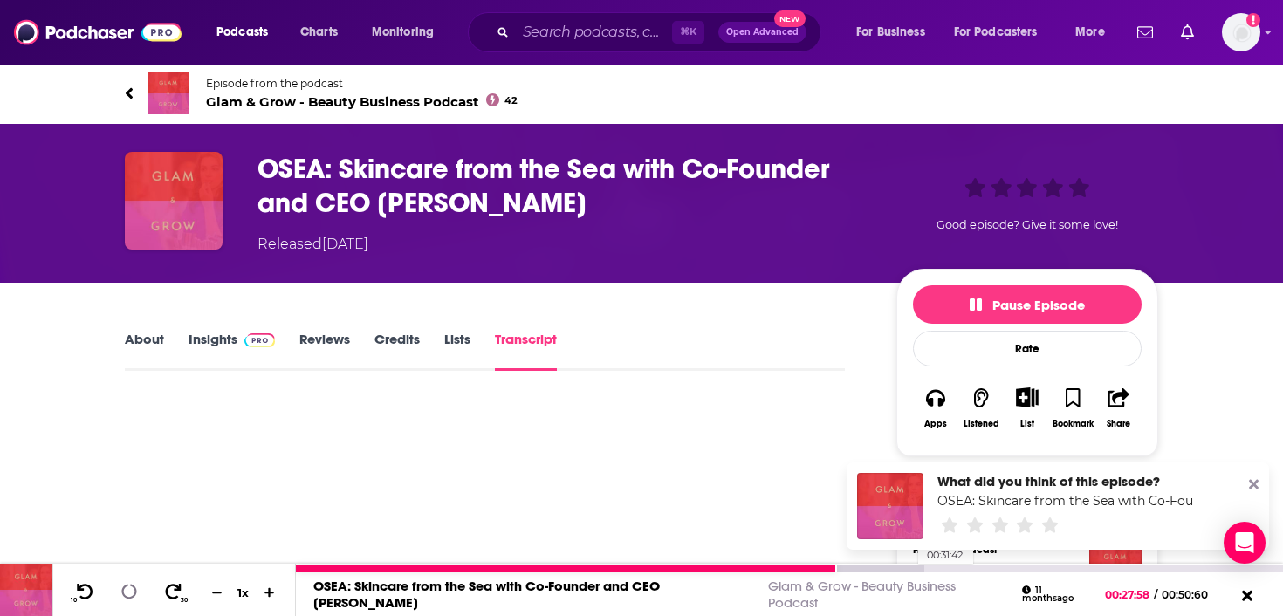
click at [909, 569] on div at bounding box center [610, 569] width 628 height 7
click at [913, 569] on div at bounding box center [645, 569] width 699 height 7
click at [917, 569] on div at bounding box center [645, 569] width 699 height 7
click at [923, 569] on div at bounding box center [645, 569] width 699 height 7
click at [927, 568] on div at bounding box center [645, 569] width 699 height 7
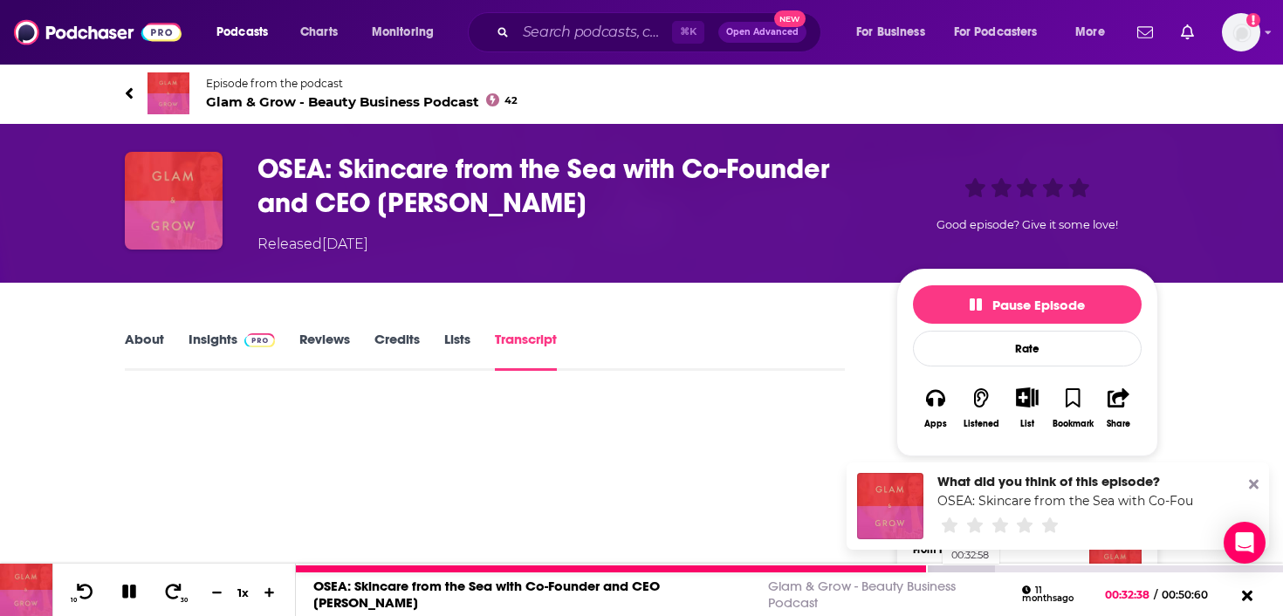
click at [934, 567] on div at bounding box center [645, 569] width 699 height 7
click at [933, 567] on div at bounding box center [615, 569] width 639 height 7
click at [931, 568] on div at bounding box center [615, 569] width 639 height 7
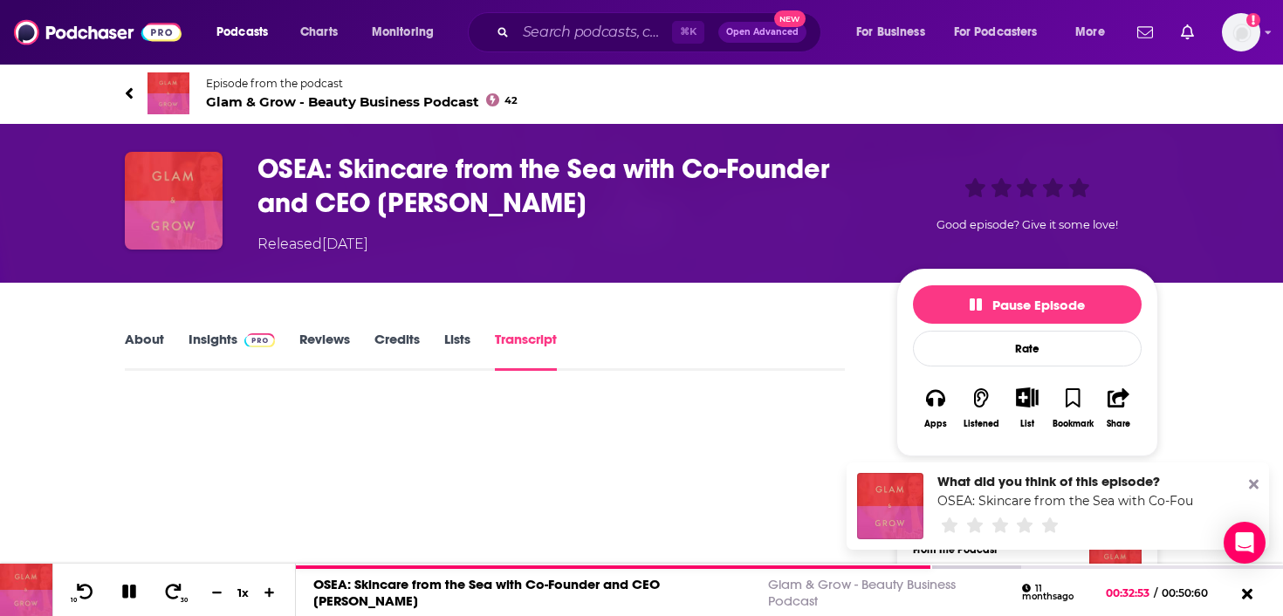
click at [130, 96] on icon at bounding box center [129, 92] width 7 height 11
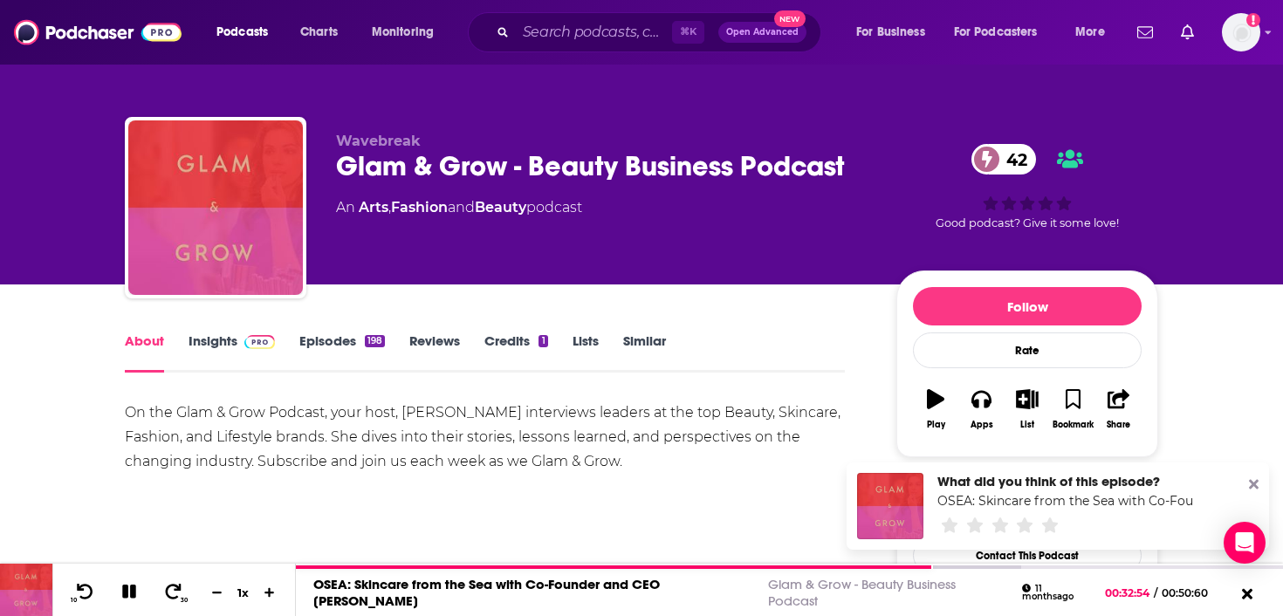
click at [322, 345] on link "Episodes 198" at bounding box center [342, 353] width 86 height 40
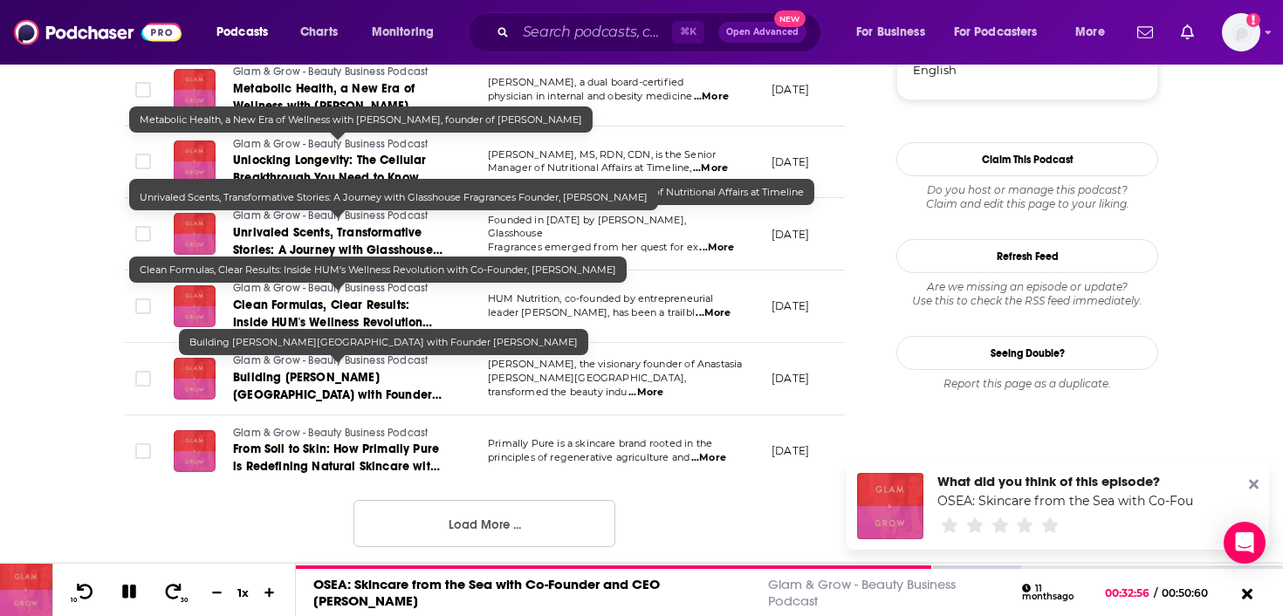
scroll to position [2005, 0]
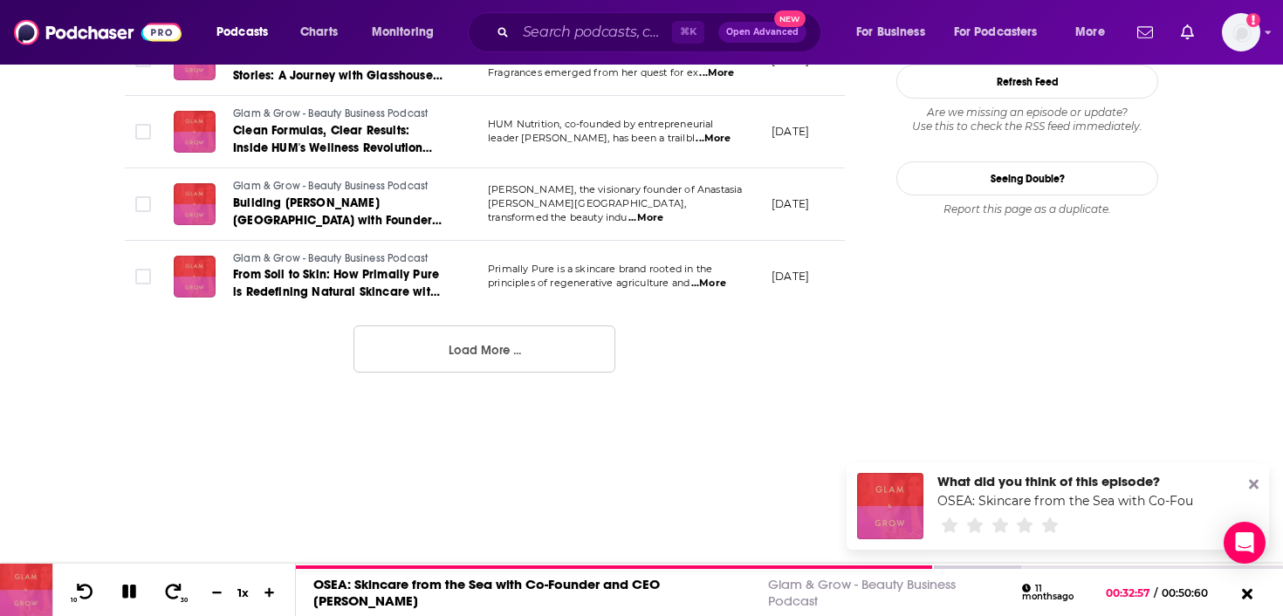
click at [418, 326] on button "Load More ..." at bounding box center [484, 349] width 262 height 47
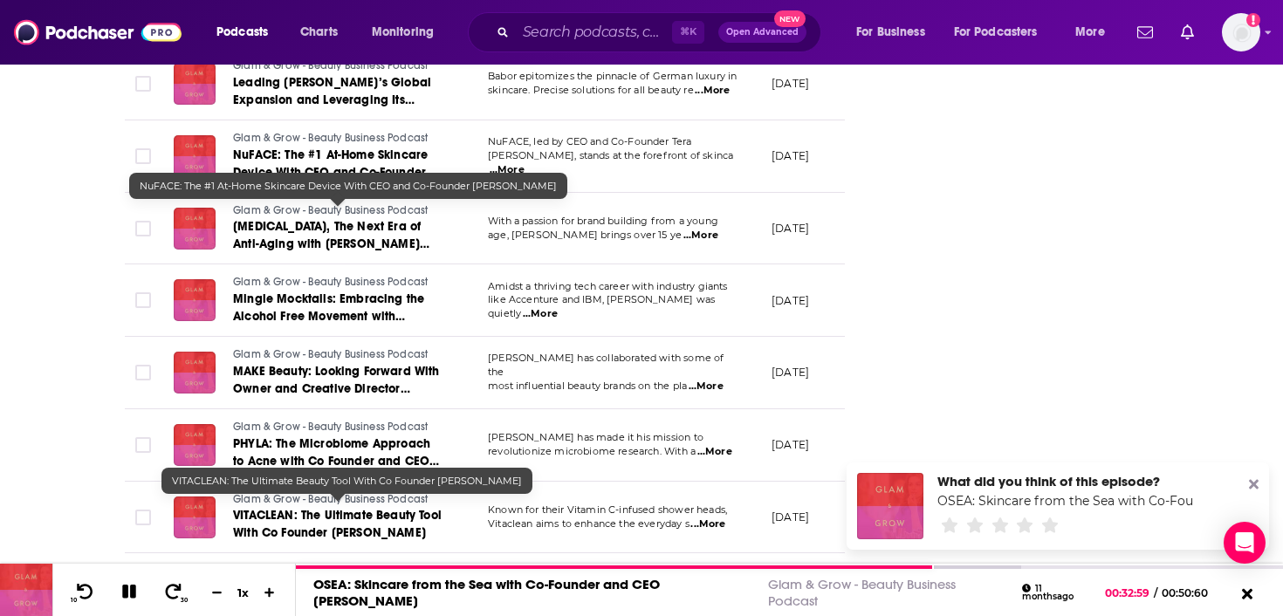
scroll to position [3587, 0]
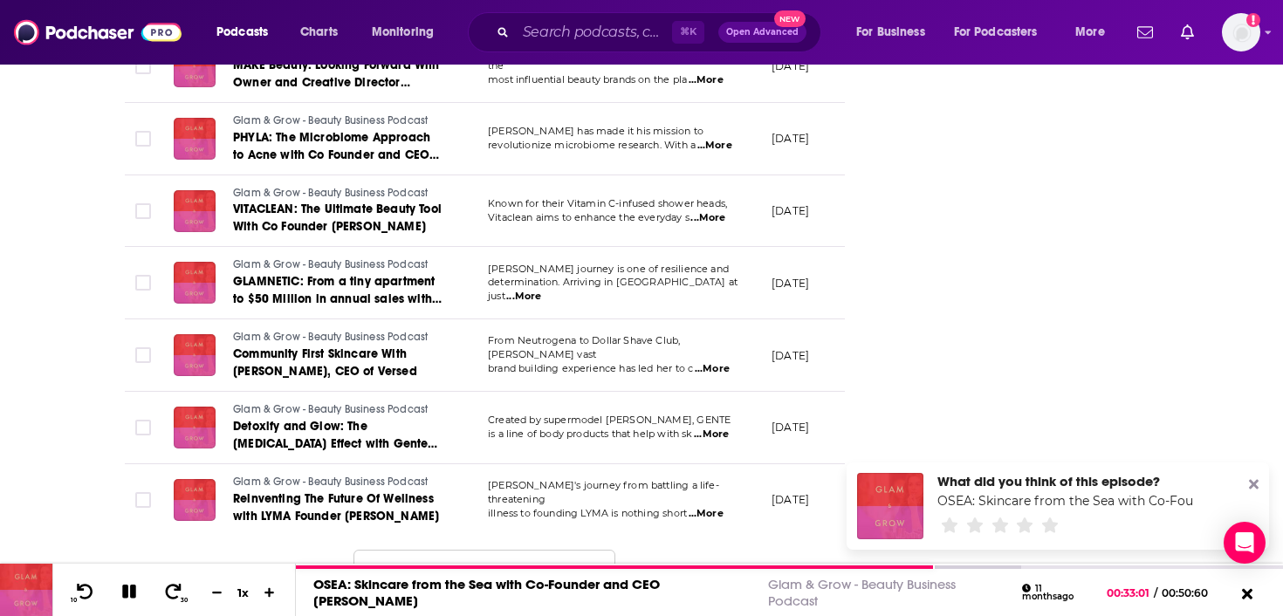
click at [446, 553] on button "Load More ..." at bounding box center [484, 573] width 262 height 47
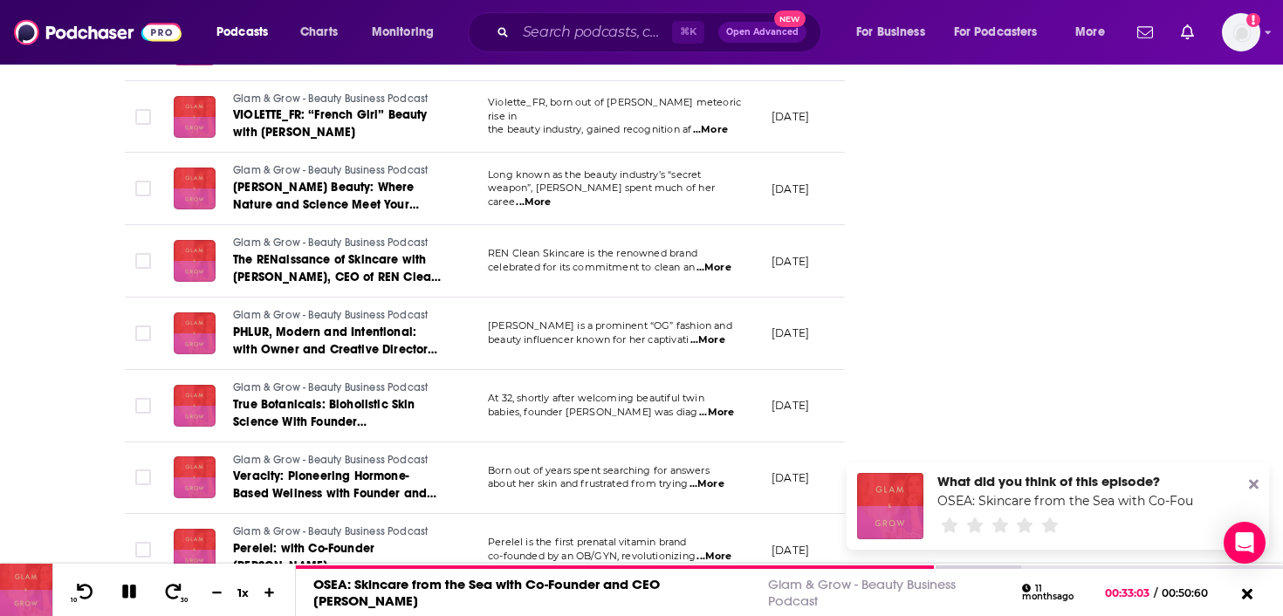
scroll to position [5385, 0]
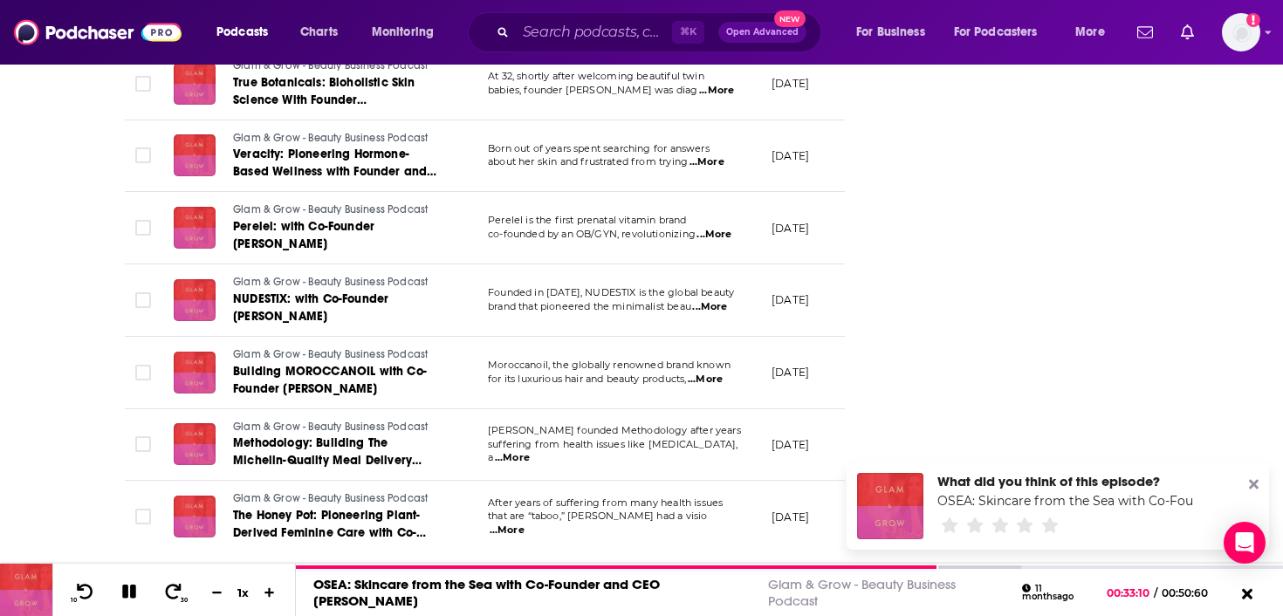
click at [597, 566] on button "Load More ..." at bounding box center [484, 589] width 262 height 47
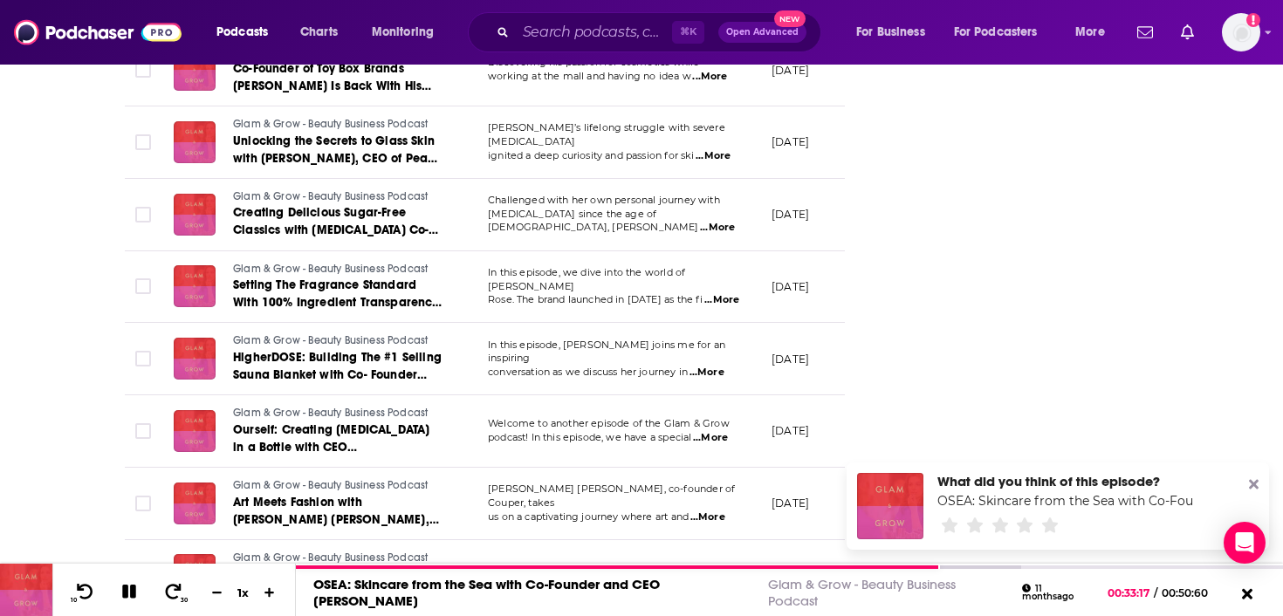
scroll to position [6198, 0]
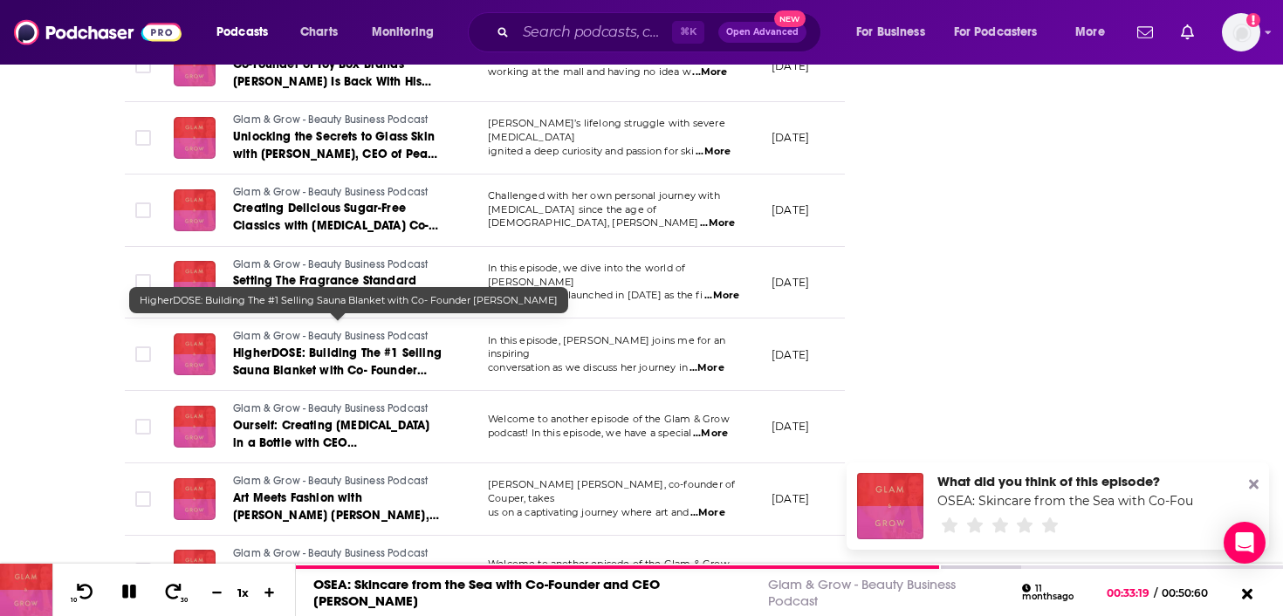
click at [360, 345] on link "HigherDOSE: Building The #1 Selling Sauna Blanket with Co- Founder Lauren Berli…" at bounding box center [337, 362] width 209 height 35
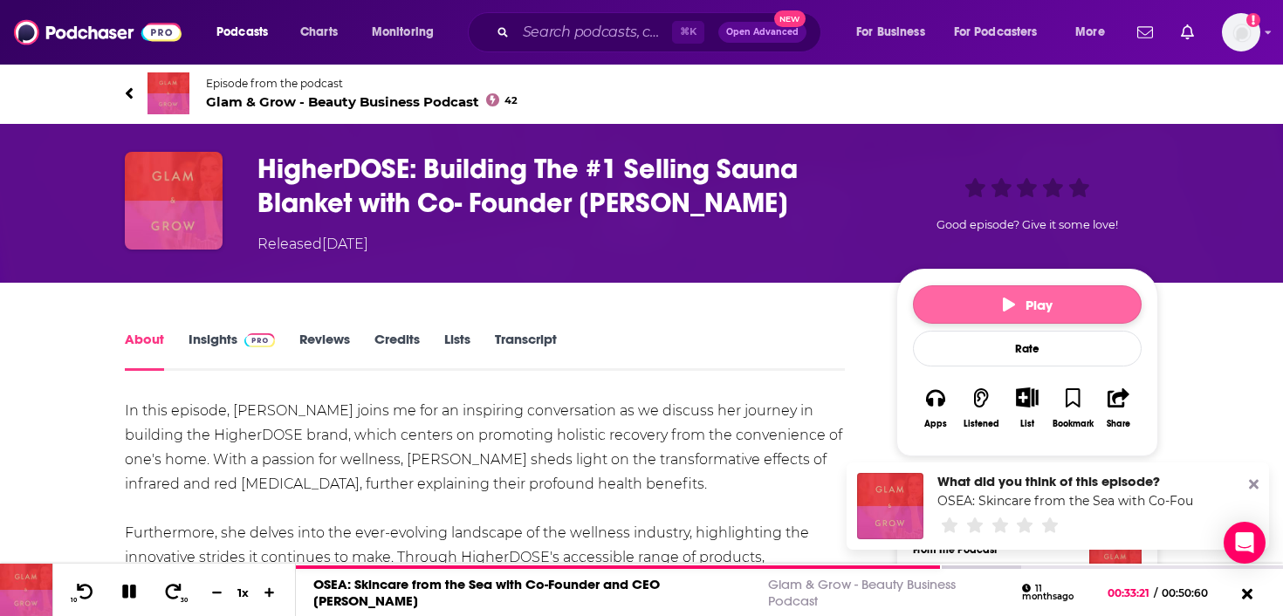
click at [1026, 315] on button "Play" at bounding box center [1027, 304] width 229 height 38
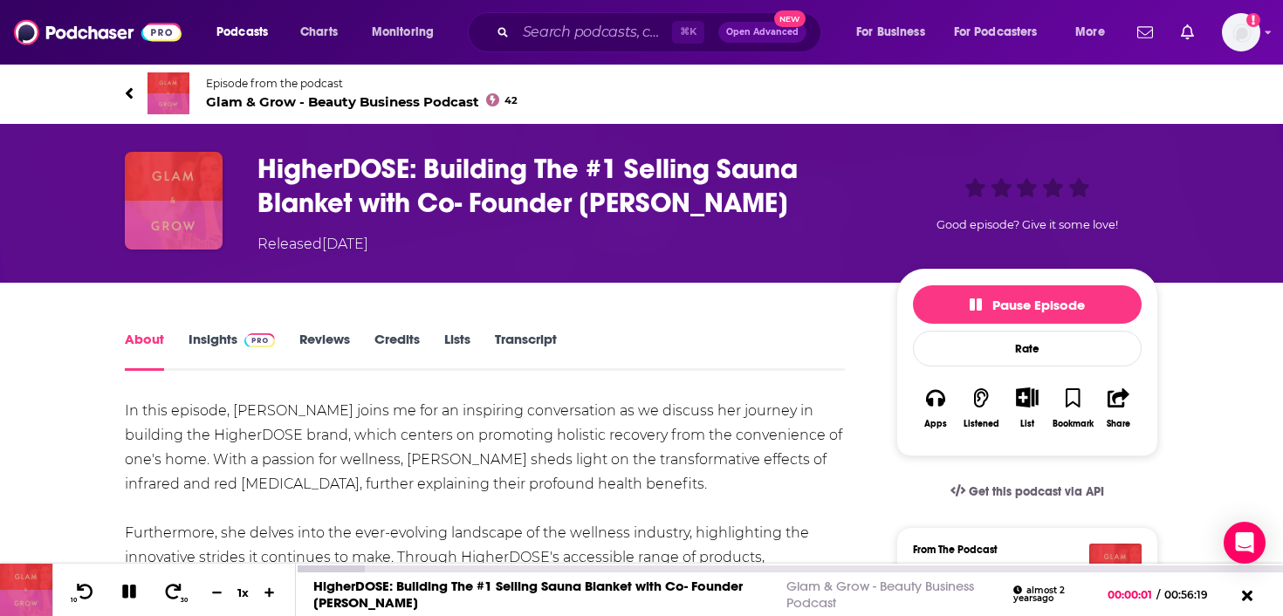
click at [355, 564] on div at bounding box center [789, 568] width 987 height 9
click at [351, 569] on div at bounding box center [330, 569] width 69 height 7
click at [360, 569] on div at bounding box center [358, 569] width 124 height 7
click at [367, 568] on div at bounding box center [358, 569] width 124 height 7
click at [370, 567] on div at bounding box center [358, 569] width 124 height 7
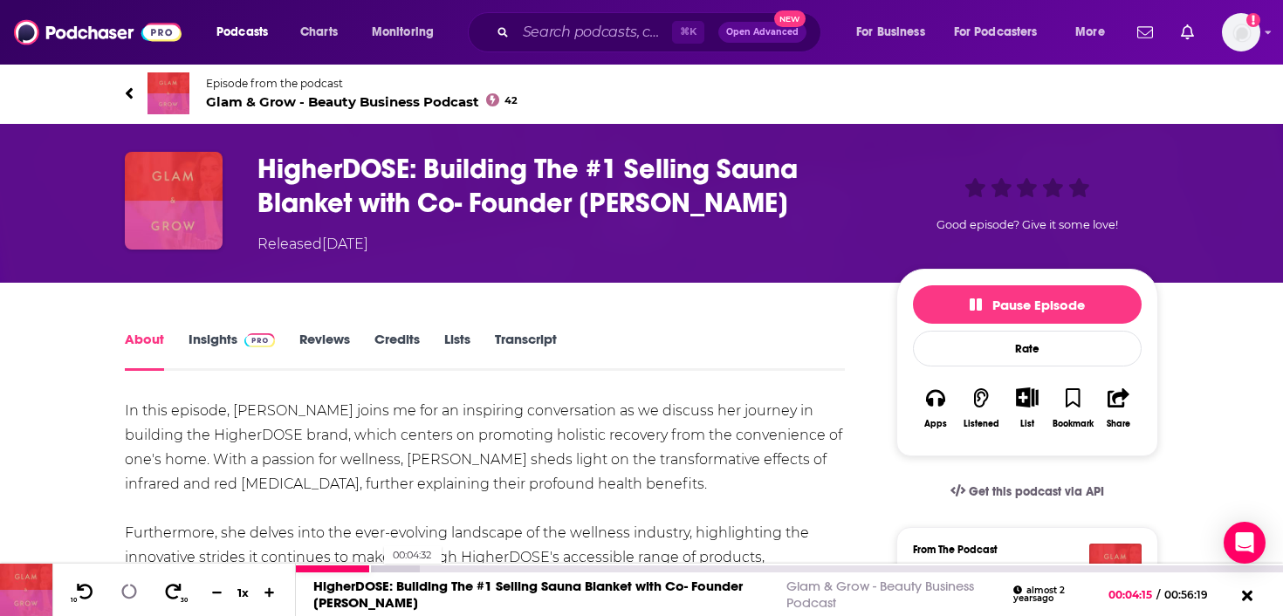
click at [375, 568] on div at bounding box center [358, 569] width 124 height 7
click at [380, 568] on div at bounding box center [380, 569] width 168 height 7
click at [385, 567] on div at bounding box center [380, 569] width 168 height 7
click at [389, 567] on div at bounding box center [380, 569] width 168 height 7
click at [395, 567] on div at bounding box center [380, 569] width 168 height 7
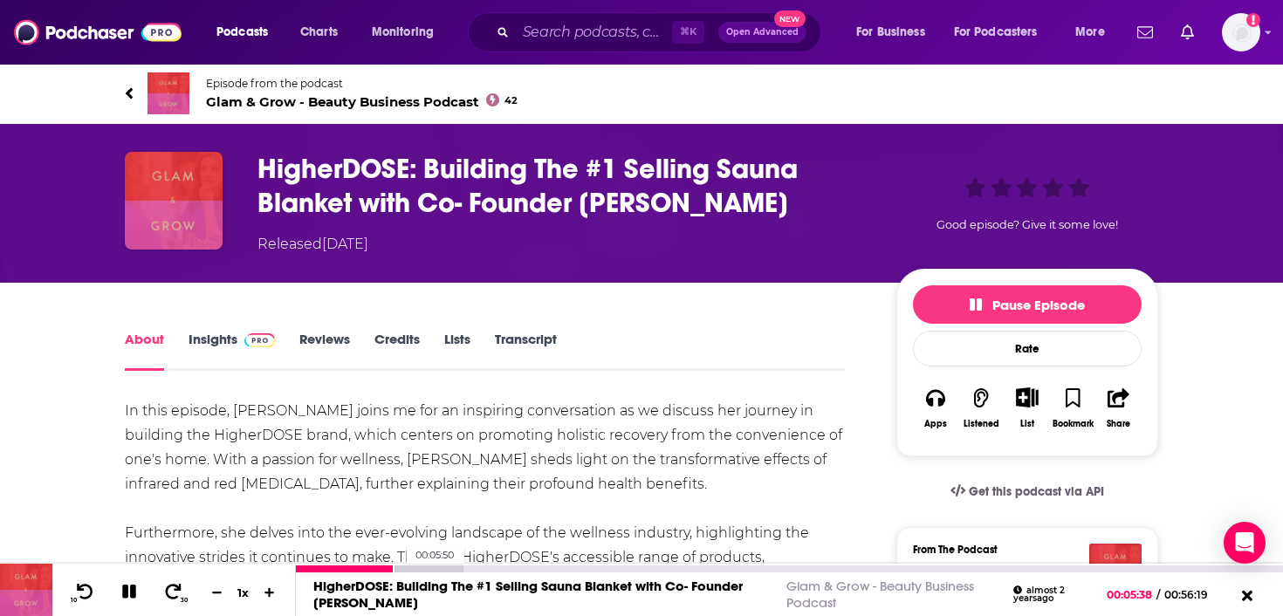
click at [398, 567] on div at bounding box center [380, 569] width 168 height 7
click at [403, 567] on div at bounding box center [380, 569] width 168 height 7
click at [408, 567] on div at bounding box center [380, 569] width 168 height 7
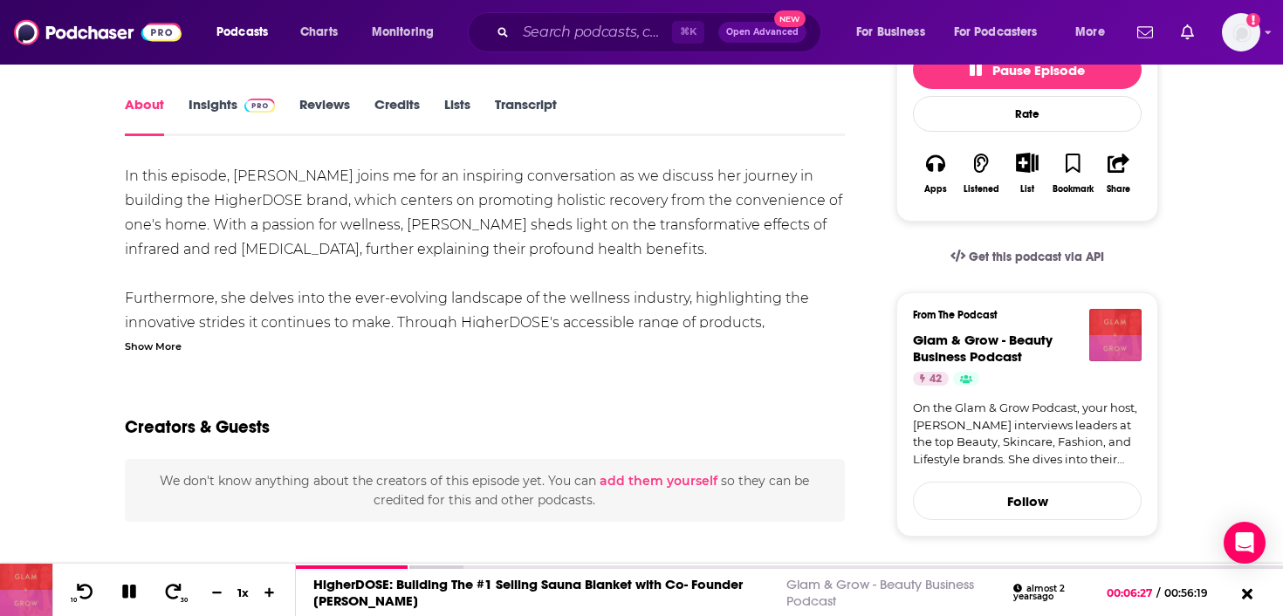
scroll to position [236, 0]
click at [172, 342] on div "Show More" at bounding box center [153, 344] width 57 height 17
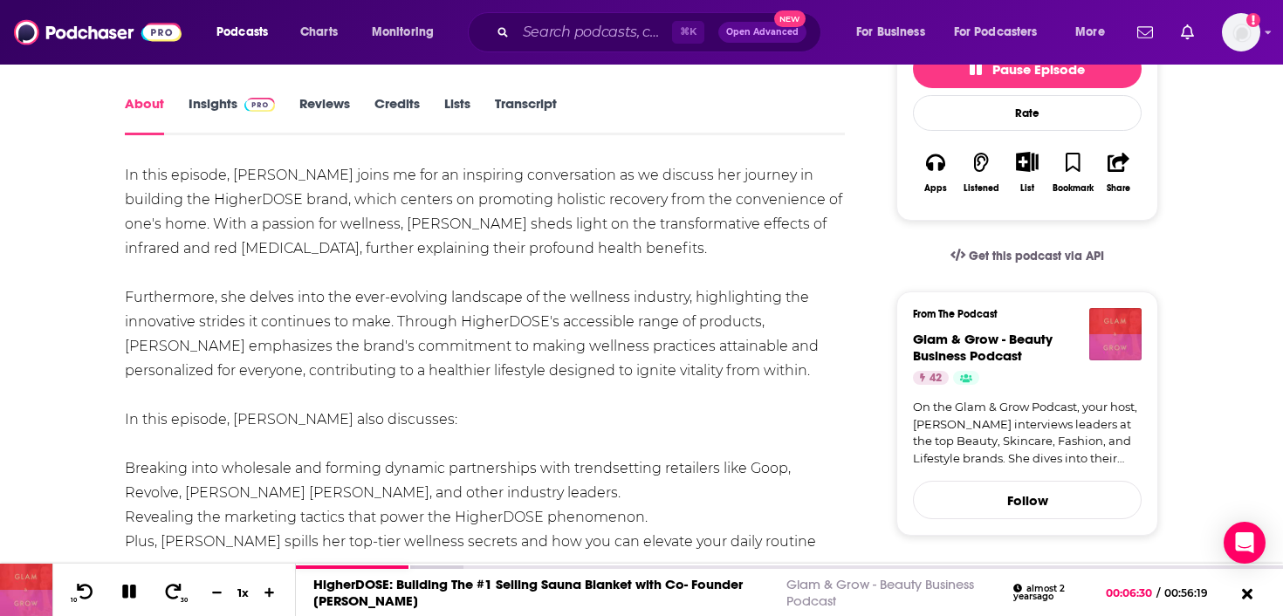
scroll to position [302, 0]
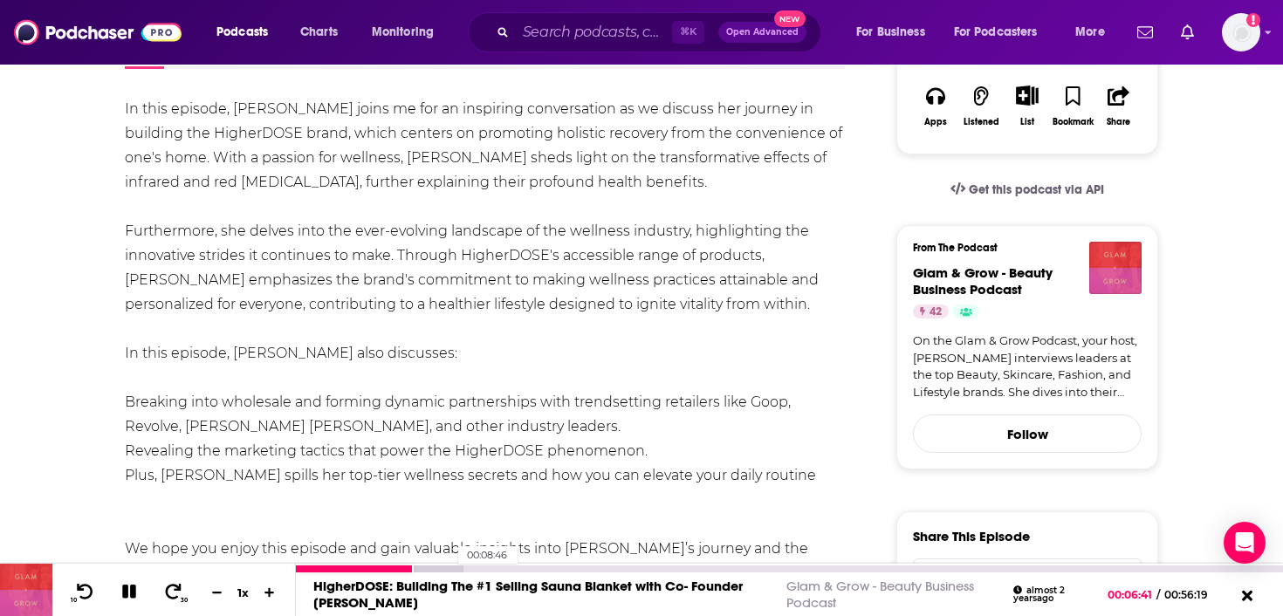
click at [450, 568] on div at bounding box center [380, 569] width 168 height 7
click at [453, 566] on div at bounding box center [407, 569] width 223 height 7
click at [456, 566] on div at bounding box center [407, 569] width 223 height 7
click at [462, 566] on div at bounding box center [407, 569] width 223 height 7
click at [467, 566] on div at bounding box center [407, 569] width 223 height 7
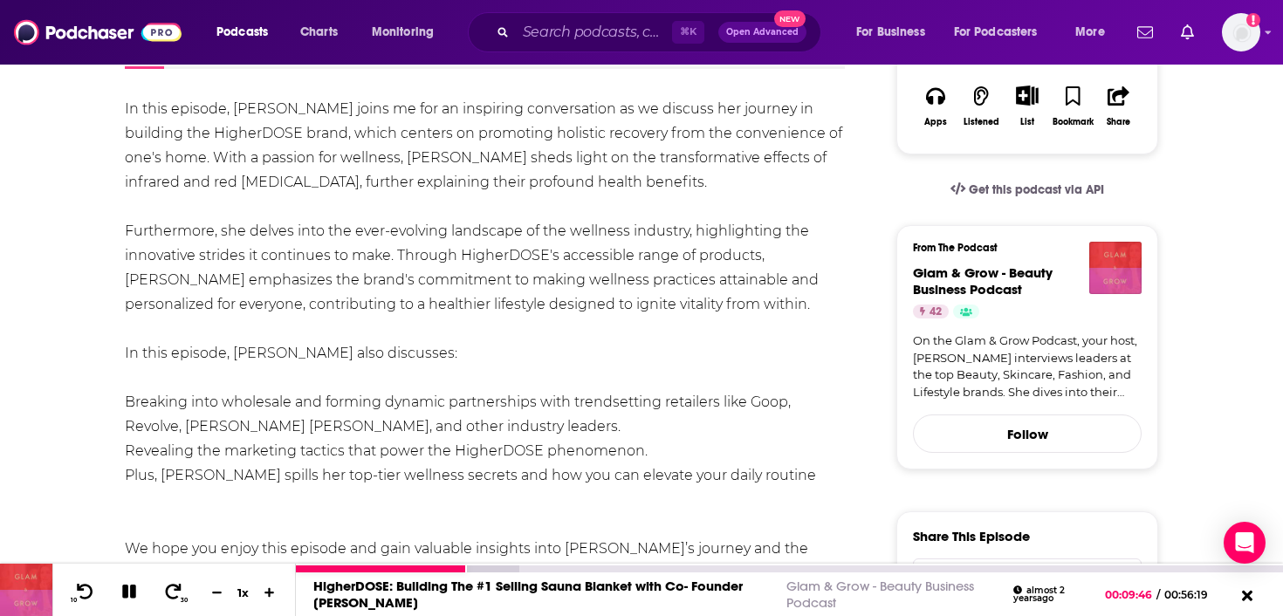
click at [470, 564] on div at bounding box center [789, 568] width 987 height 9
click at [470, 566] on div at bounding box center [407, 569] width 223 height 7
click at [474, 566] on div at bounding box center [407, 569] width 223 height 7
click at [480, 566] on div at bounding box center [427, 569] width 263 height 7
click at [484, 568] on div at bounding box center [427, 569] width 263 height 7
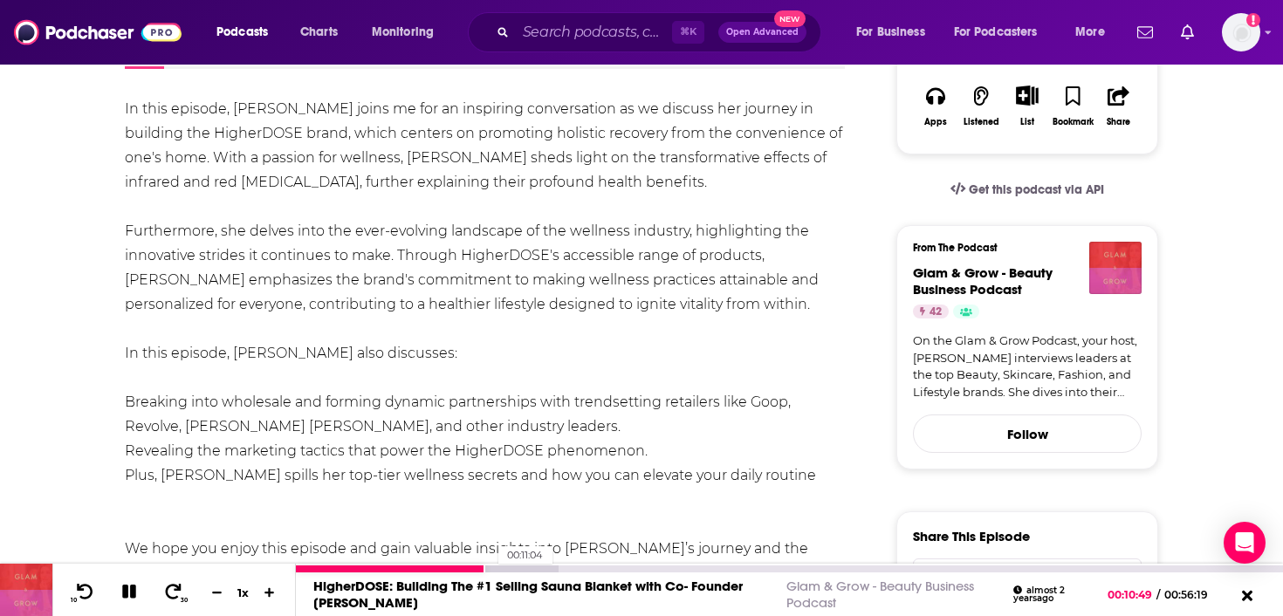
click at [489, 566] on div at bounding box center [427, 569] width 263 height 7
click at [495, 566] on div at bounding box center [427, 569] width 263 height 7
click at [501, 567] on div at bounding box center [427, 569] width 263 height 7
click at [504, 567] on div at bounding box center [427, 569] width 263 height 7
click at [508, 567] on div at bounding box center [427, 569] width 263 height 7
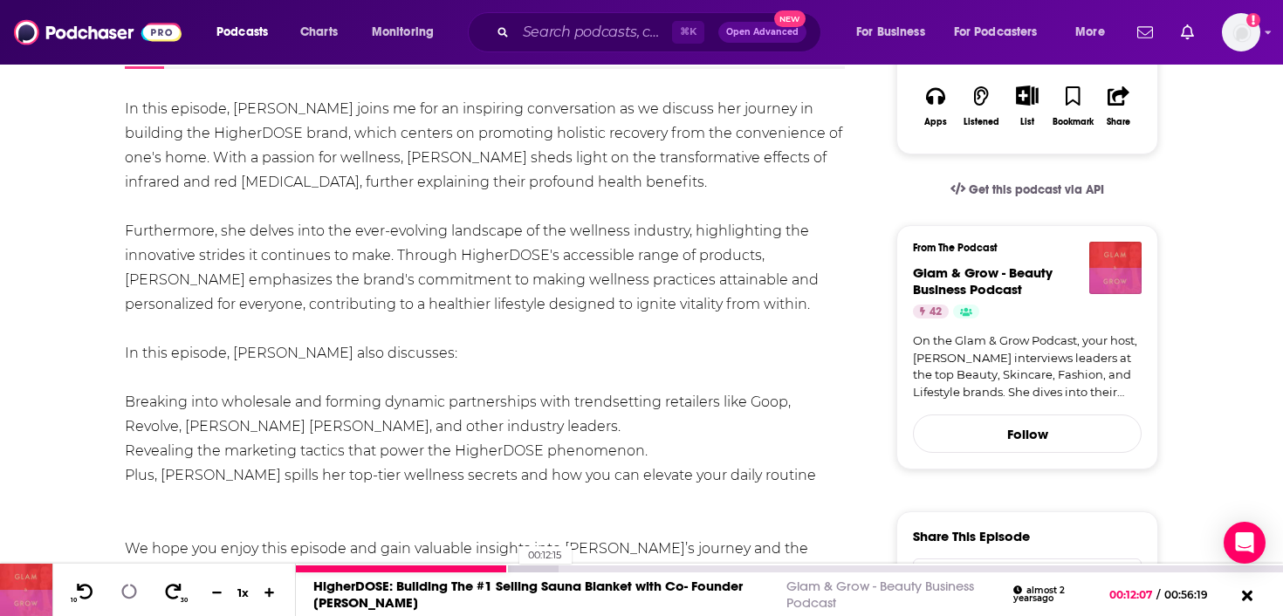
click at [511, 567] on div at bounding box center [427, 569] width 263 height 7
click at [515, 567] on div at bounding box center [449, 569] width 306 height 7
click at [520, 568] on div at bounding box center [449, 569] width 306 height 7
click at [525, 567] on div at bounding box center [449, 569] width 306 height 7
click at [529, 567] on div at bounding box center [449, 569] width 306 height 7
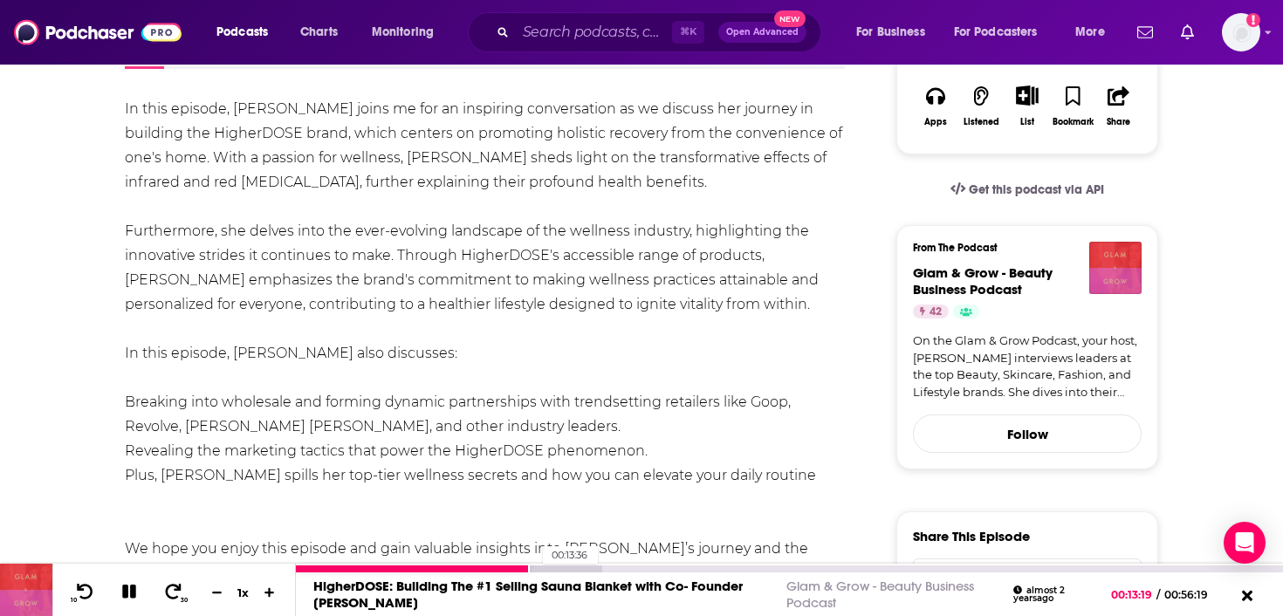
click at [533, 566] on div at bounding box center [449, 569] width 306 height 7
click at [539, 566] on div at bounding box center [449, 569] width 306 height 7
click at [546, 568] on div at bounding box center [449, 569] width 306 height 7
click at [553, 568] on div at bounding box center [449, 569] width 306 height 7
click at [569, 572] on div at bounding box center [471, 569] width 350 height 7
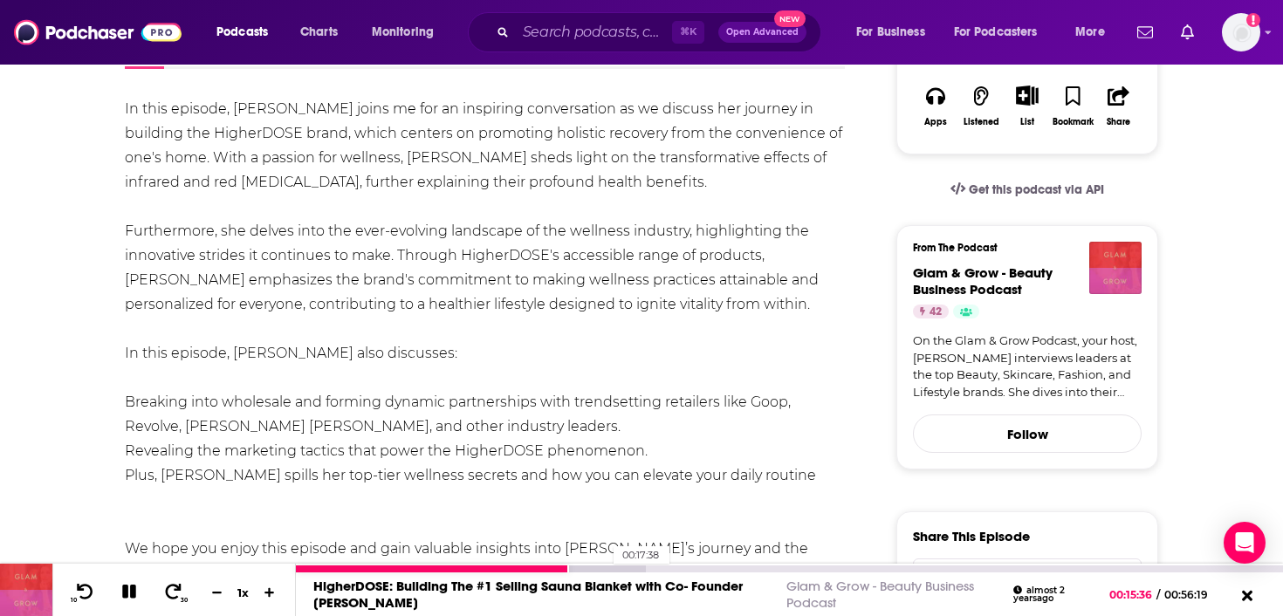
click at [600, 568] on div at bounding box center [471, 569] width 350 height 7
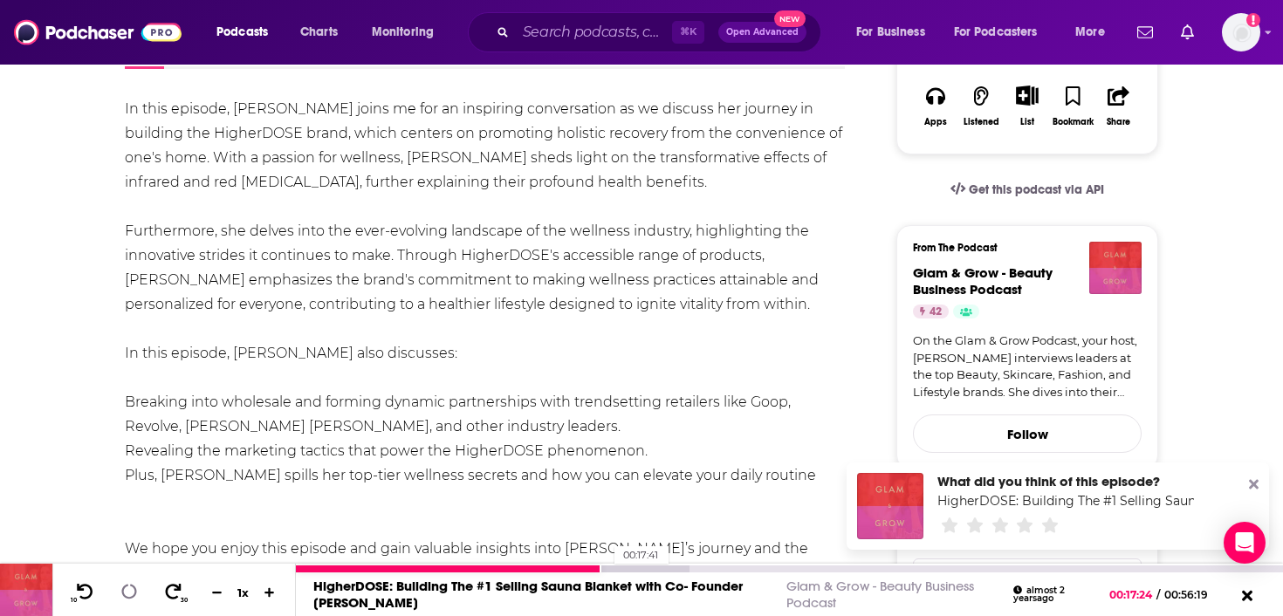
click at [606, 567] on div at bounding box center [493, 569] width 394 height 7
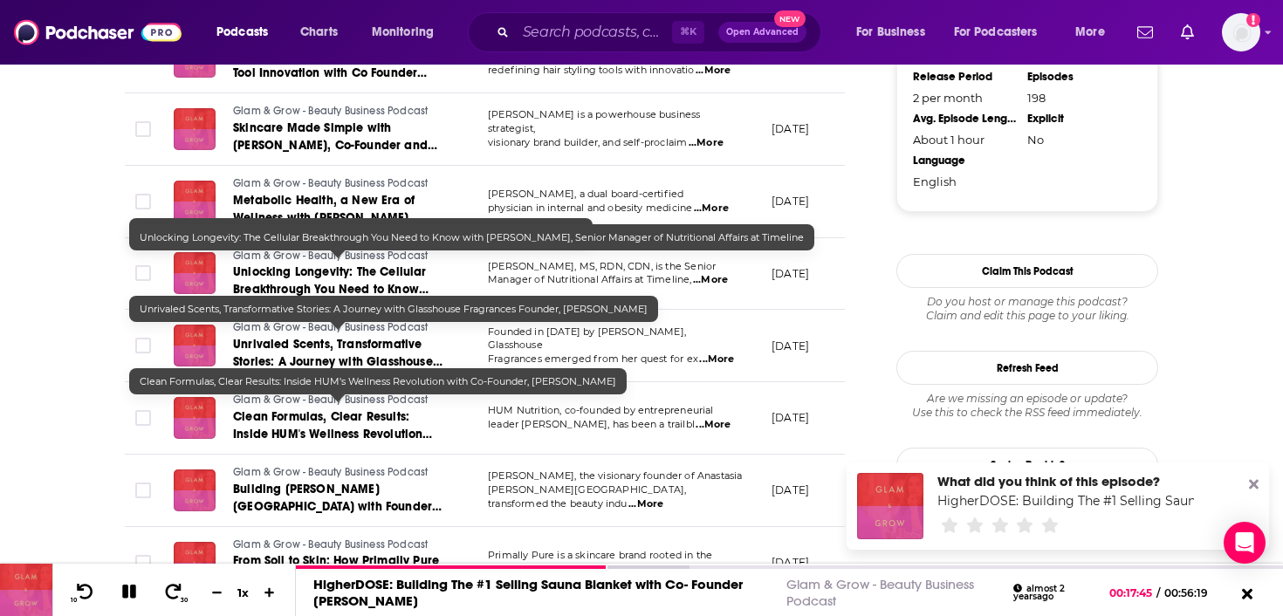
scroll to position [2005, 0]
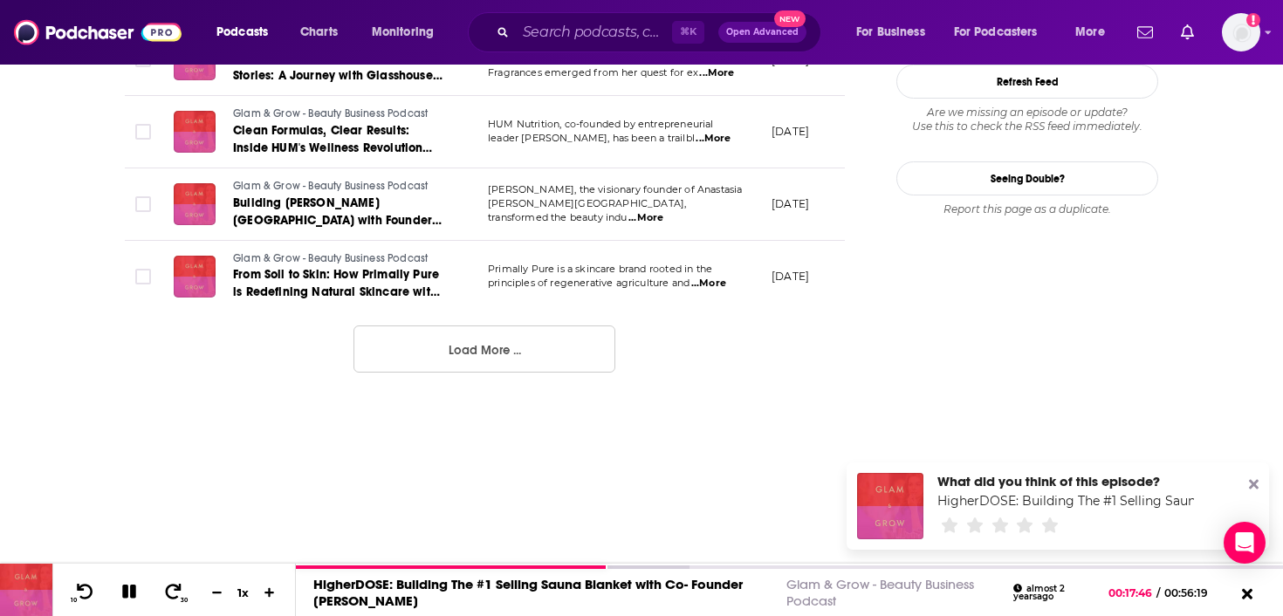
click at [452, 343] on button "Load More ..." at bounding box center [484, 349] width 262 height 47
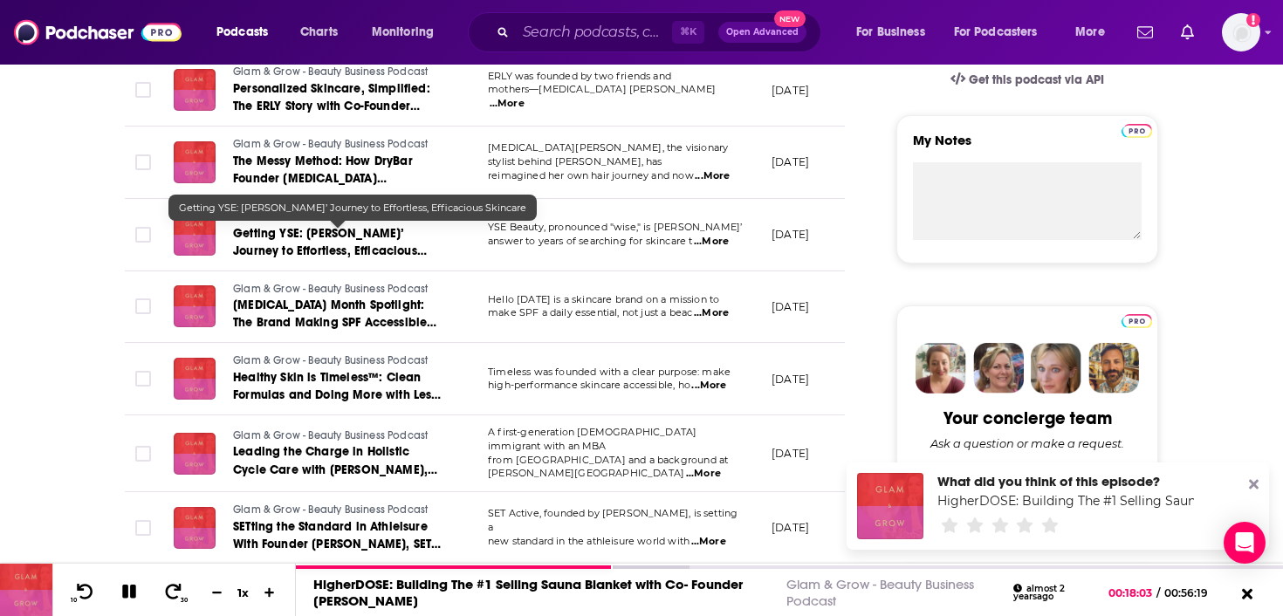
scroll to position [548, 0]
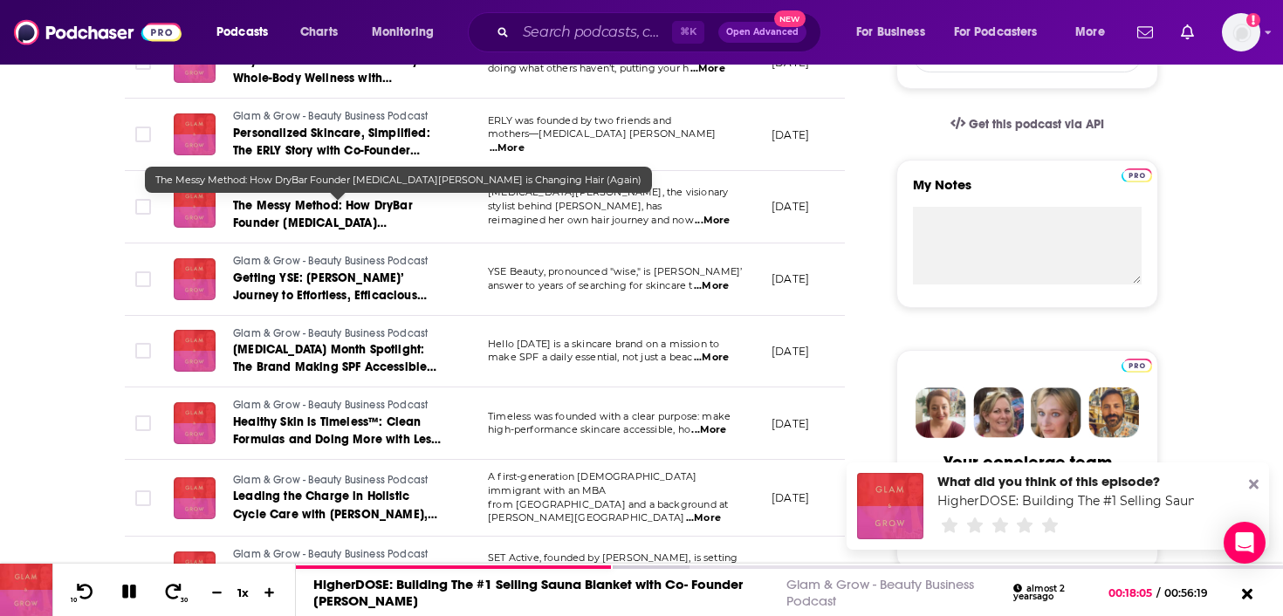
click at [297, 210] on span "The Messy Method: How DryBar Founder Alli Webb is Changing Hair (Again)" at bounding box center [331, 231] width 196 height 67
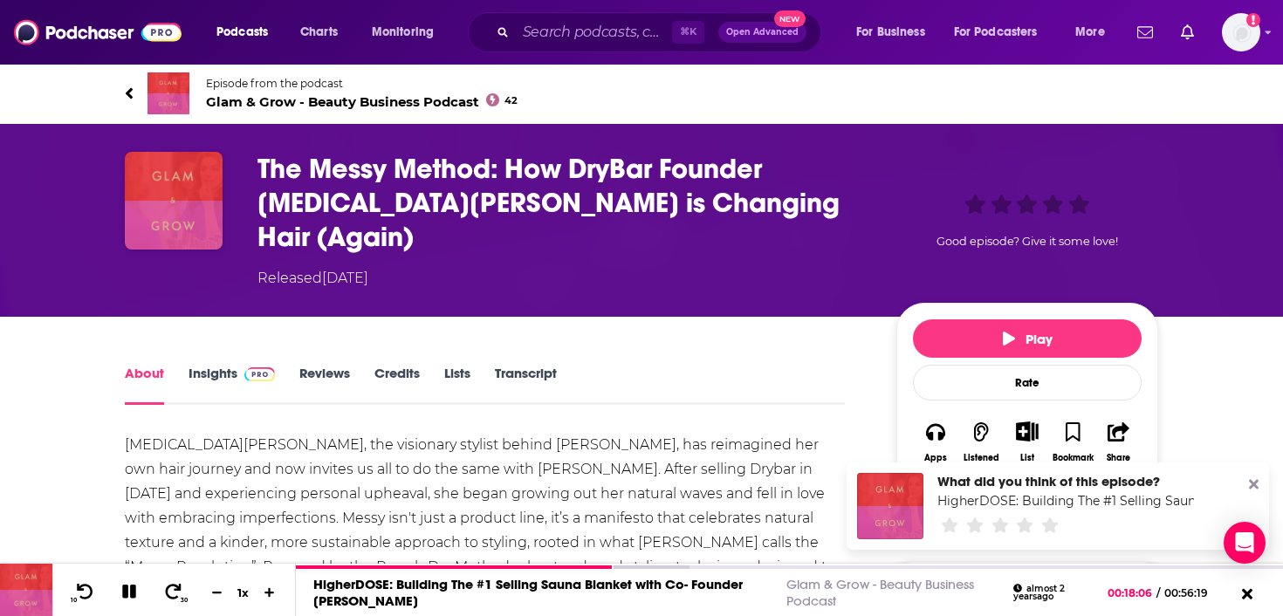
scroll to position [200, 0]
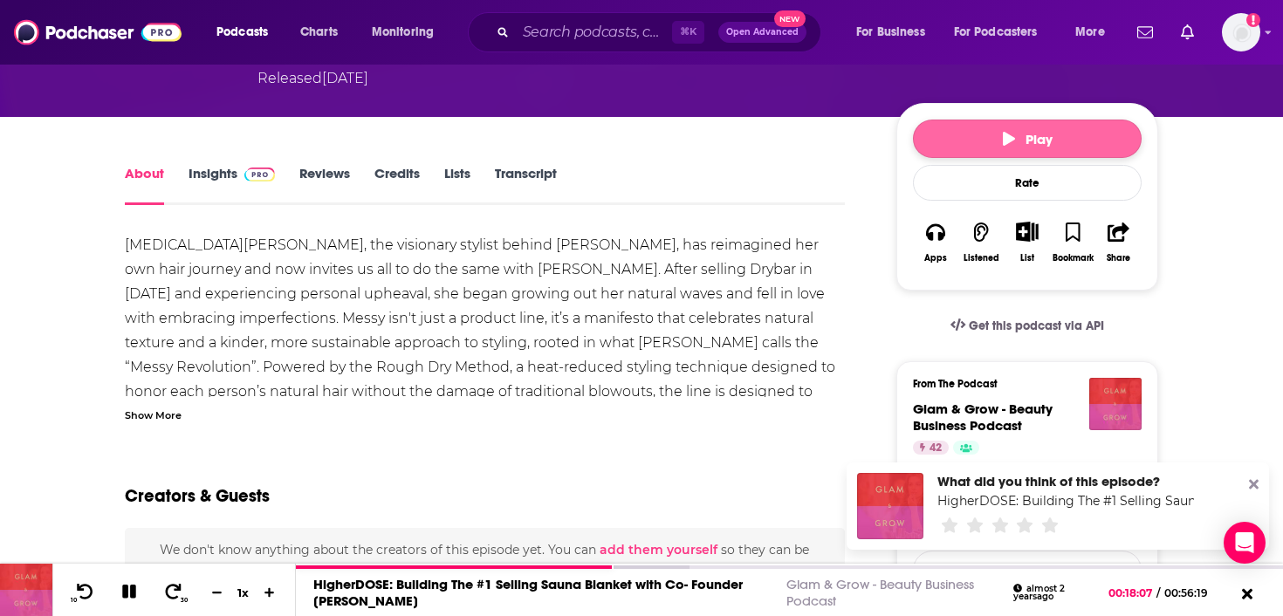
click at [1036, 131] on span "Play" at bounding box center [1028, 139] width 50 height 17
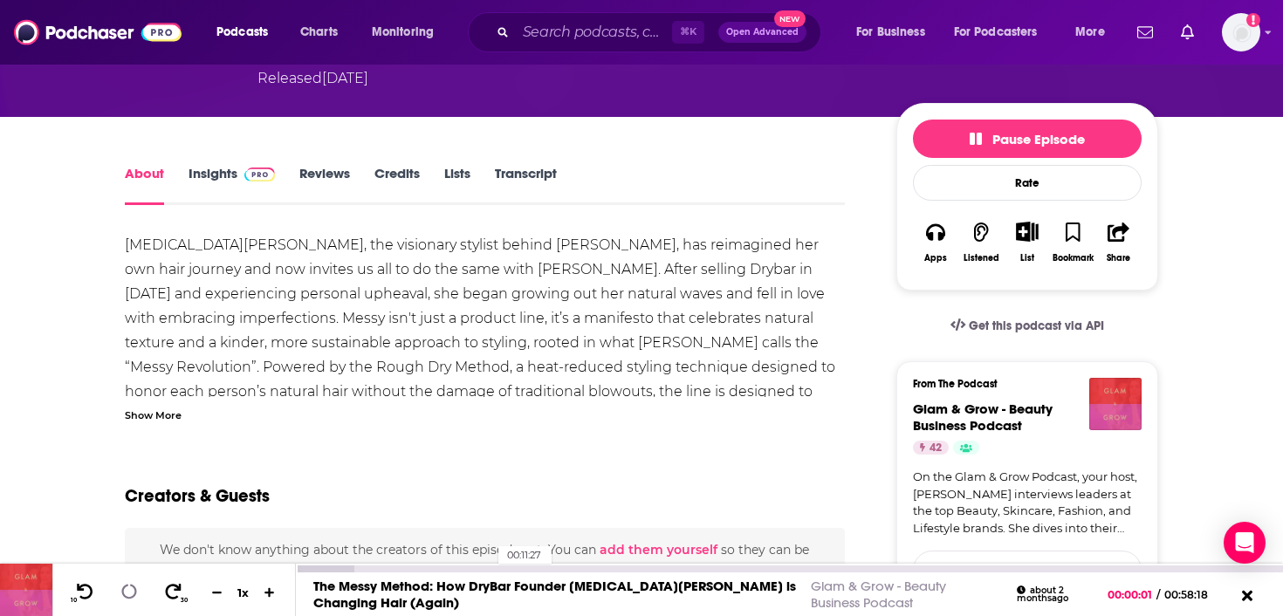
click at [490, 572] on div "00:11:27" at bounding box center [789, 569] width 987 height 7
click at [498, 569] on div at bounding box center [421, 569] width 251 height 7
click at [502, 568] on div at bounding box center [421, 569] width 251 height 7
click at [587, 568] on div "00:17:10" at bounding box center [789, 569] width 987 height 7
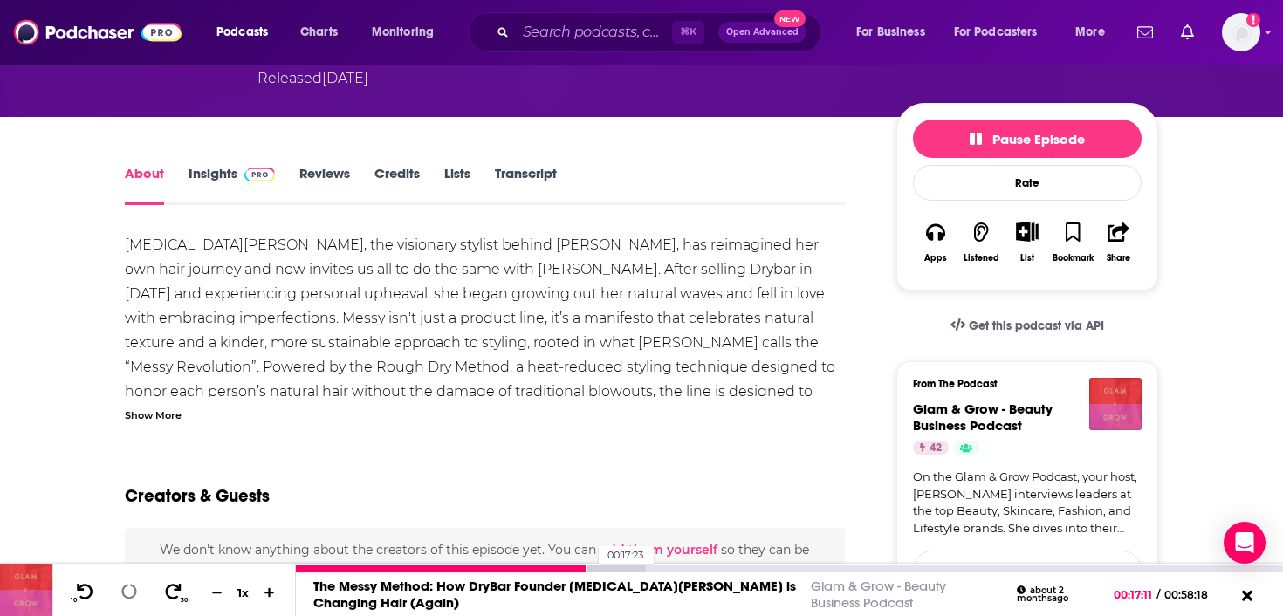
click at [590, 569] on div at bounding box center [470, 569] width 349 height 7
click at [612, 567] on div at bounding box center [470, 569] width 349 height 7
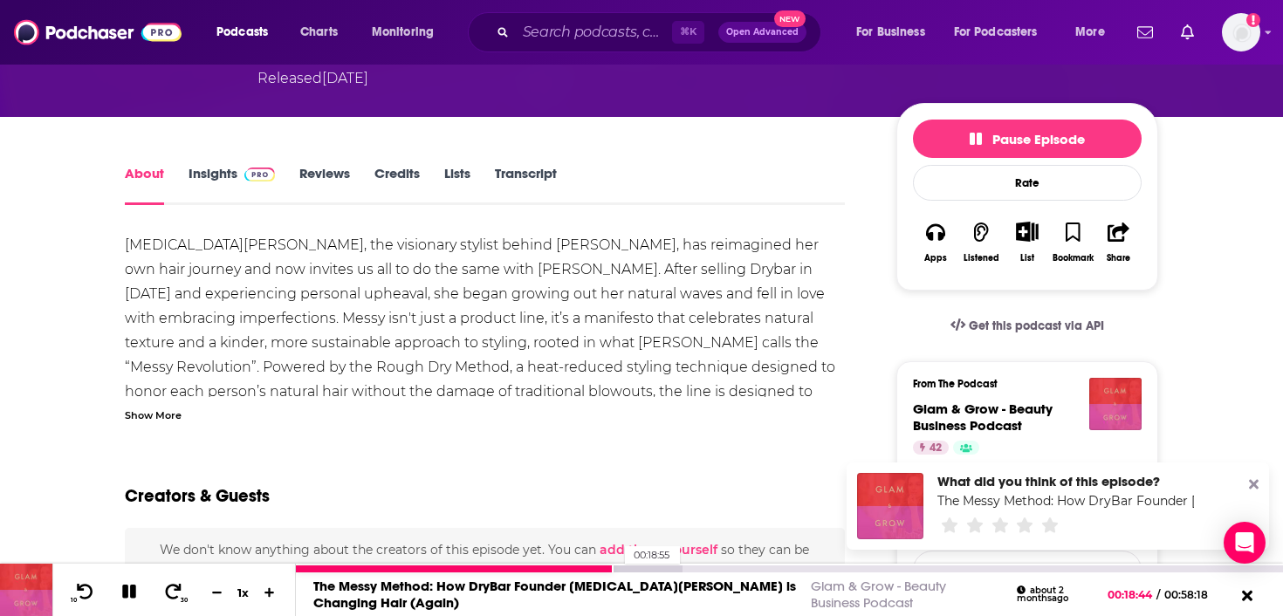
click at [616, 567] on div at bounding box center [489, 569] width 387 height 7
click at [620, 568] on div at bounding box center [489, 569] width 387 height 7
click at [640, 567] on div at bounding box center [489, 569] width 387 height 7
click at [646, 566] on div at bounding box center [489, 569] width 387 height 7
click at [708, 570] on div at bounding box center [507, 569] width 423 height 7
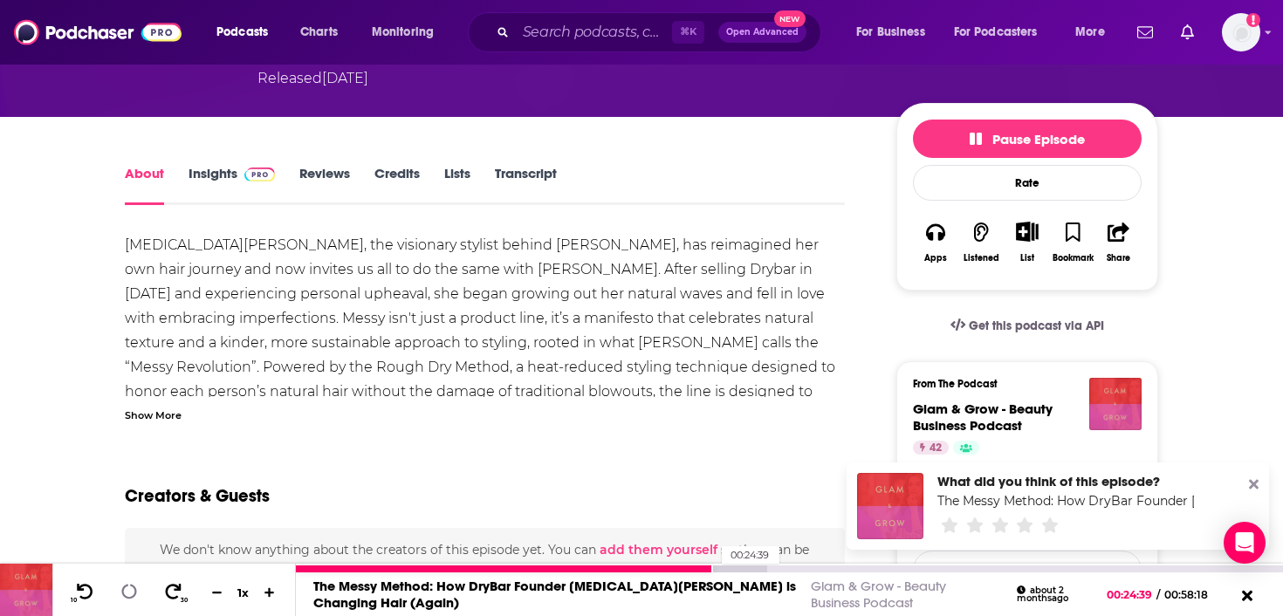
click at [713, 569] on div at bounding box center [531, 569] width 470 height 7
click at [717, 568] on div at bounding box center [531, 569] width 470 height 7
click at [722, 568] on div at bounding box center [531, 569] width 470 height 7
click at [726, 567] on div at bounding box center [531, 569] width 470 height 7
click at [732, 567] on div at bounding box center [550, 569] width 508 height 7
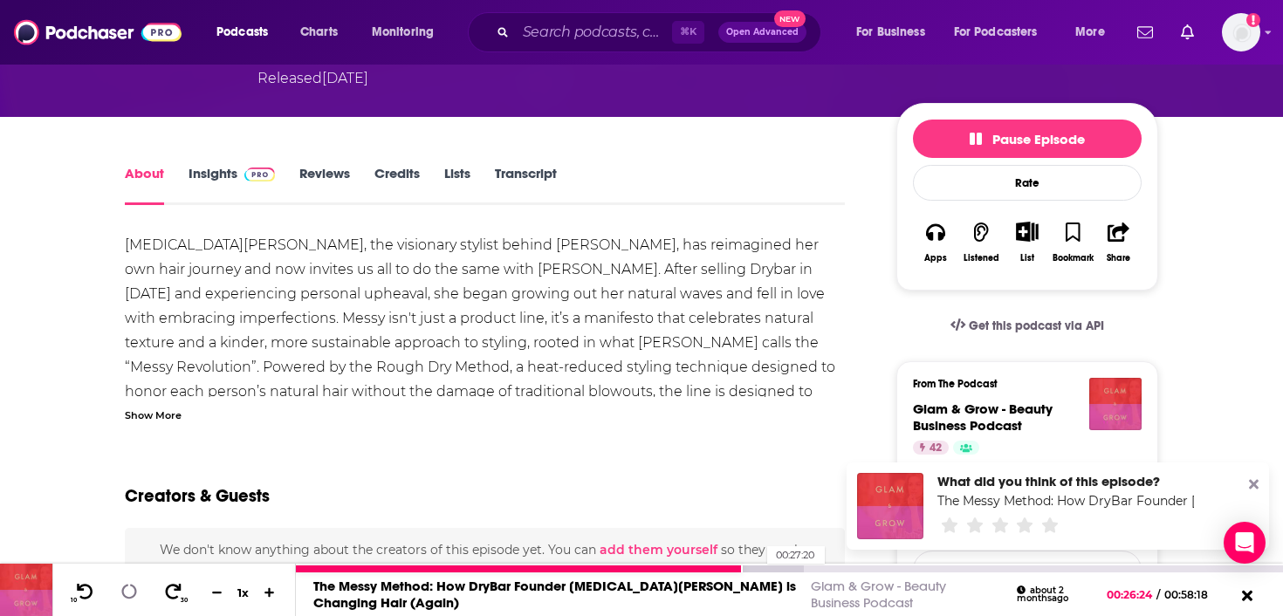
click at [758, 566] on div at bounding box center [550, 569] width 508 height 7
click at [777, 566] on div at bounding box center [550, 569] width 508 height 7
click at [809, 569] on div at bounding box center [568, 569] width 545 height 7
click at [817, 568] on div at bounding box center [586, 569] width 581 height 7
click at [822, 568] on div at bounding box center [586, 569] width 581 height 7
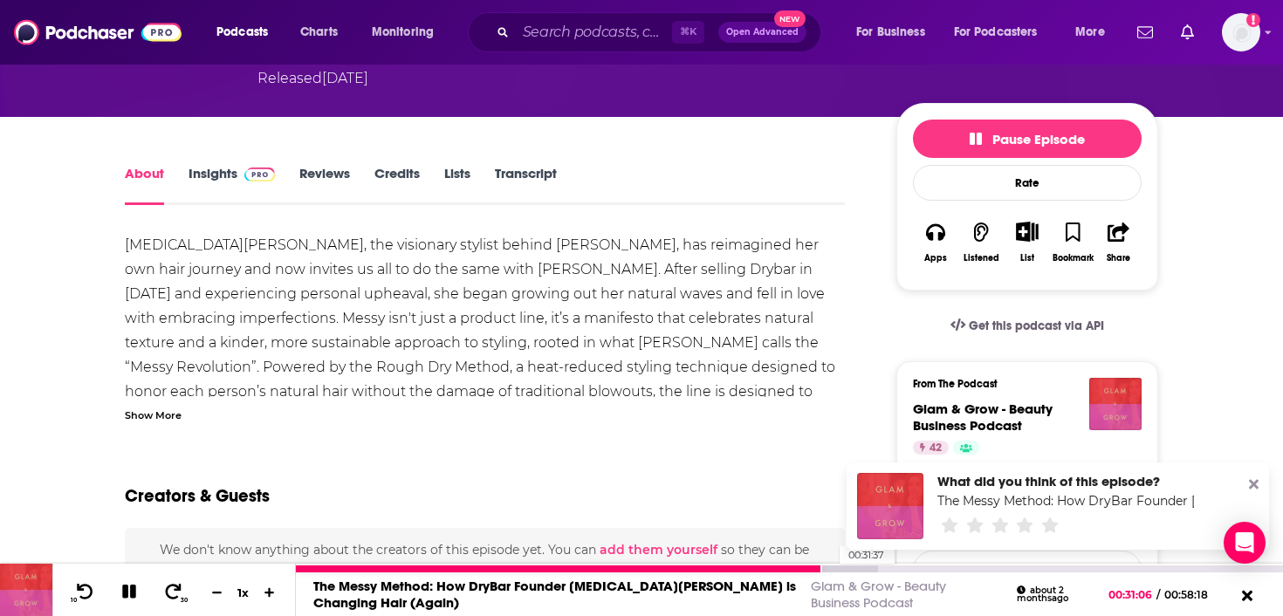
click at [831, 568] on div at bounding box center [586, 569] width 581 height 7
click at [839, 567] on div at bounding box center [586, 569] width 581 height 7
click at [846, 570] on div at bounding box center [605, 569] width 619 height 7
click at [869, 571] on div at bounding box center [605, 569] width 619 height 7
click at [875, 568] on div at bounding box center [623, 569] width 655 height 7
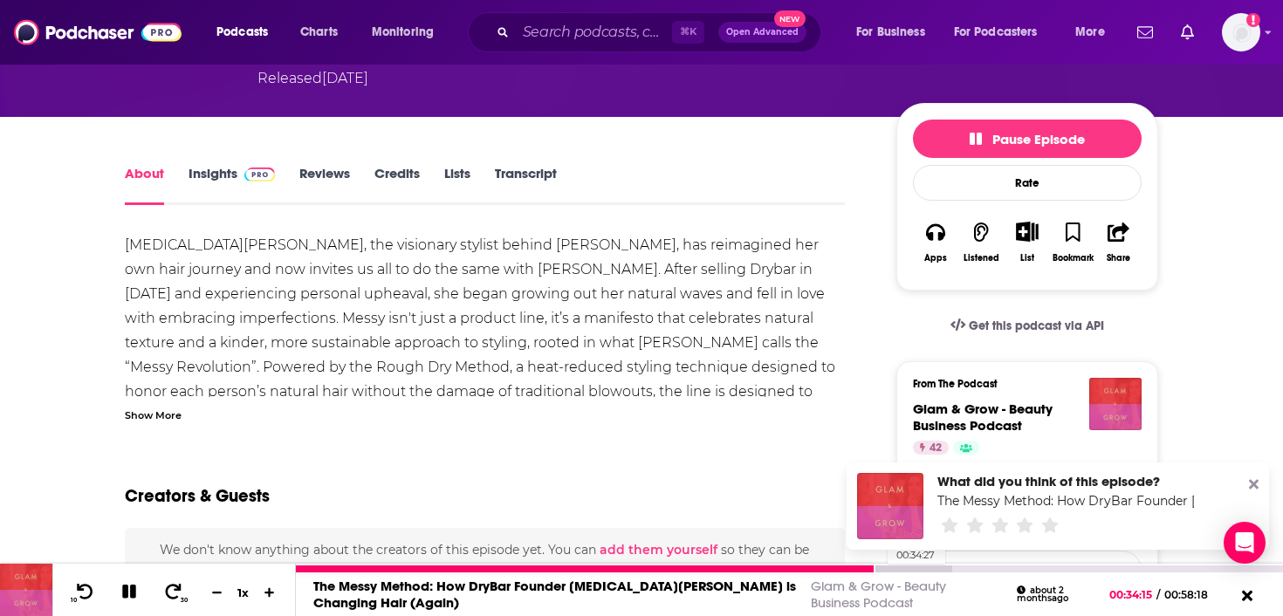
click at [879, 566] on div at bounding box center [623, 569] width 655 height 7
click at [882, 566] on div at bounding box center [623, 569] width 655 height 7
click at [886, 566] on div at bounding box center [623, 569] width 655 height 7
click at [891, 567] on div at bounding box center [623, 569] width 655 height 7
click at [896, 567] on div at bounding box center [623, 569] width 655 height 7
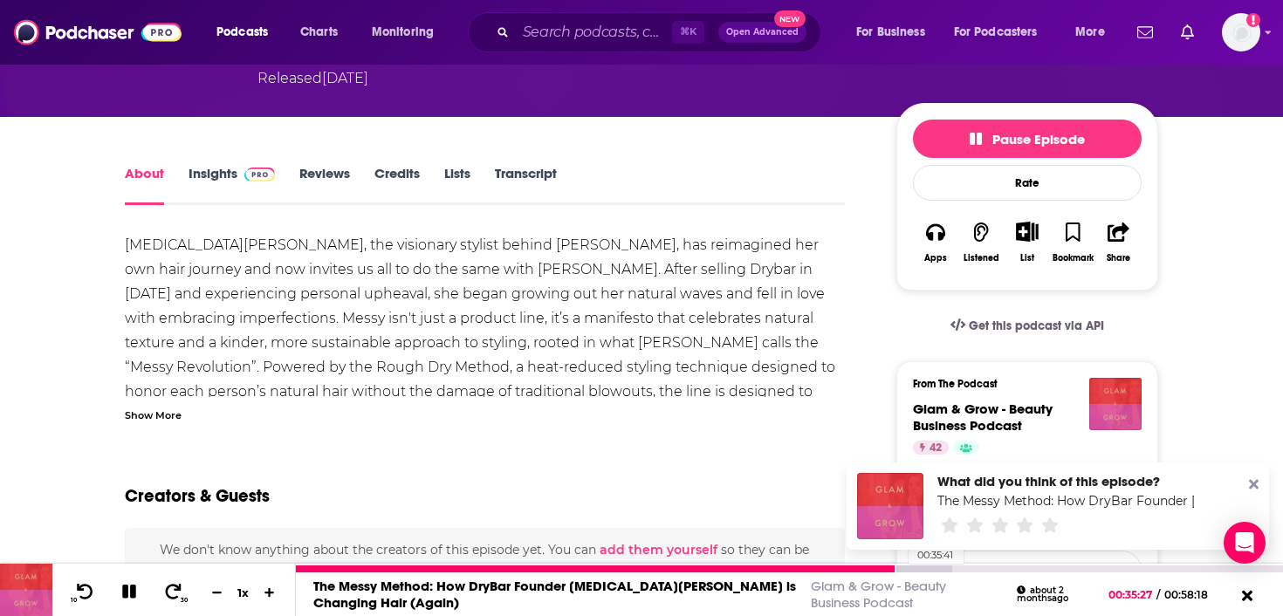
click at [899, 568] on div at bounding box center [623, 569] width 655 height 7
click at [903, 567] on div at bounding box center [623, 569] width 655 height 7
click at [906, 567] on div at bounding box center [623, 569] width 655 height 7
click at [909, 567] on div at bounding box center [642, 569] width 693 height 7
click at [912, 567] on div at bounding box center [642, 569] width 693 height 7
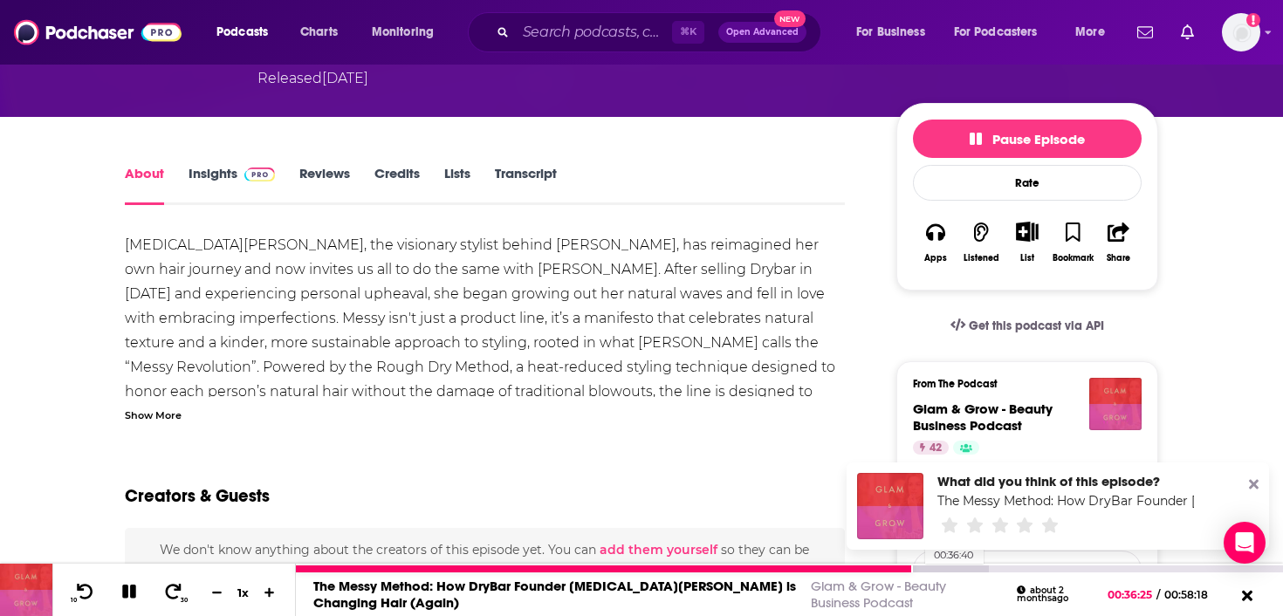
click at [916, 567] on div at bounding box center [642, 569] width 693 height 7
